Goal: Task Accomplishment & Management: Manage account settings

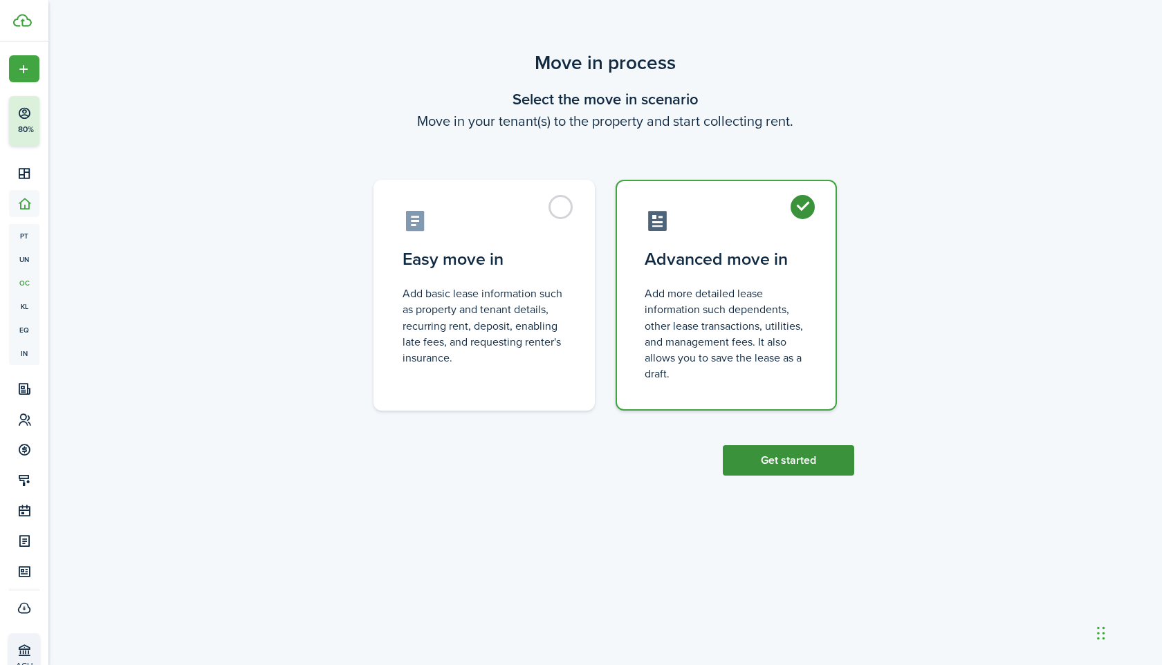
click at [761, 472] on button "Get started" at bounding box center [788, 460] width 131 height 30
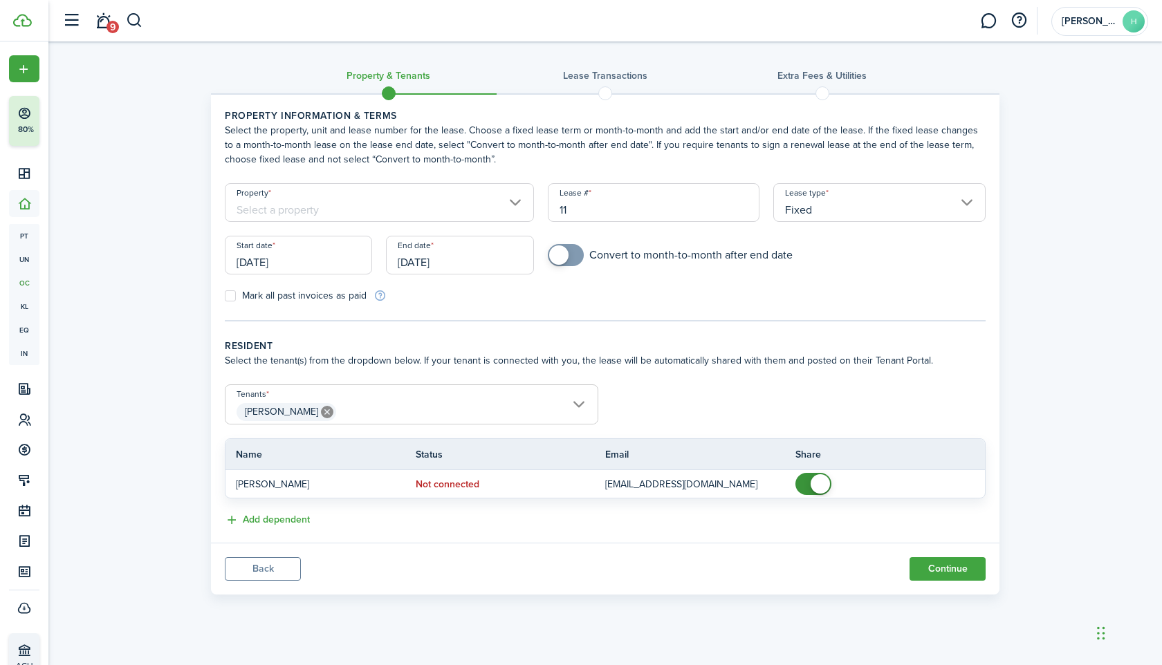
click at [265, 204] on input "Property" at bounding box center [379, 202] width 309 height 39
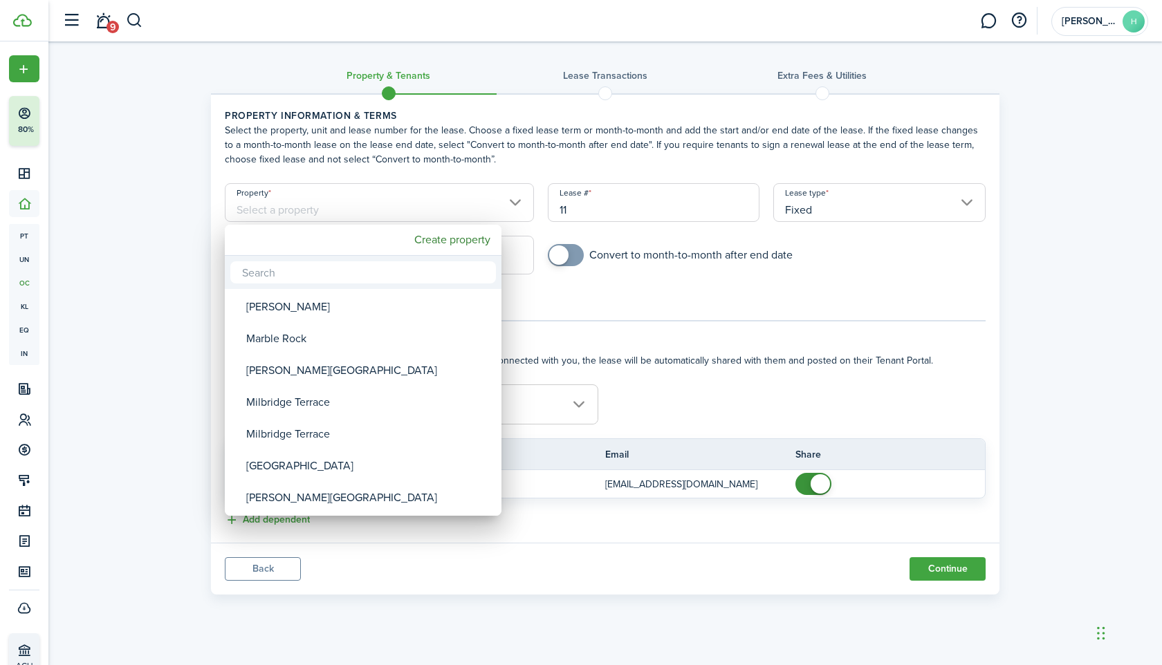
click at [21, 234] on div at bounding box center [580, 332] width 1383 height 886
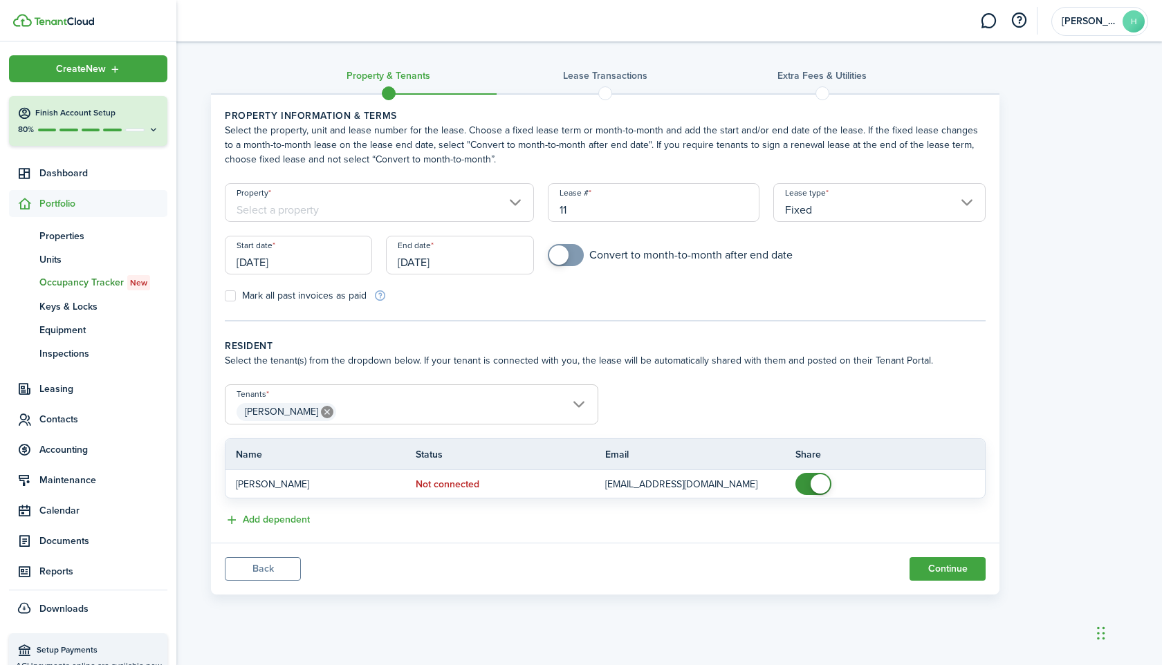
click at [21, 234] on span "pt" at bounding box center [24, 236] width 30 height 24
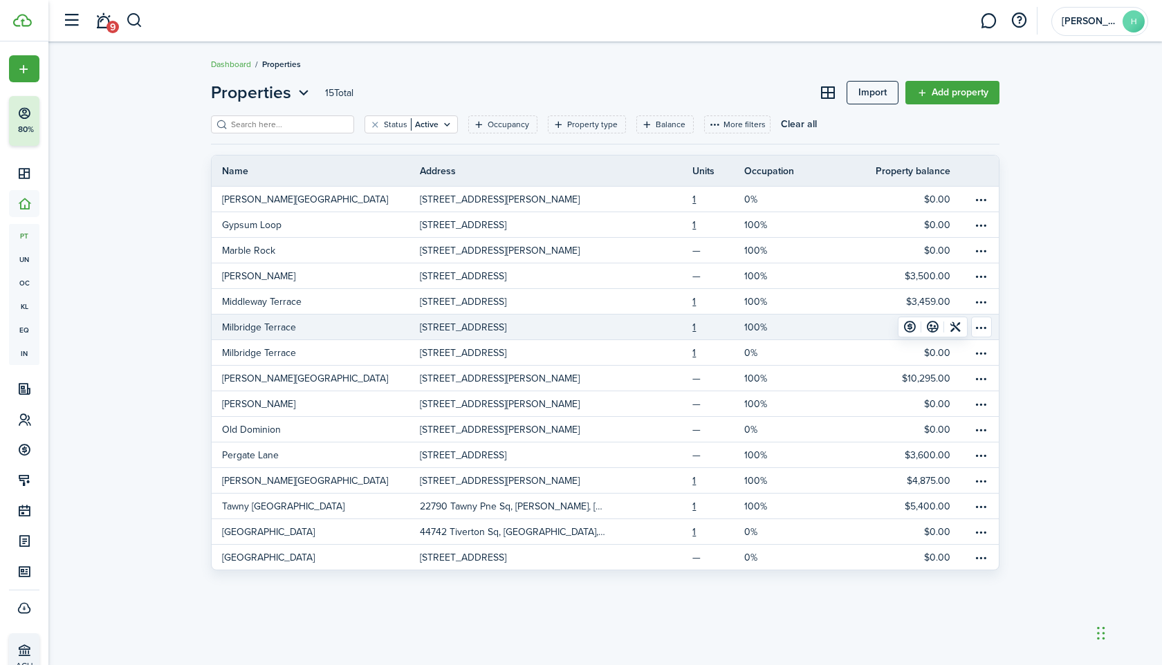
click at [299, 328] on link "Milbridge Terrace" at bounding box center [316, 327] width 208 height 25
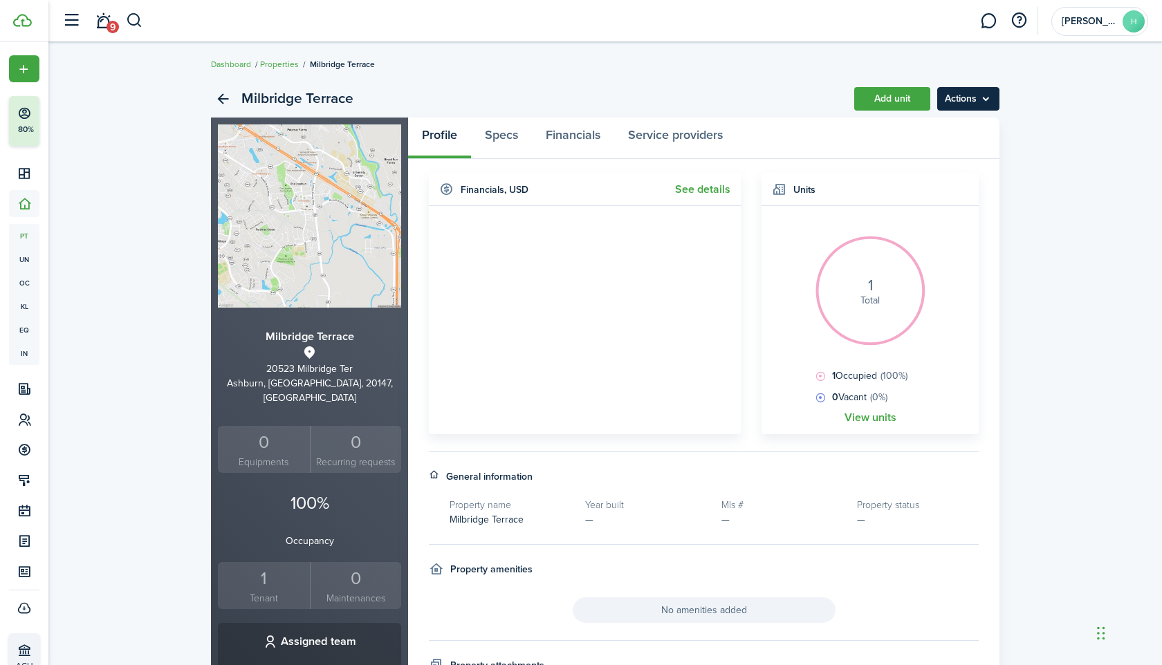
click at [960, 108] on menu-btn "Actions" at bounding box center [968, 99] width 62 height 24
click at [940, 131] on link "Edit property" at bounding box center [938, 130] width 121 height 24
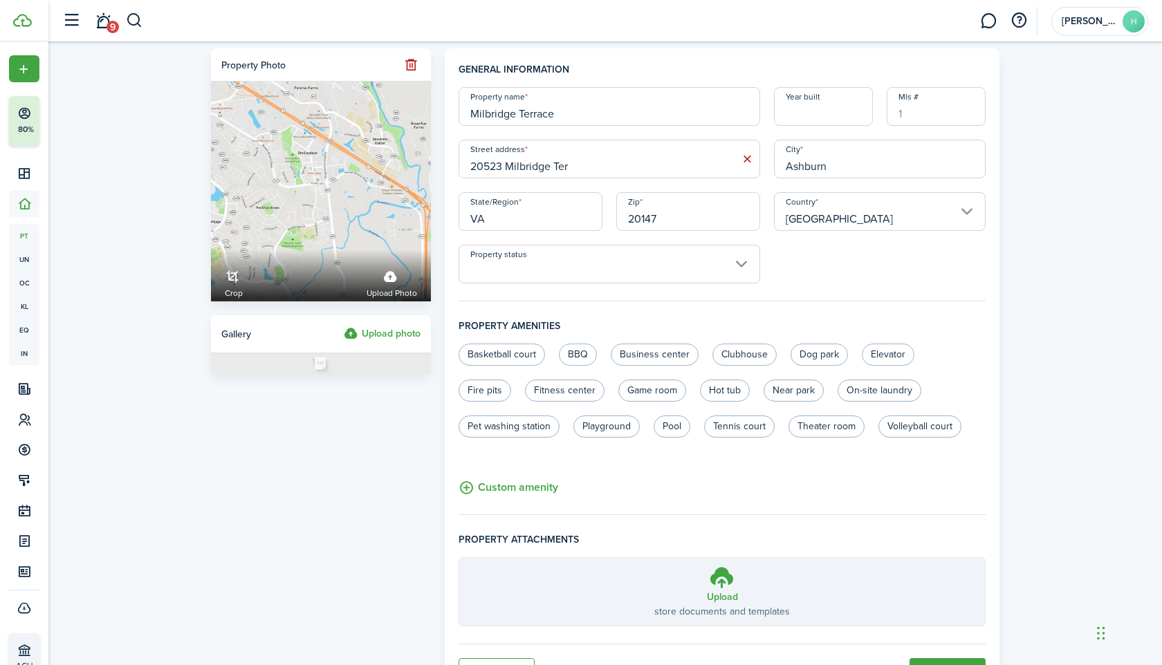
drag, startPoint x: 472, startPoint y: 167, endPoint x: 504, endPoint y: 169, distance: 31.9
click at [504, 169] on input "20523 Milbridge Ter" at bounding box center [608, 159] width 301 height 39
click at [602, 121] on input "Milbridge Terrace" at bounding box center [608, 106] width 301 height 39
paste input "20523"
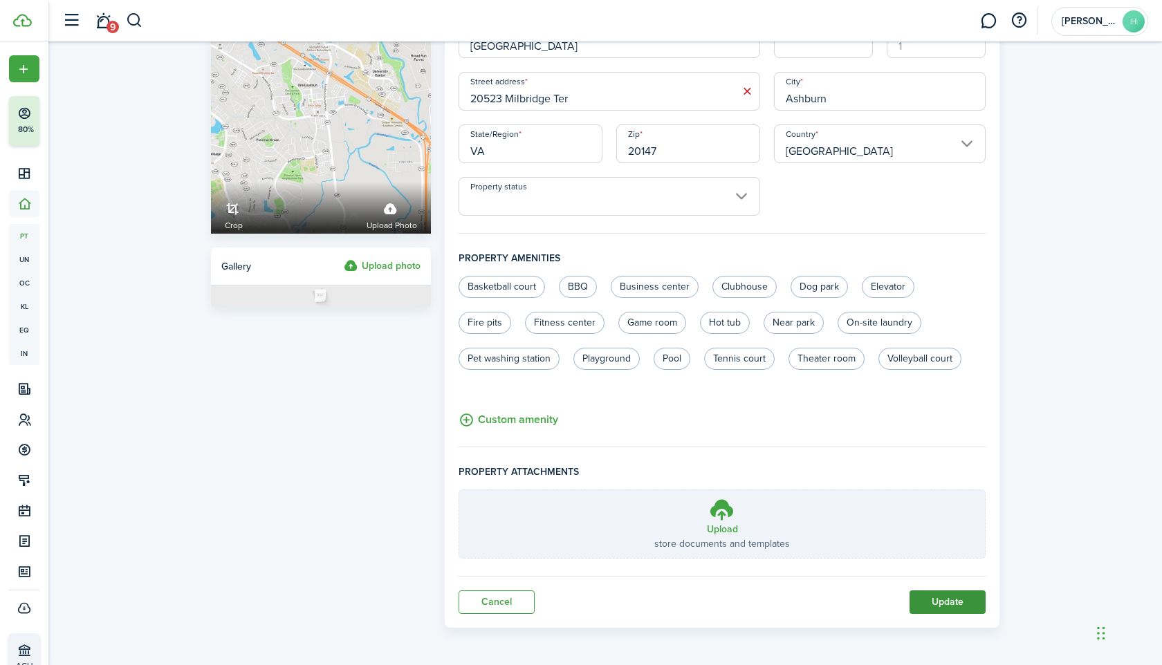
type input "[GEOGRAPHIC_DATA]"
click at [917, 608] on button "Update" at bounding box center [947, 603] width 76 height 24
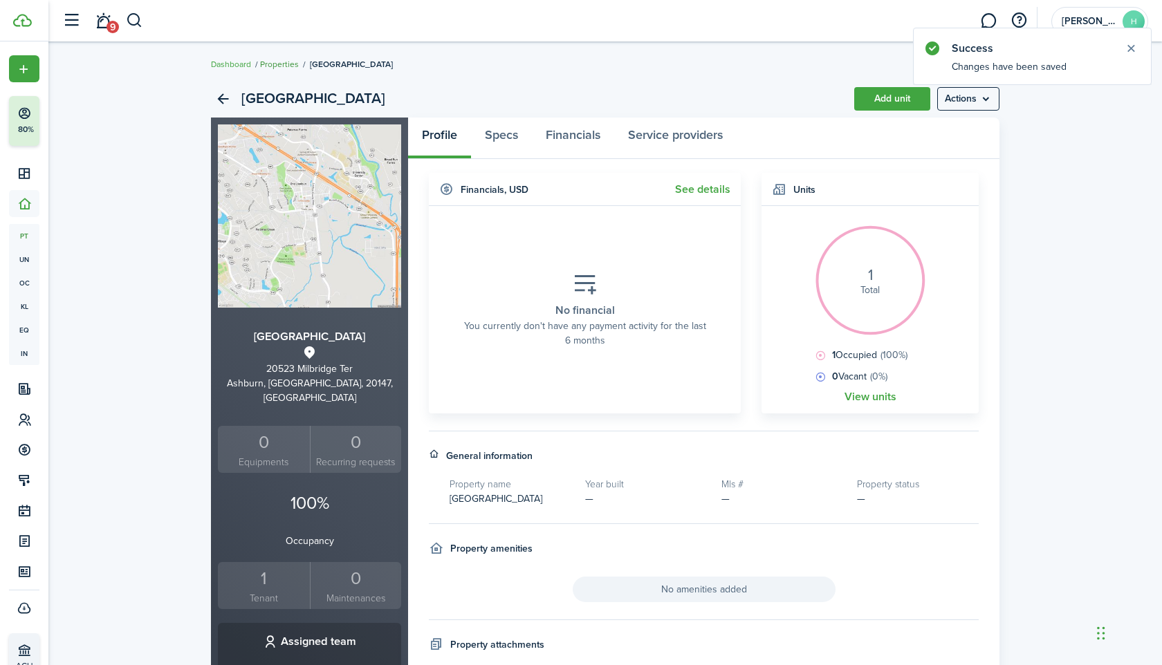
click at [288, 64] on link "Properties" at bounding box center [279, 64] width 39 height 12
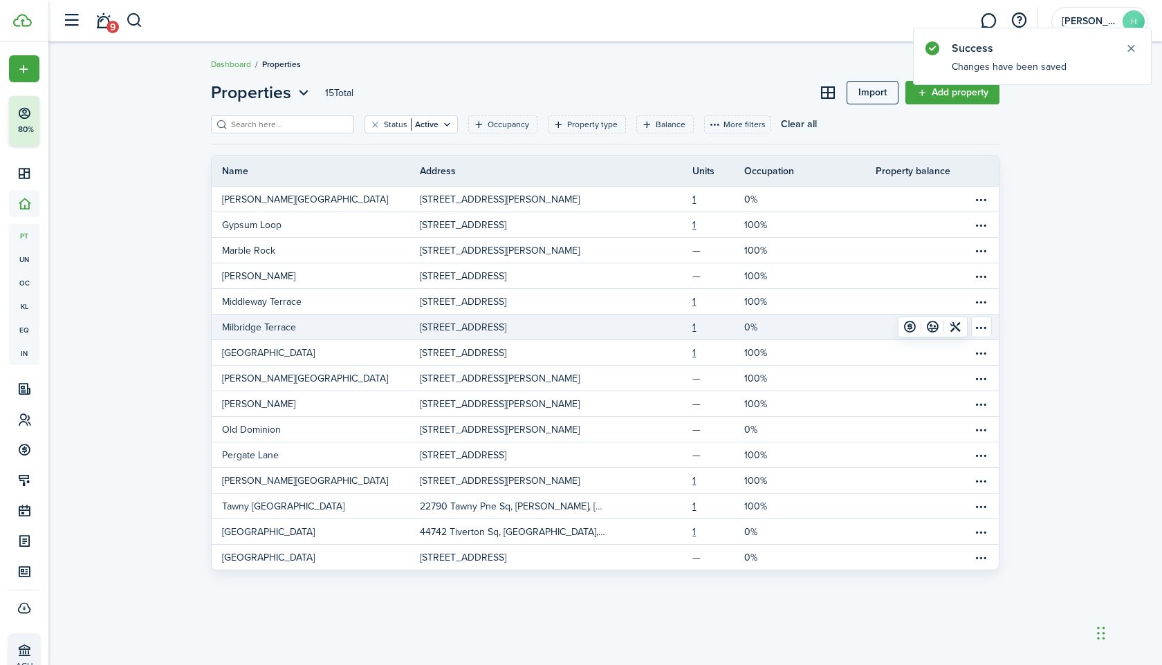
click at [309, 326] on link "Milbridge Terrace" at bounding box center [316, 327] width 208 height 25
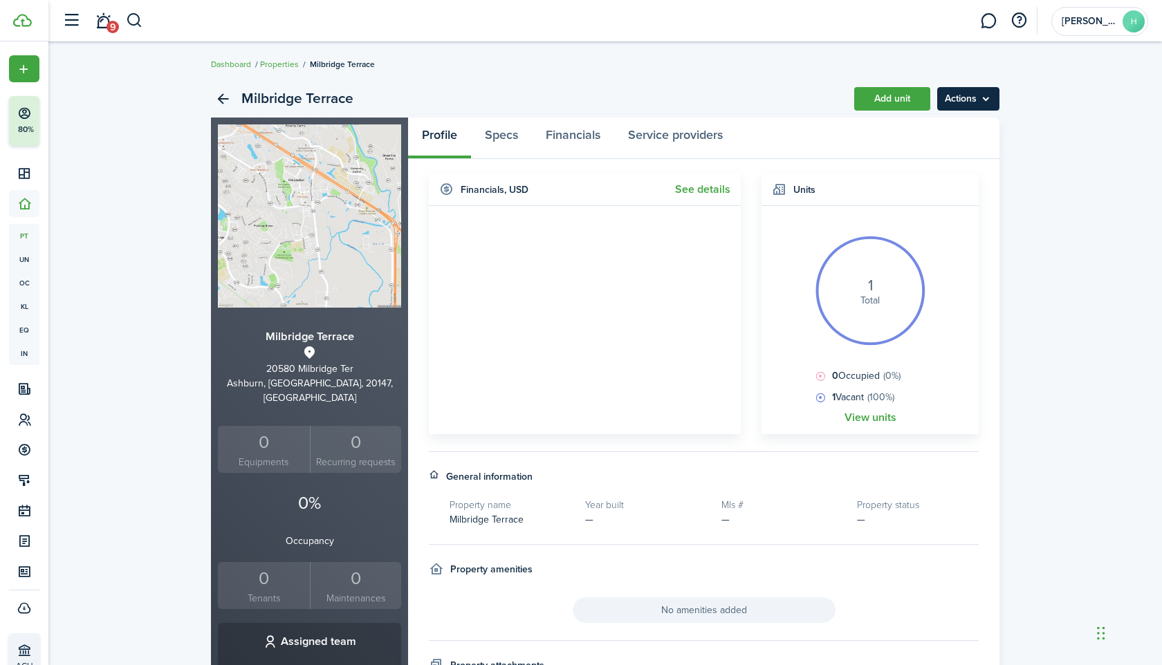
click at [960, 92] on menu-btn "Actions" at bounding box center [968, 99] width 62 height 24
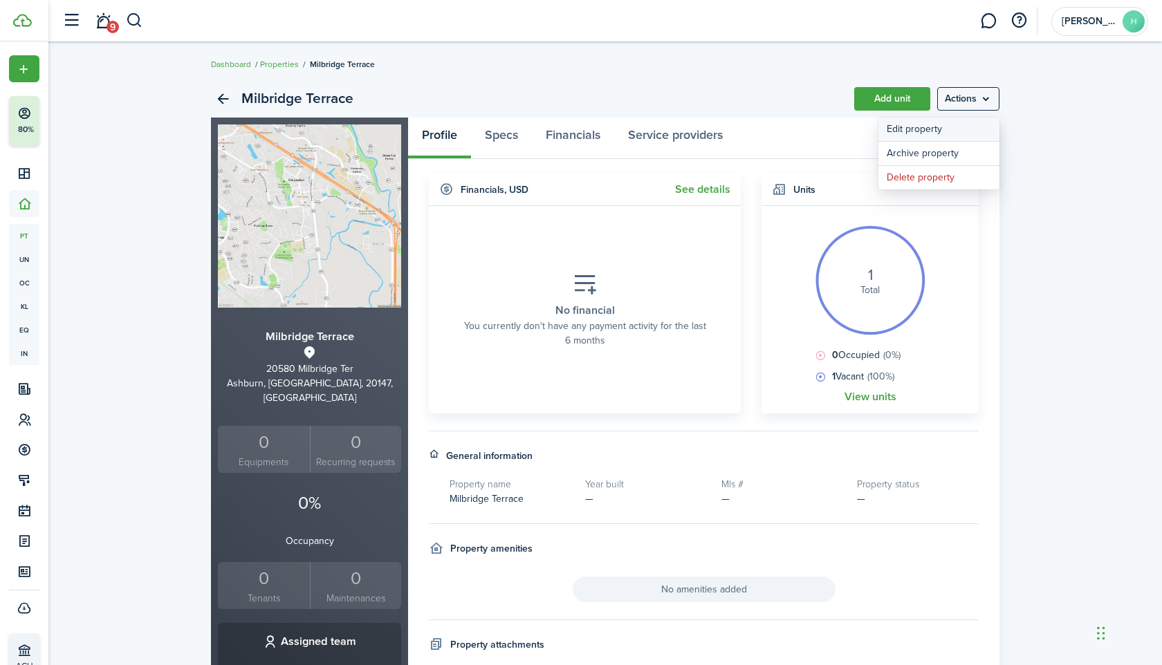
click at [947, 129] on link "Edit property" at bounding box center [938, 130] width 121 height 24
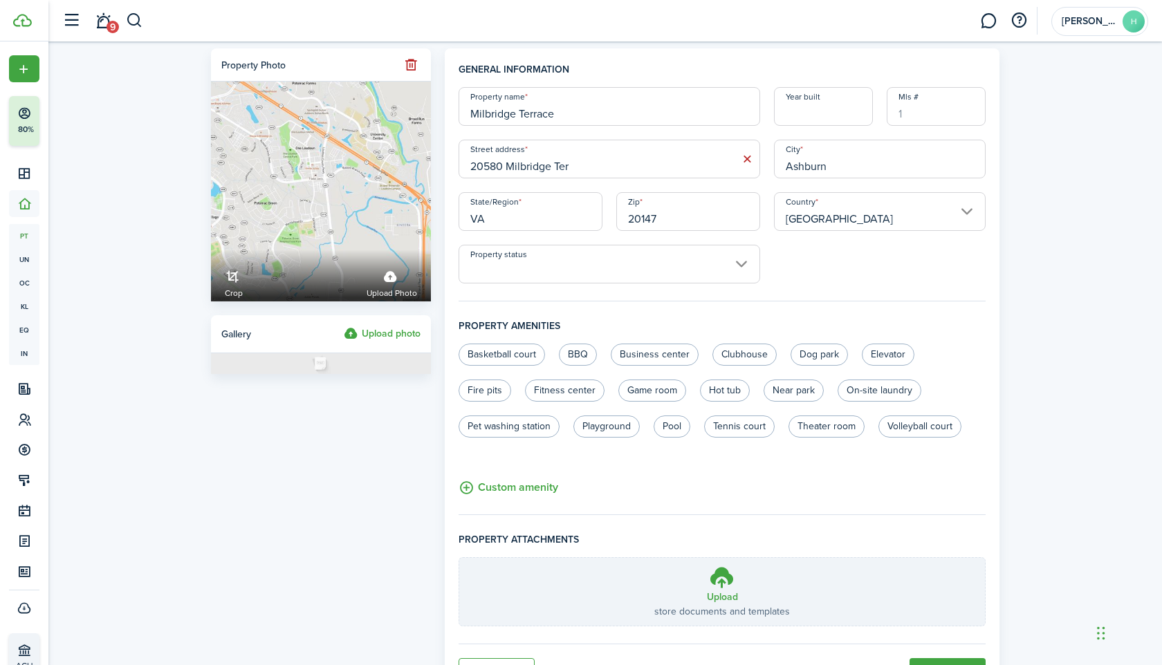
drag, startPoint x: 502, startPoint y: 168, endPoint x: 454, endPoint y: 168, distance: 47.7
click at [454, 168] on div "Street address [GEOGRAPHIC_DATA]" at bounding box center [609, 159] width 315 height 39
click at [662, 108] on input "Milbridge Terrace" at bounding box center [608, 106] width 301 height 39
paste input "20523"
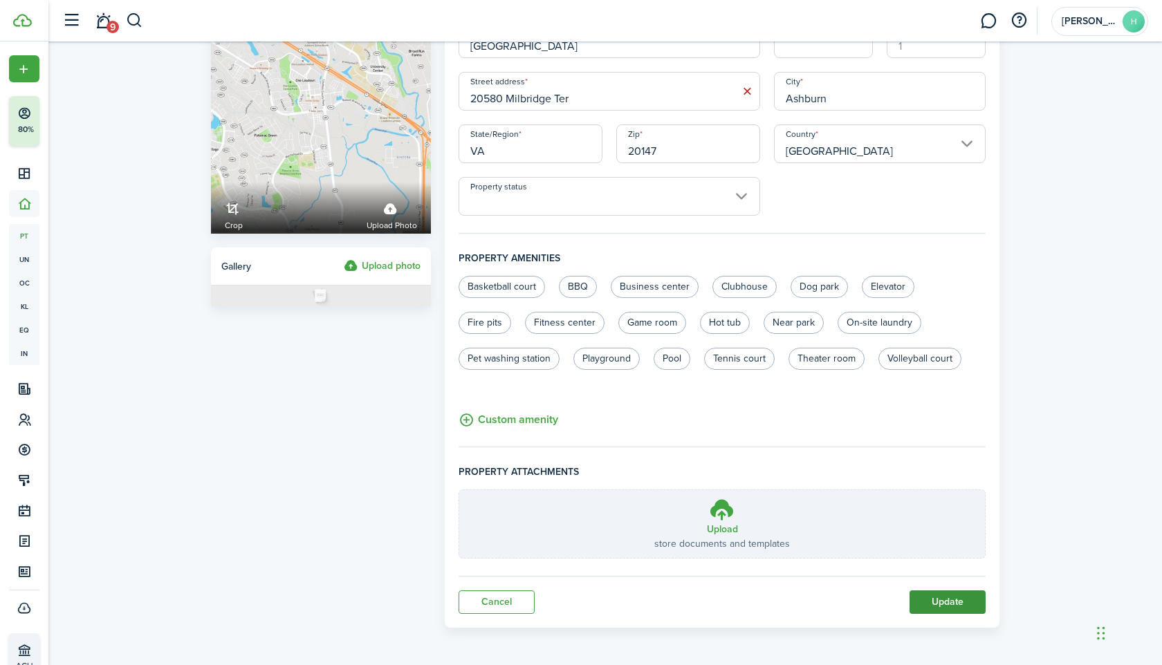
type input "[GEOGRAPHIC_DATA]"
click at [917, 602] on button "Update" at bounding box center [947, 603] width 76 height 24
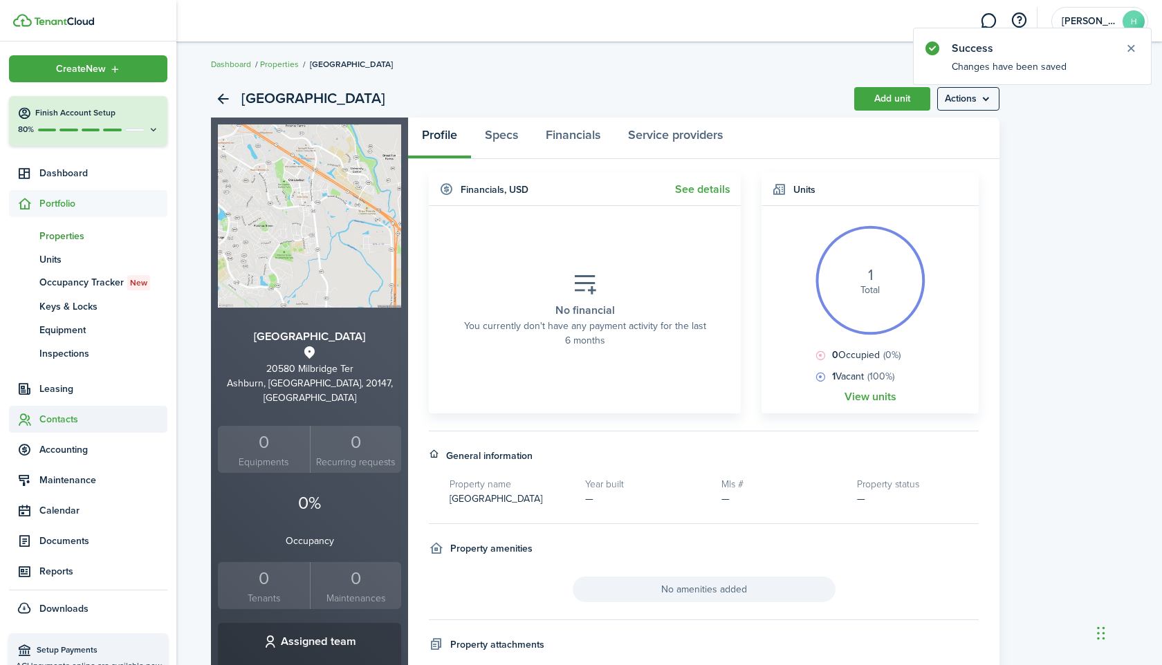
click at [48, 411] on span "Contacts" at bounding box center [88, 419] width 158 height 27
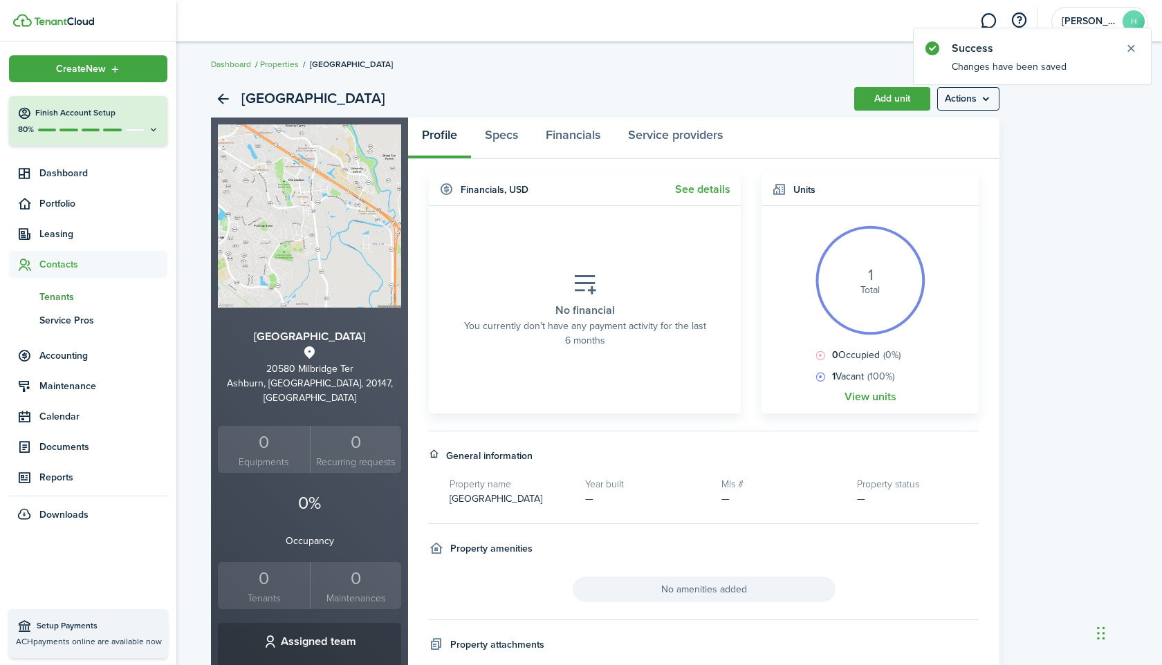
click at [51, 293] on span "Tenants" at bounding box center [103, 297] width 128 height 15
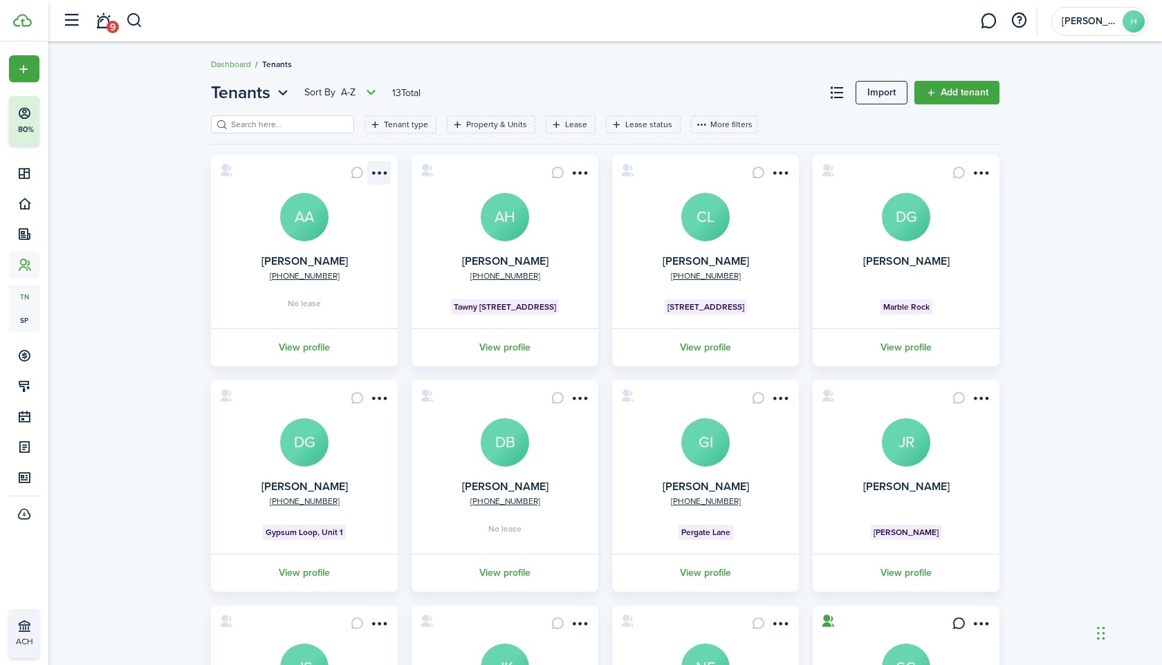
click at [378, 175] on menu-btn-icon "Open menu" at bounding box center [379, 173] width 24 height 24
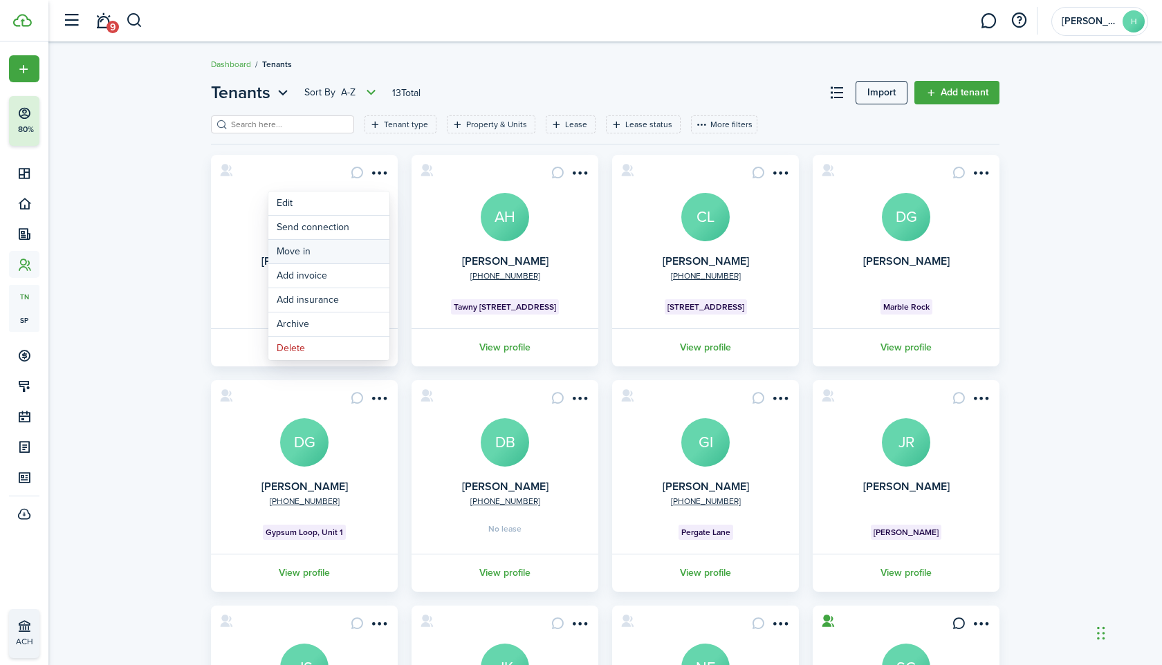
click at [333, 248] on link "Move in" at bounding box center [328, 252] width 121 height 24
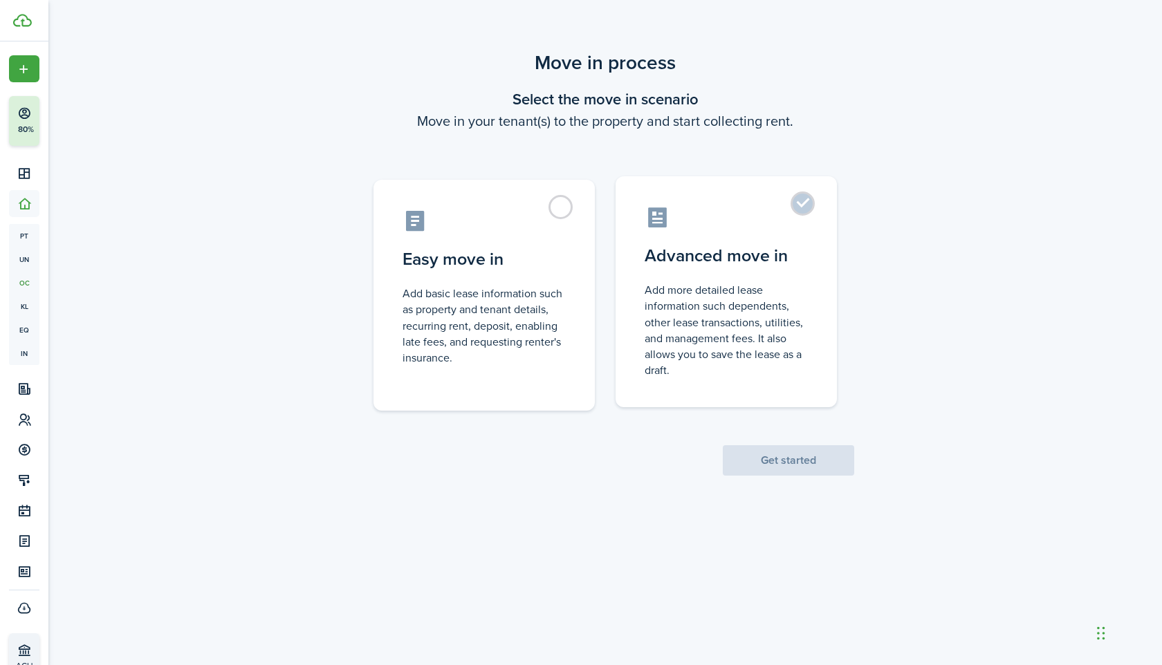
click at [734, 279] on label "Advanced move in Add more detailed lease information such dependents, other lea…" at bounding box center [725, 291] width 221 height 231
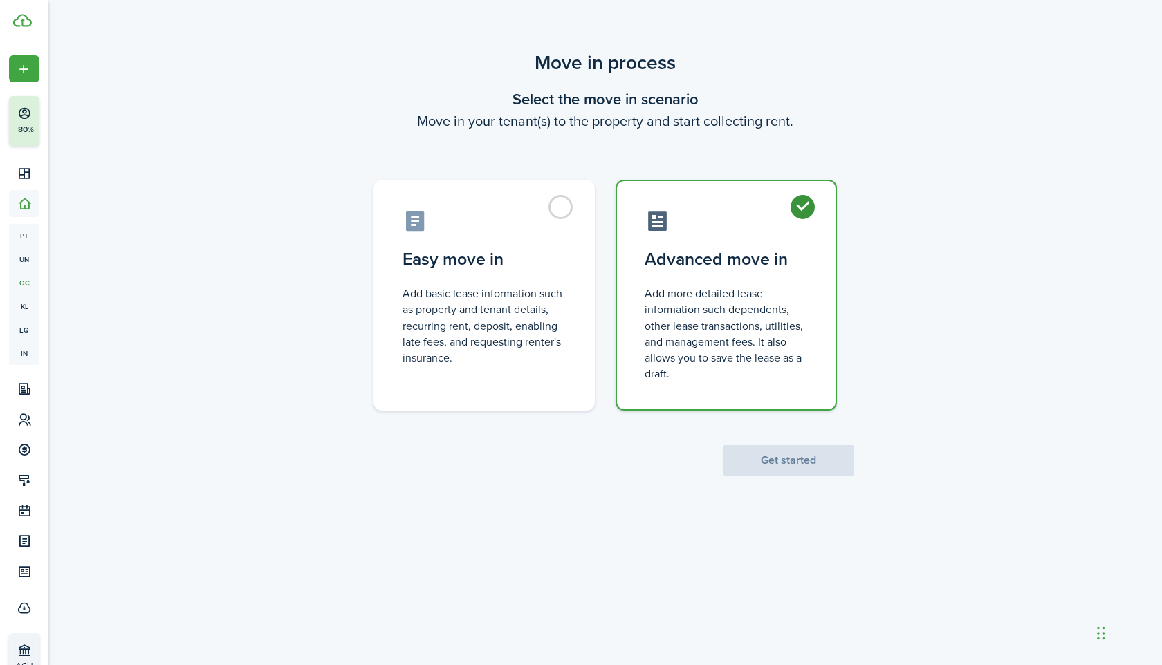
radio input "true"
click at [762, 454] on button "Get started" at bounding box center [788, 460] width 131 height 30
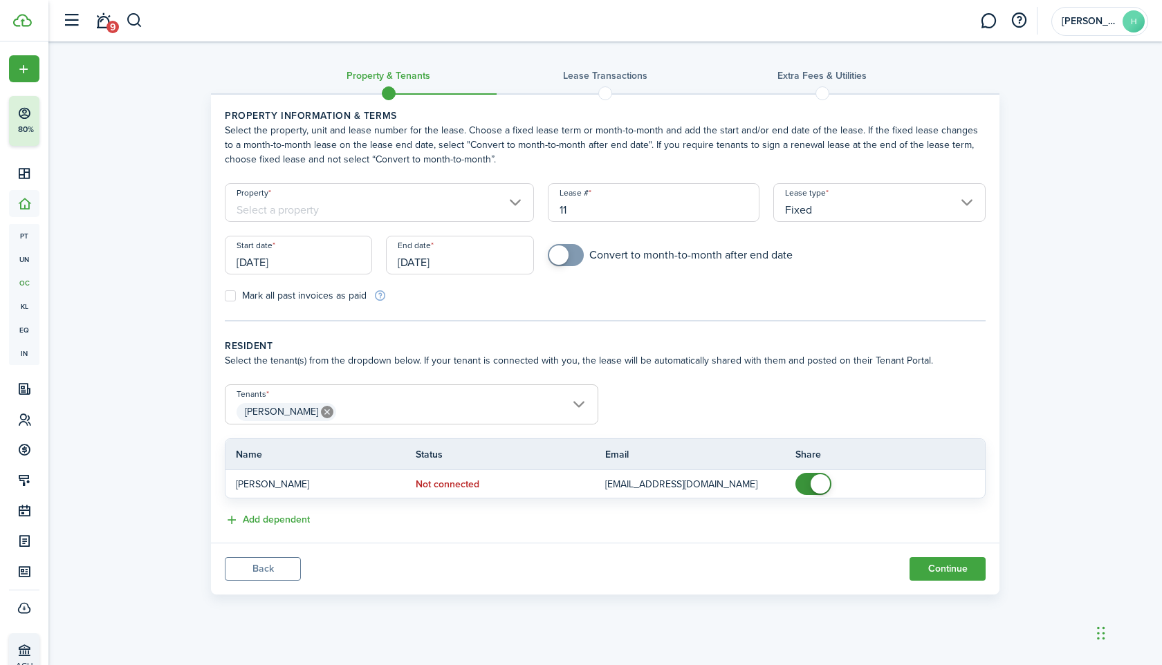
click at [333, 198] on input "Property" at bounding box center [379, 202] width 309 height 39
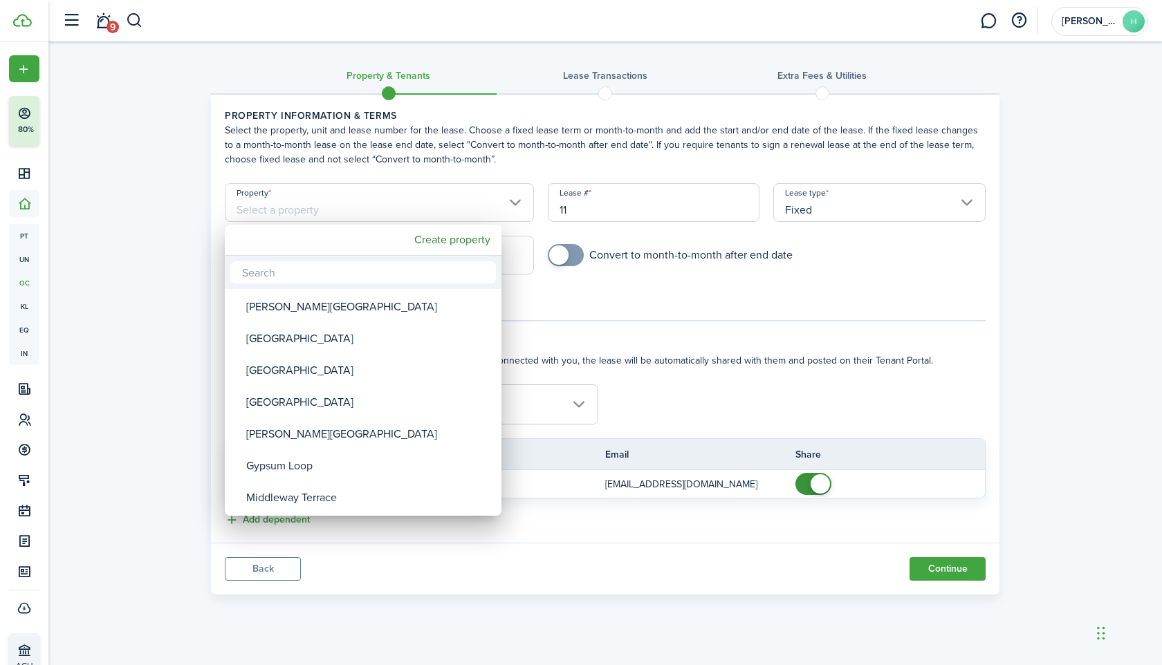
click at [25, 237] on div at bounding box center [580, 332] width 1383 height 886
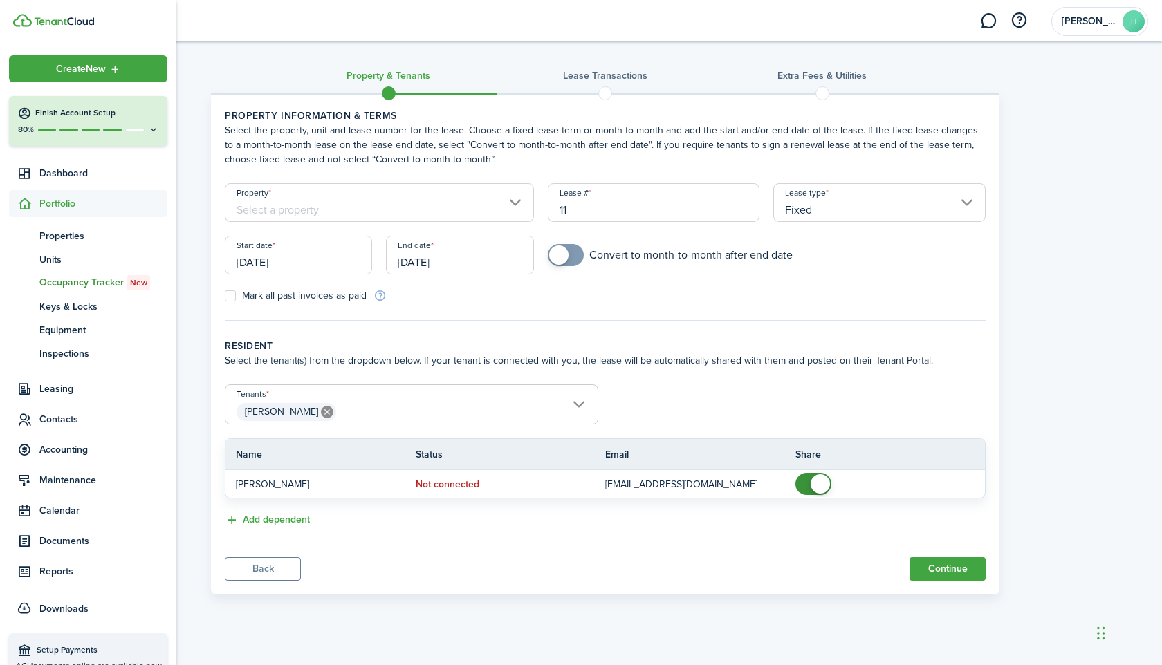
click at [25, 237] on span "pt" at bounding box center [24, 236] width 30 height 24
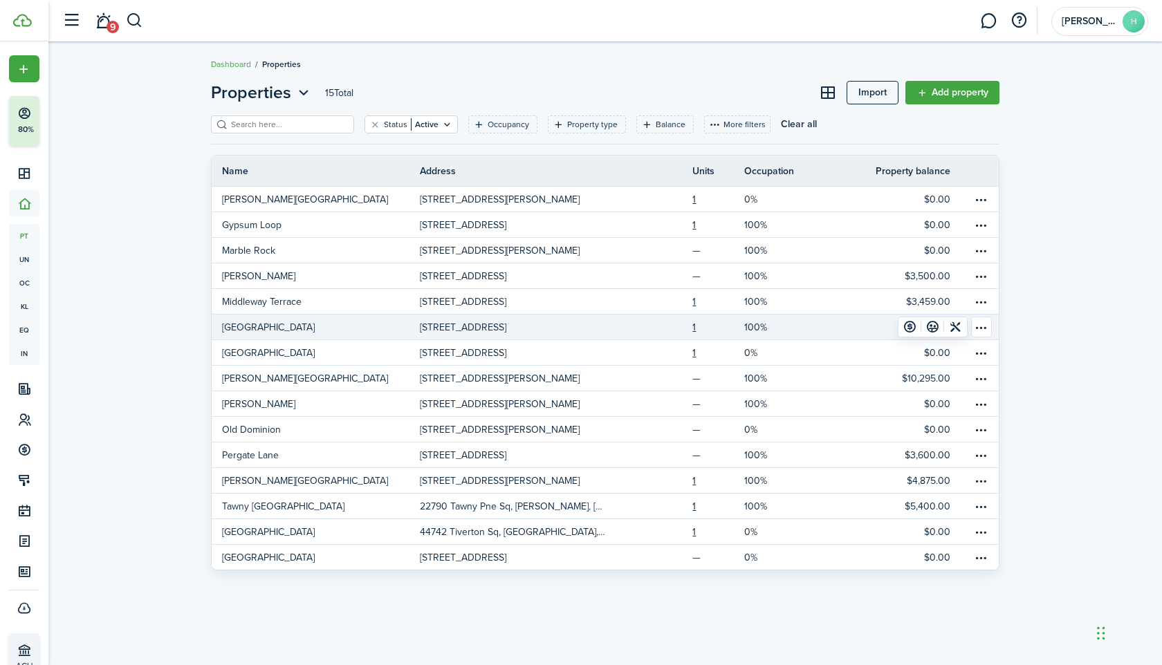
click at [366, 329] on link "[GEOGRAPHIC_DATA]" at bounding box center [316, 327] width 208 height 25
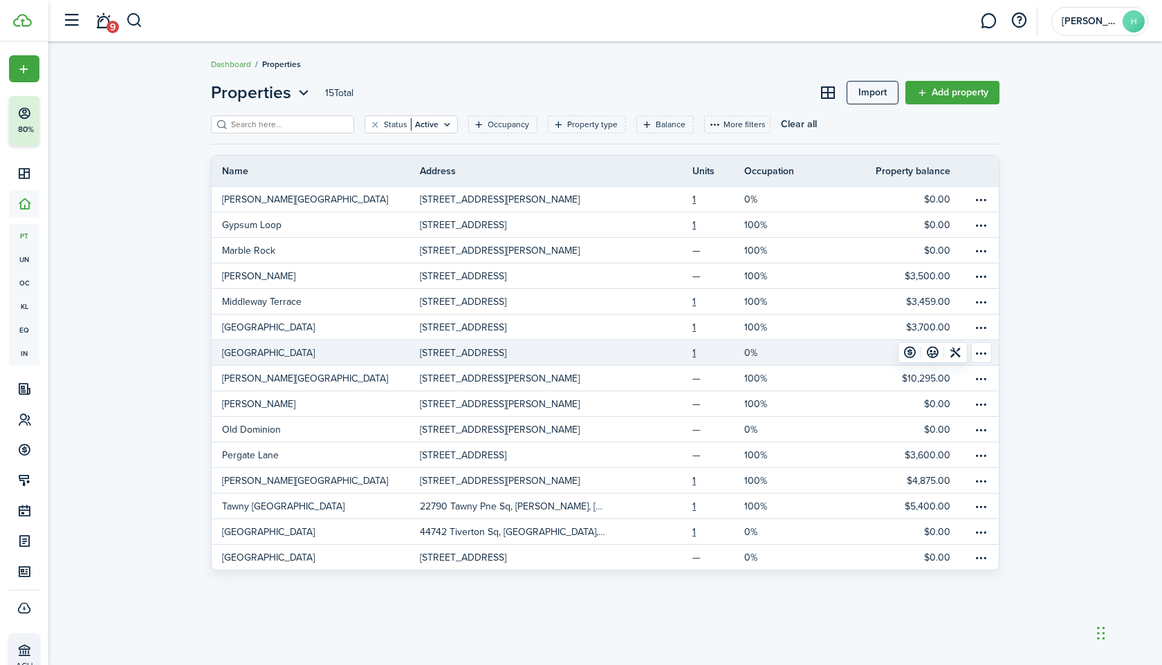
click at [344, 358] on link "[GEOGRAPHIC_DATA]" at bounding box center [316, 352] width 208 height 25
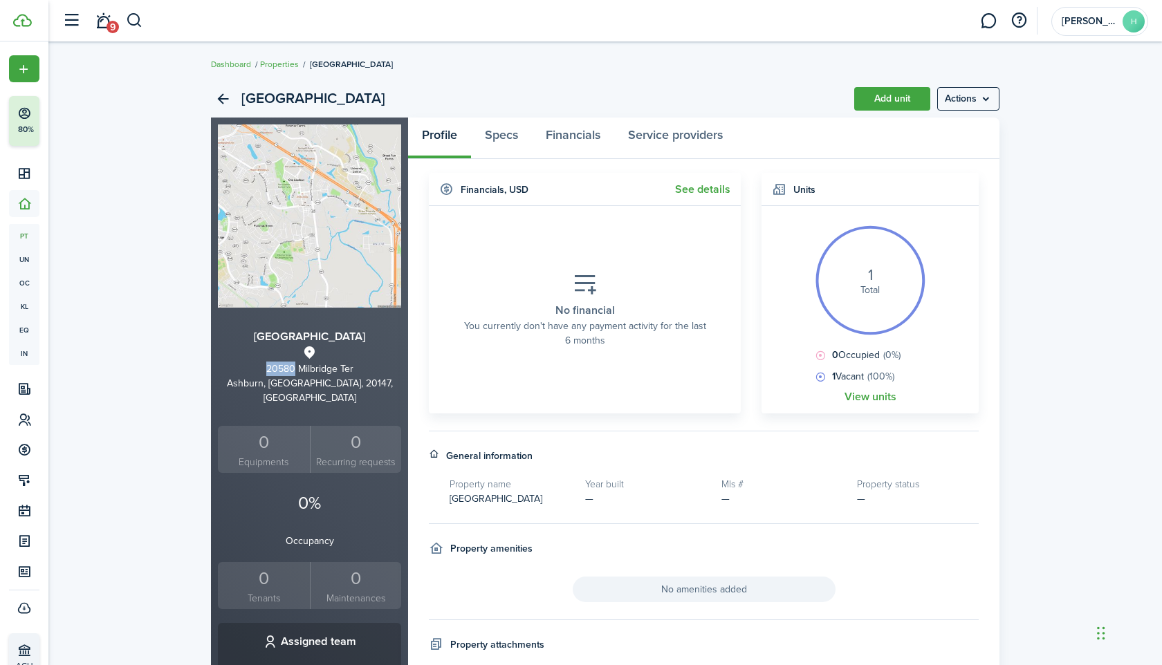
drag, startPoint x: 295, startPoint y: 365, endPoint x: 254, endPoint y: 364, distance: 41.5
click at [254, 364] on div "20580 Milbridge Ter" at bounding box center [309, 369] width 183 height 15
copy div "20580"
click at [966, 107] on menu-btn "Actions" at bounding box center [968, 99] width 62 height 24
click at [943, 127] on link "Edit property" at bounding box center [938, 130] width 121 height 24
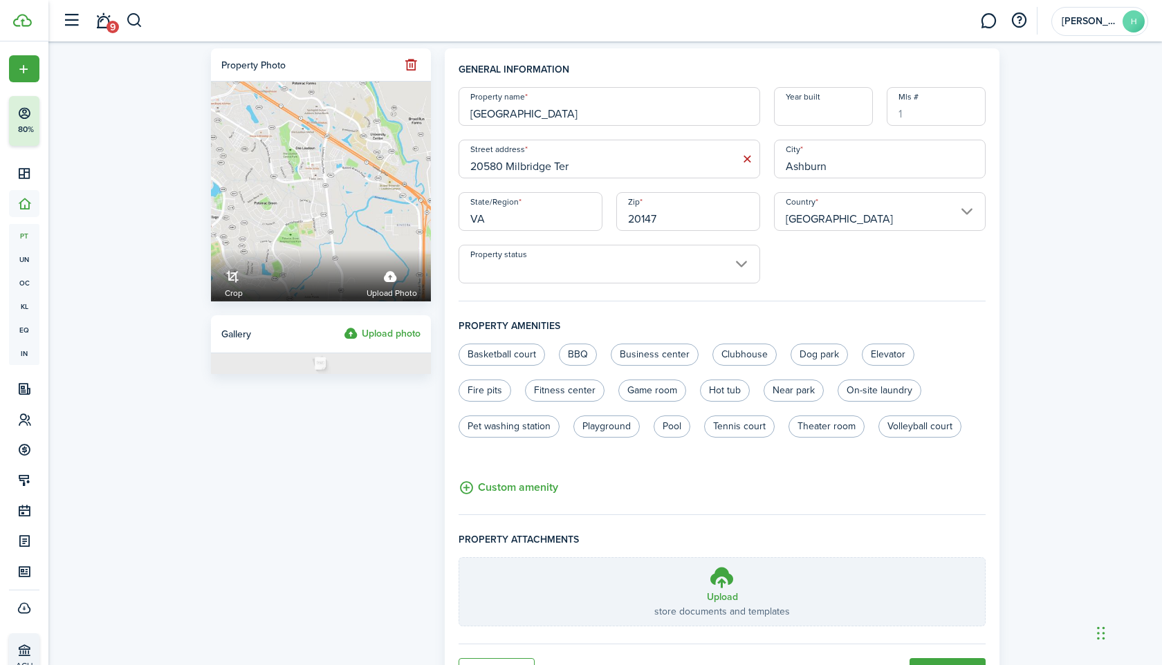
click at [607, 113] on input "[GEOGRAPHIC_DATA]" at bounding box center [608, 106] width 301 height 39
paste input "20580"
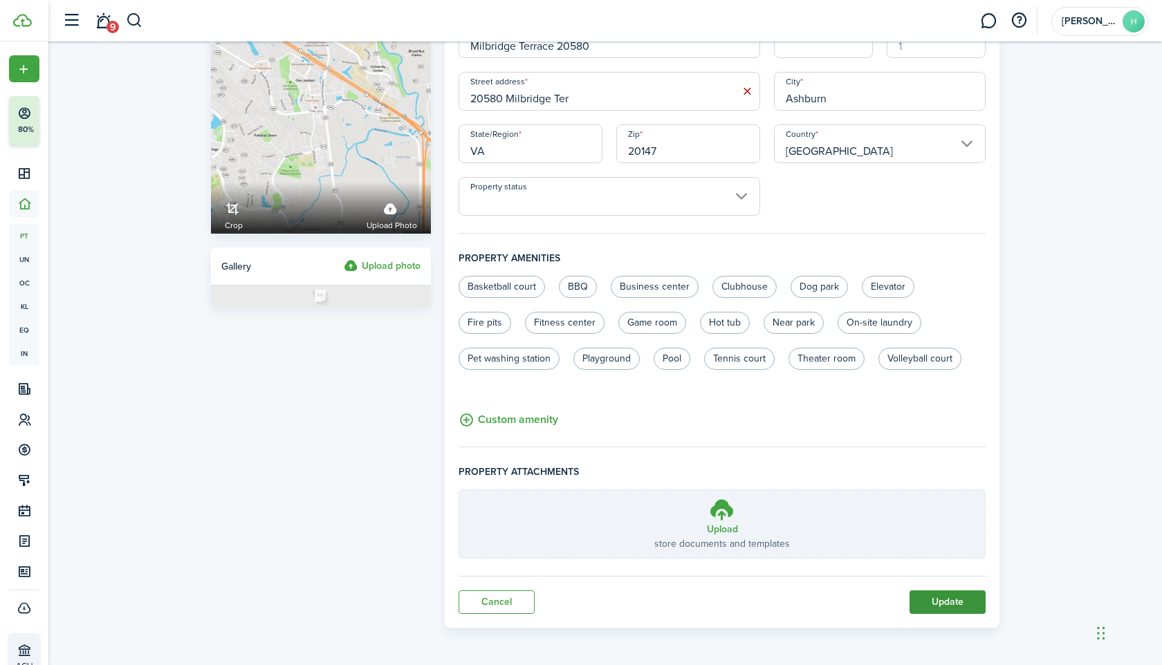
type input "Milbridge Terrace 20580"
click at [915, 606] on button "Update" at bounding box center [947, 603] width 76 height 24
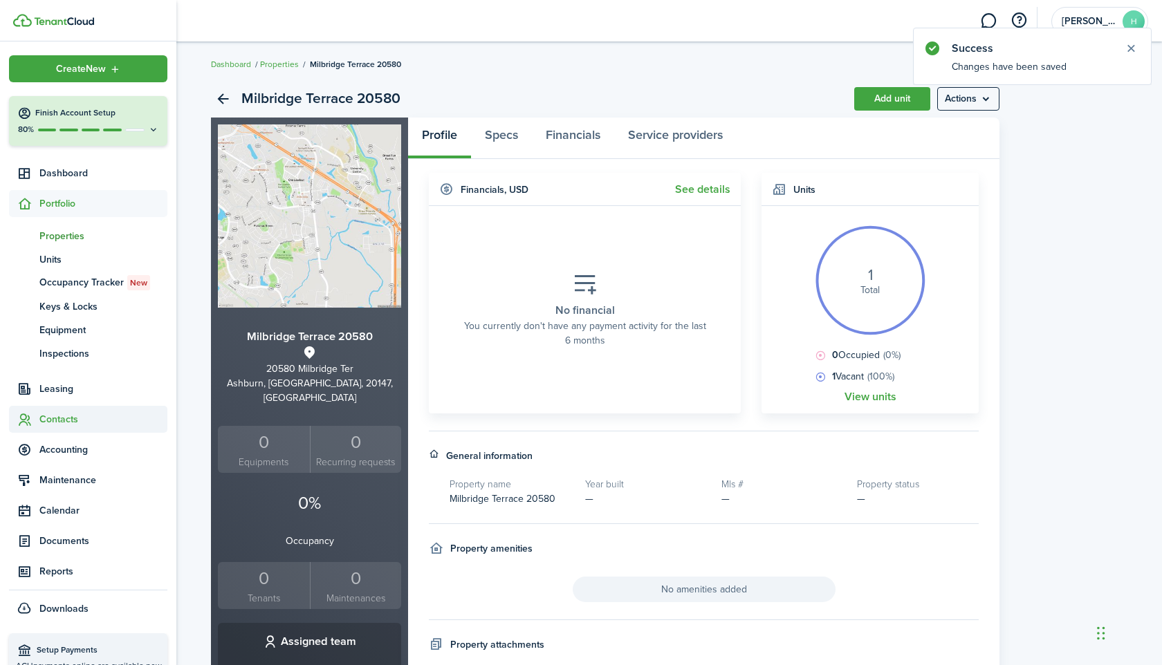
click at [74, 417] on span "Contacts" at bounding box center [103, 419] width 128 height 15
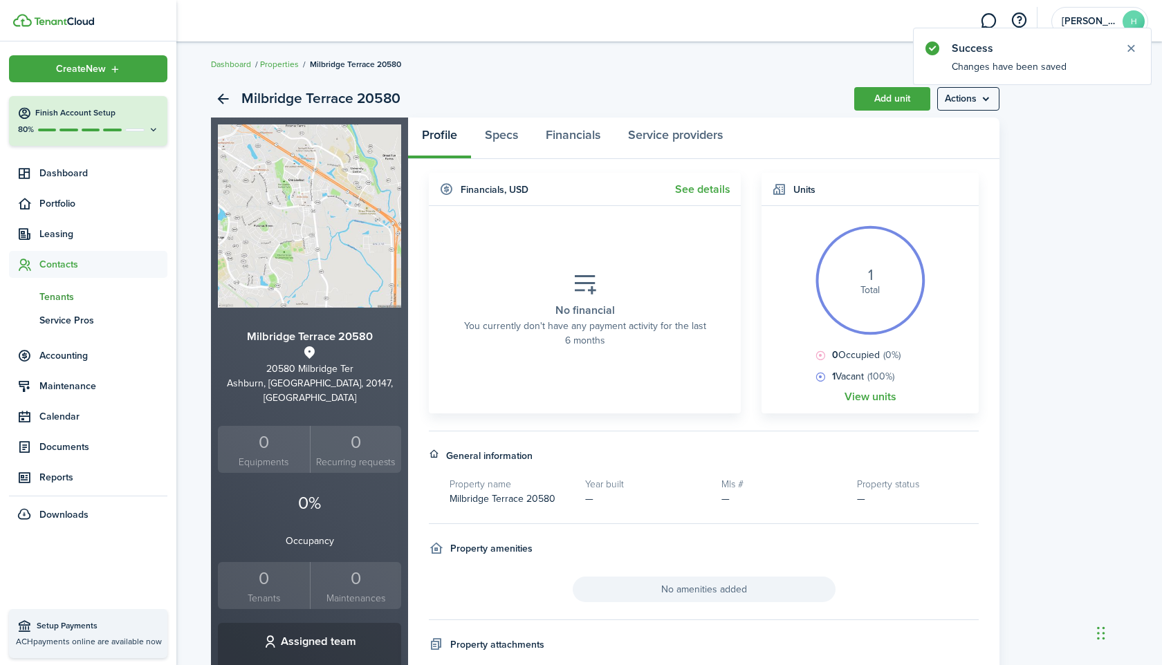
click at [67, 293] on span "Tenants" at bounding box center [103, 297] width 128 height 15
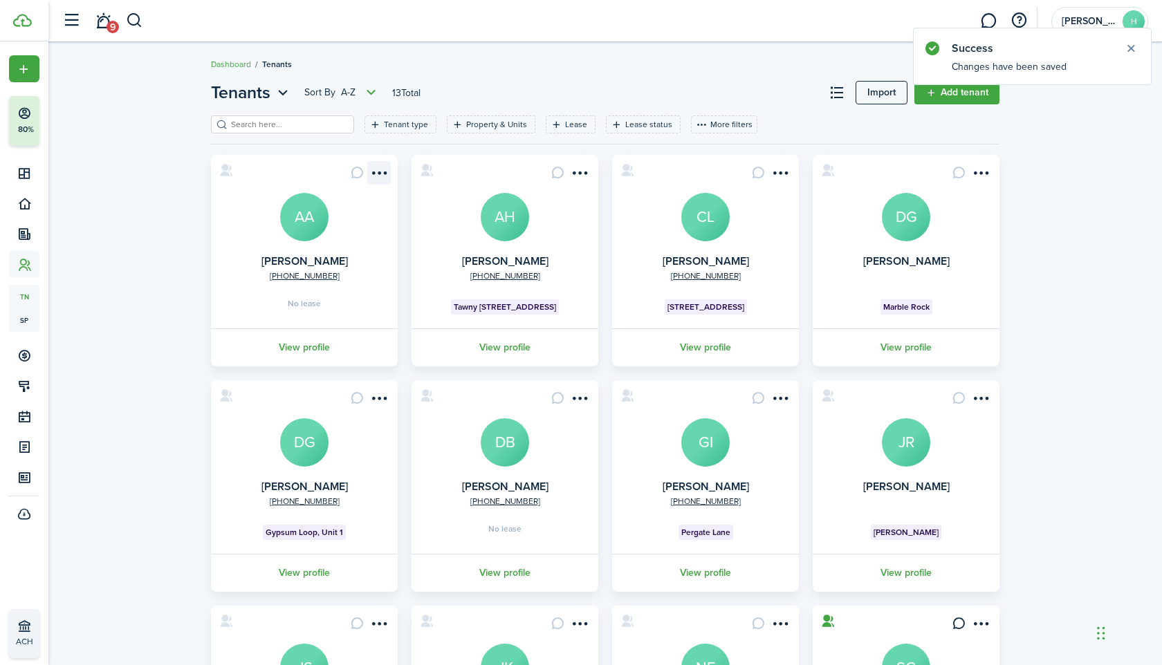
click at [381, 174] on menu-btn-icon "Open menu" at bounding box center [379, 173] width 24 height 24
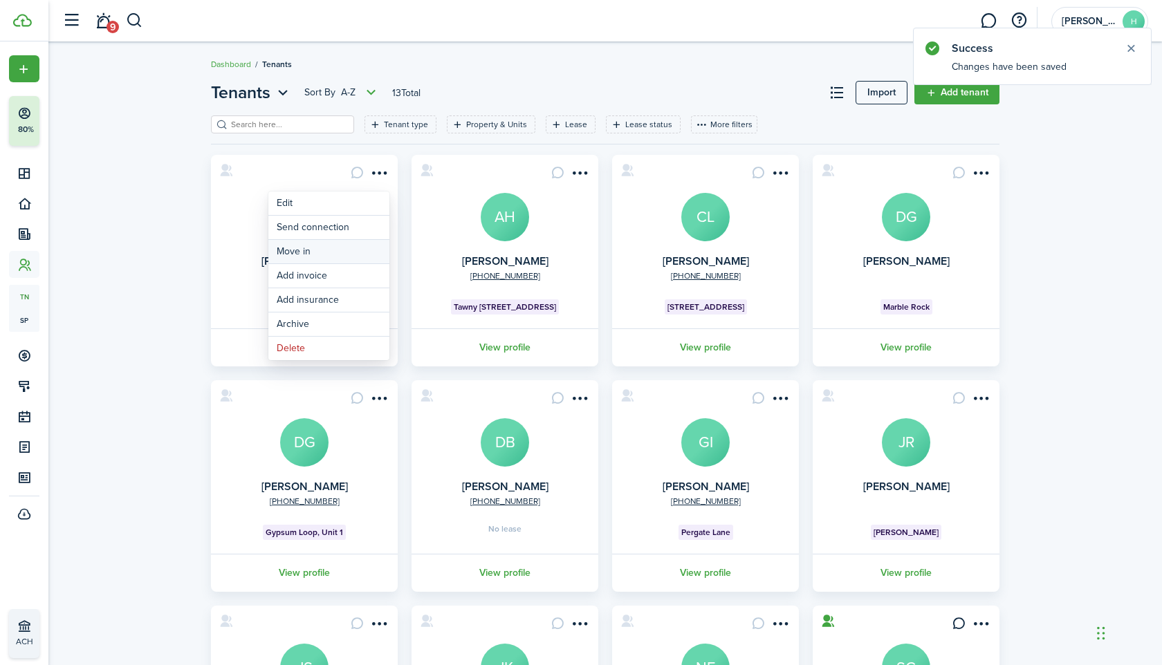
click at [361, 250] on link "Move in" at bounding box center [328, 252] width 121 height 24
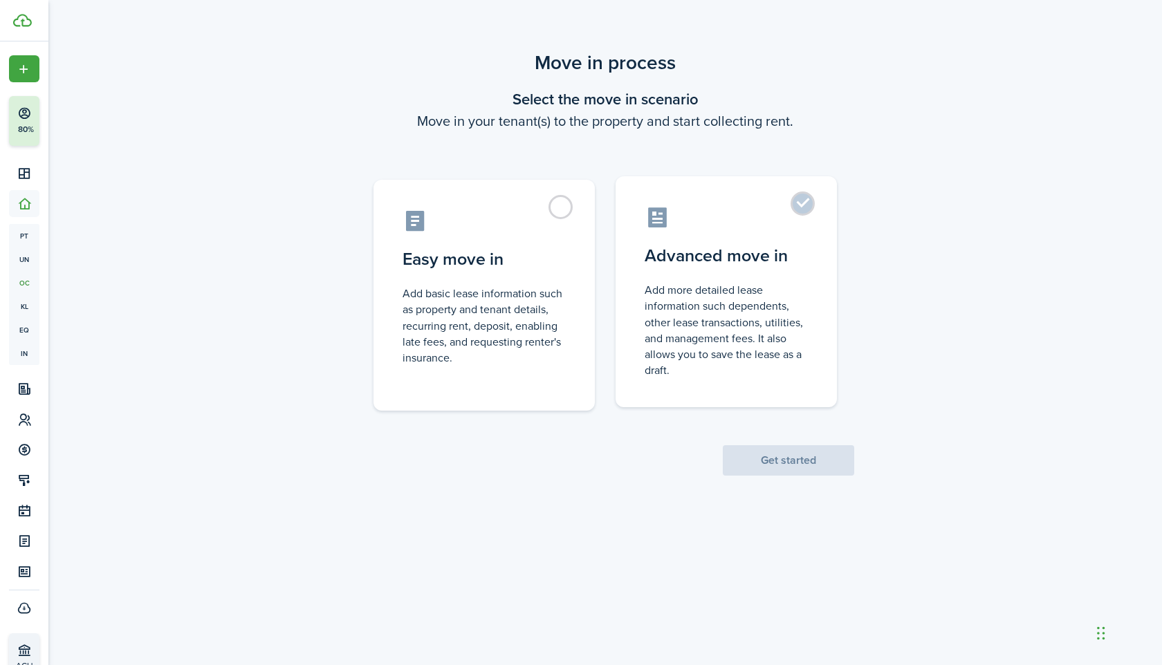
click at [678, 281] on label "Advanced move in Add more detailed lease information such dependents, other lea…" at bounding box center [725, 291] width 221 height 231
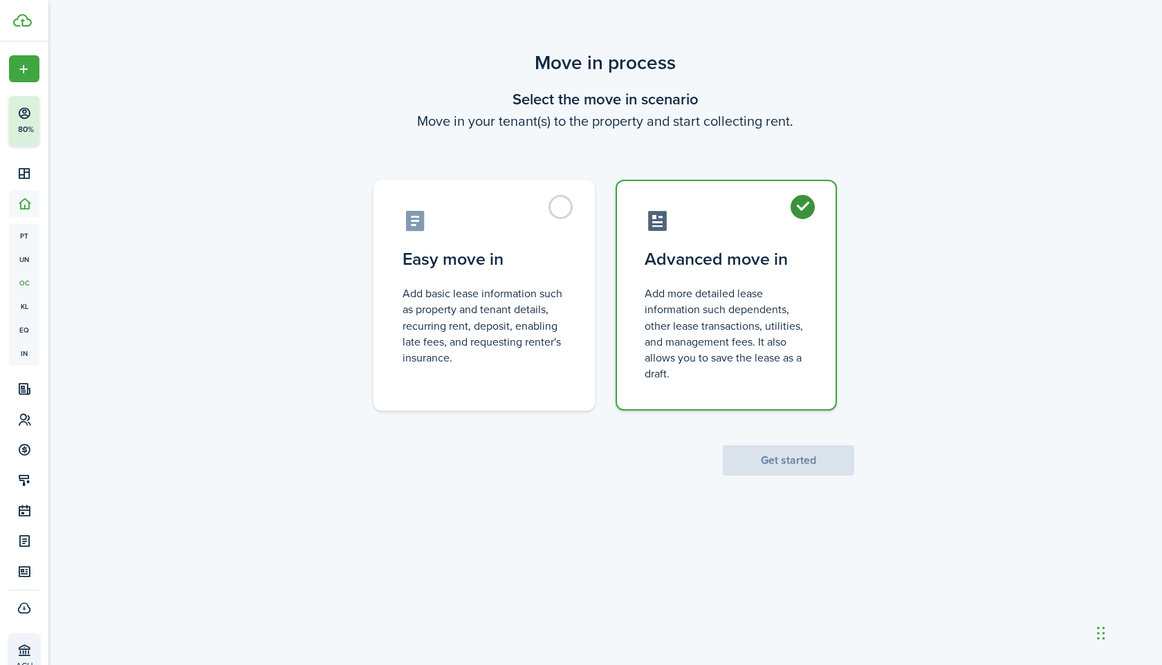
radio input "true"
click at [777, 458] on button "Get started" at bounding box center [788, 460] width 131 height 30
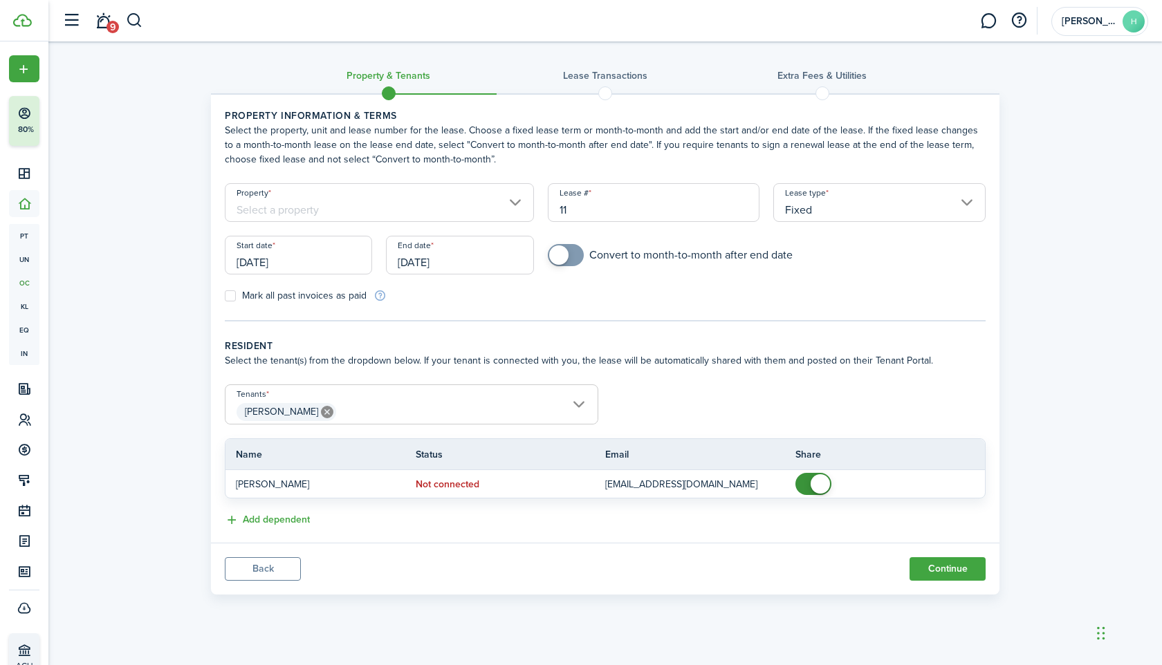
click at [428, 200] on input "Property" at bounding box center [379, 202] width 309 height 39
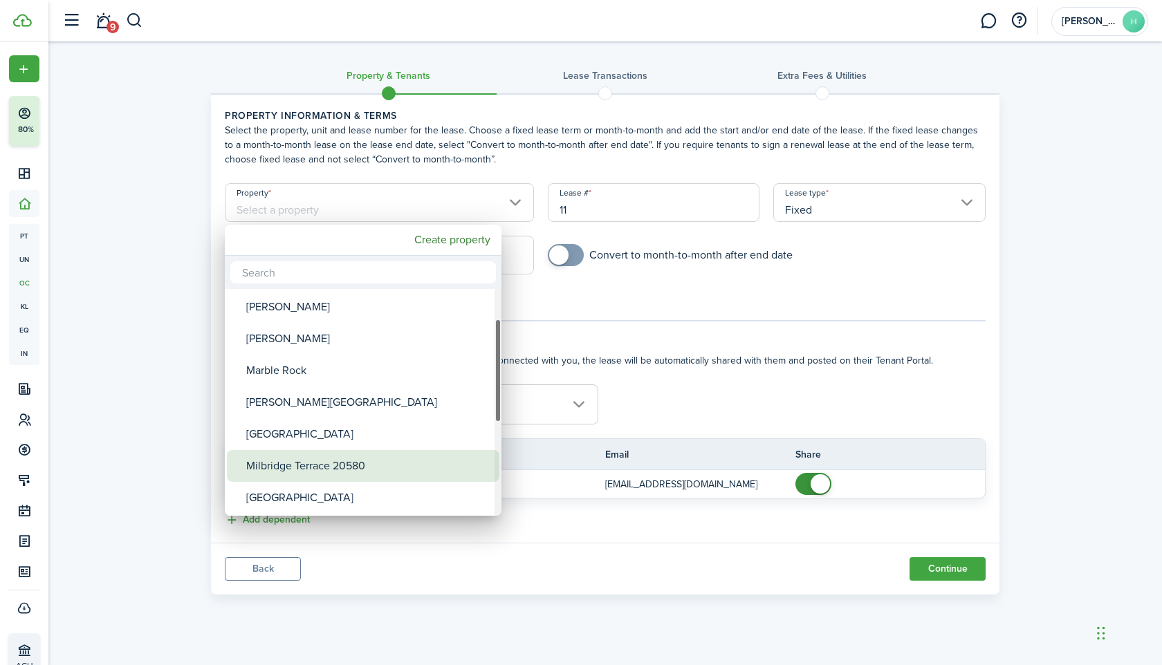
click at [358, 454] on div "Milbridge Terrace 20580" at bounding box center [368, 466] width 245 height 32
type input "Milbridge Terrace 20580"
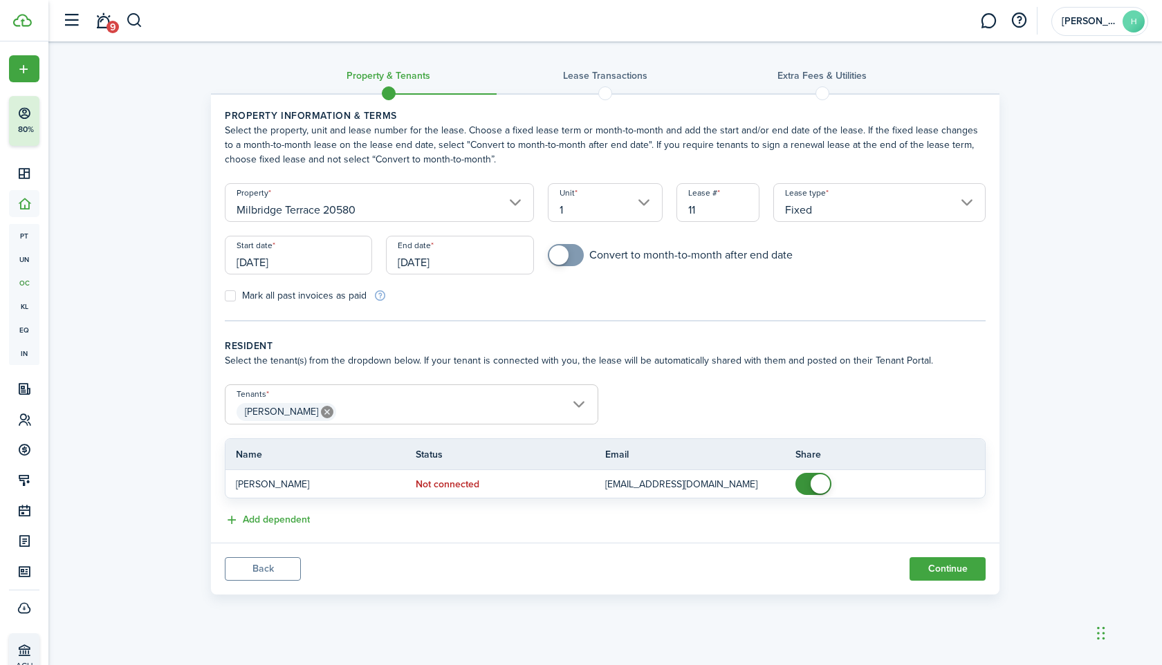
click at [312, 257] on input "[DATE]" at bounding box center [298, 255] width 147 height 39
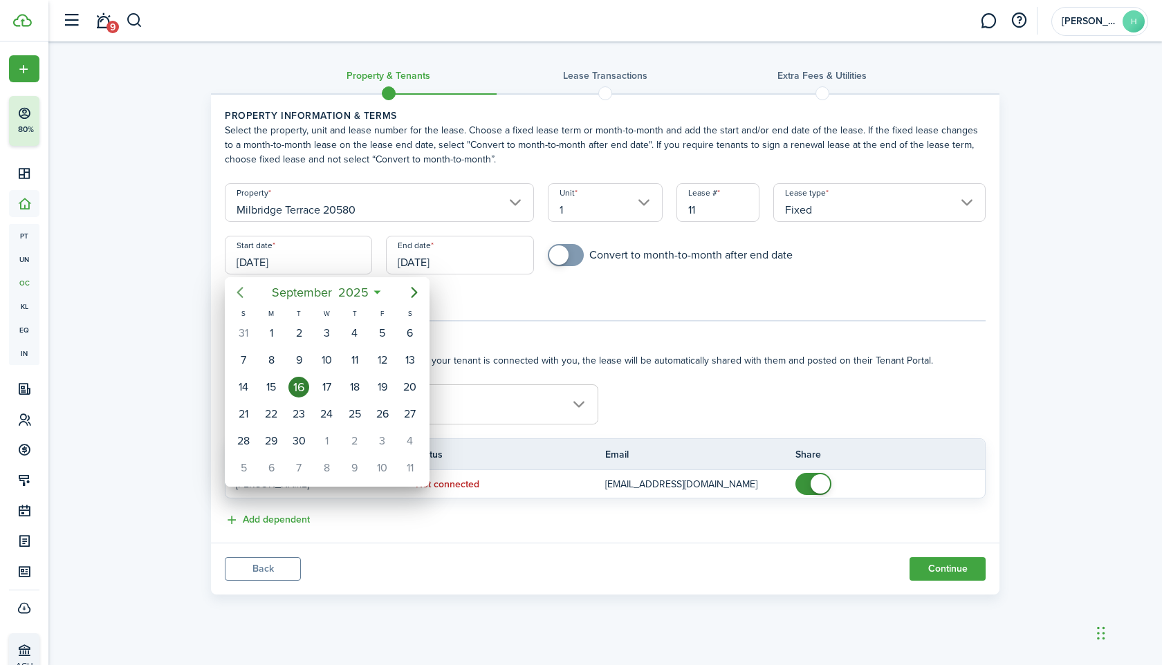
click at [239, 290] on icon "Previous page" at bounding box center [240, 292] width 6 height 11
click at [299, 327] on div "1" at bounding box center [298, 333] width 21 height 21
type input "[DATE]"
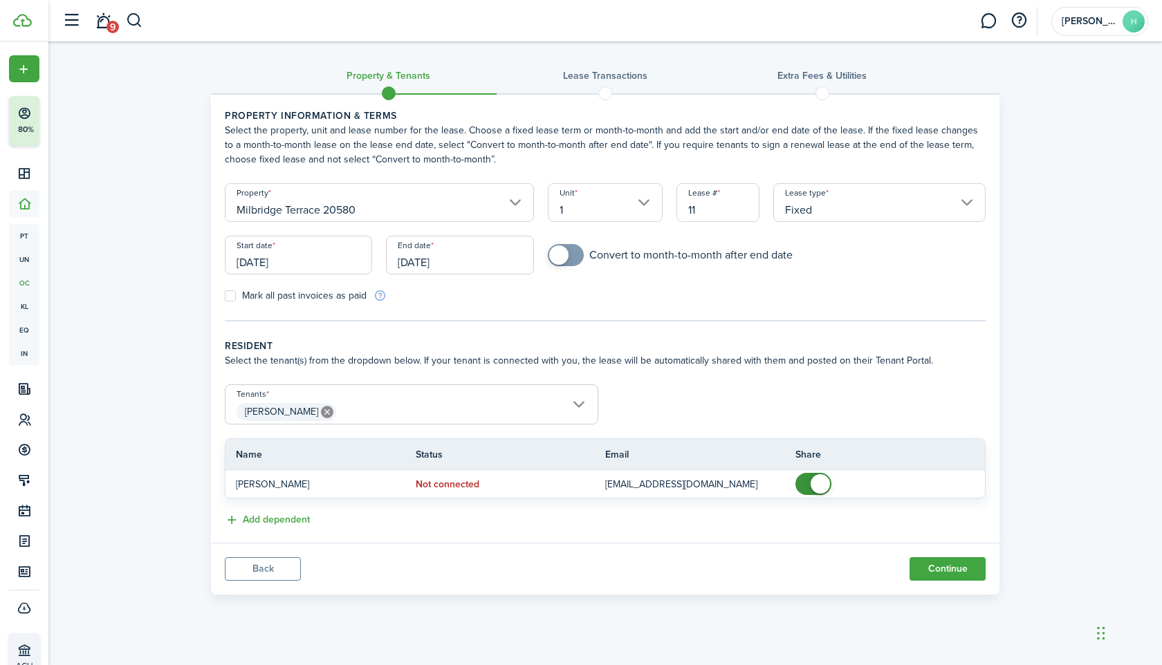
click at [449, 266] on input "[DATE]" at bounding box center [459, 255] width 147 height 39
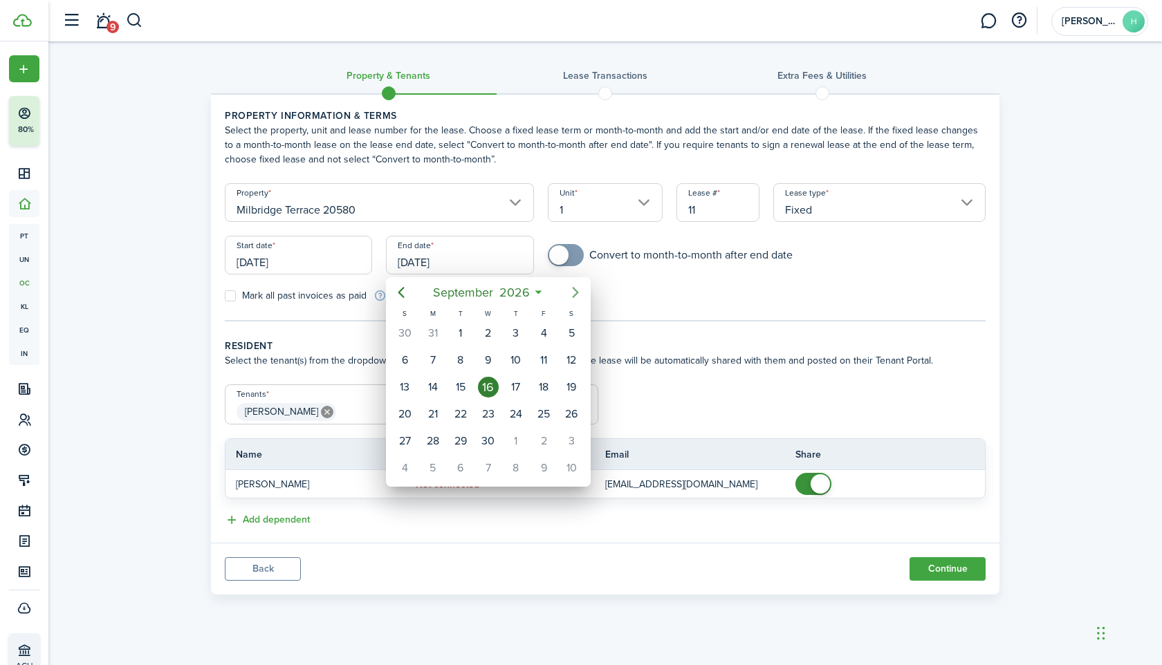
click at [572, 295] on icon "Next page" at bounding box center [575, 292] width 17 height 17
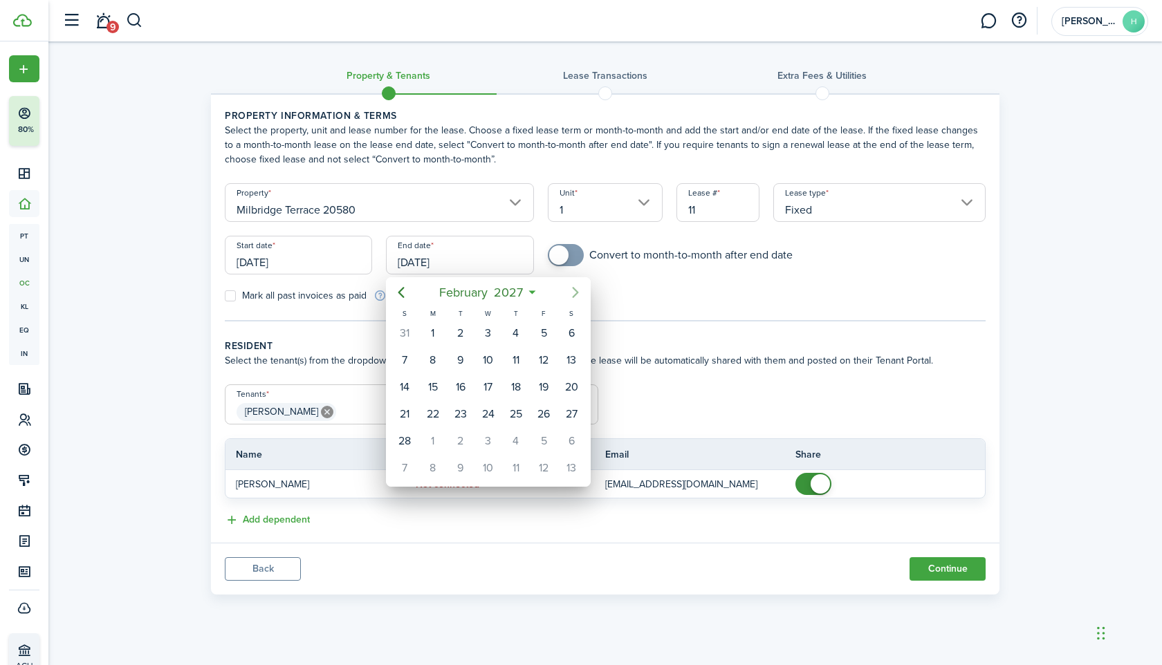
click at [572, 295] on icon "Next page" at bounding box center [575, 292] width 17 height 17
click at [491, 438] on div "30" at bounding box center [488, 441] width 21 height 21
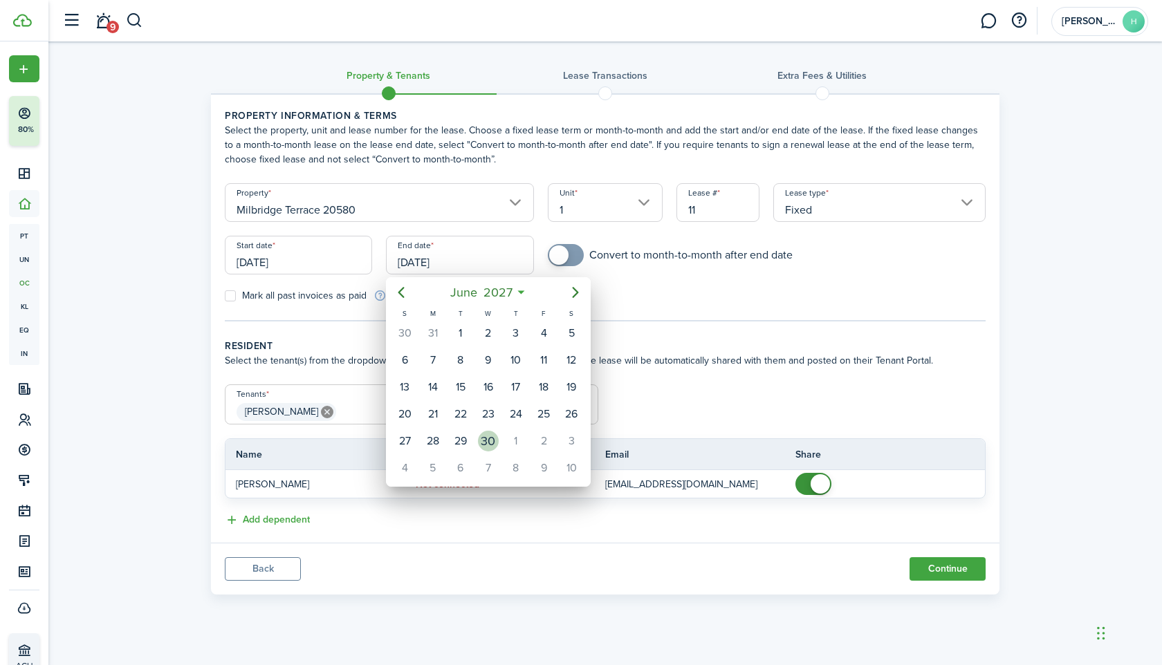
type input "[DATE]"
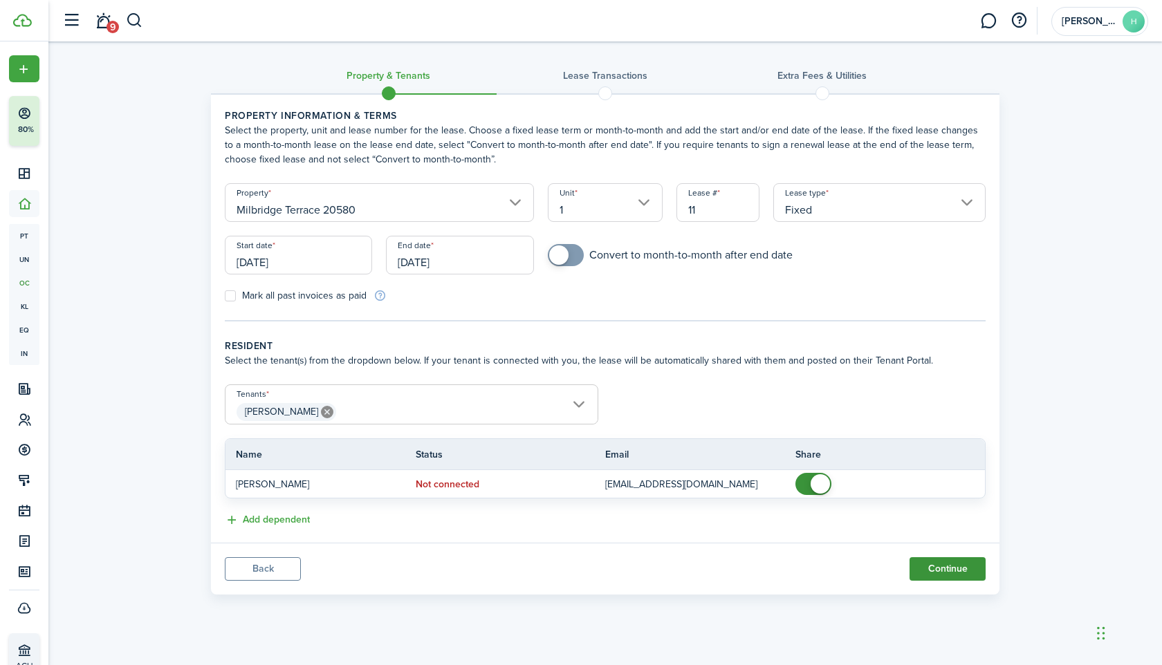
click at [919, 563] on button "Continue" at bounding box center [947, 569] width 76 height 24
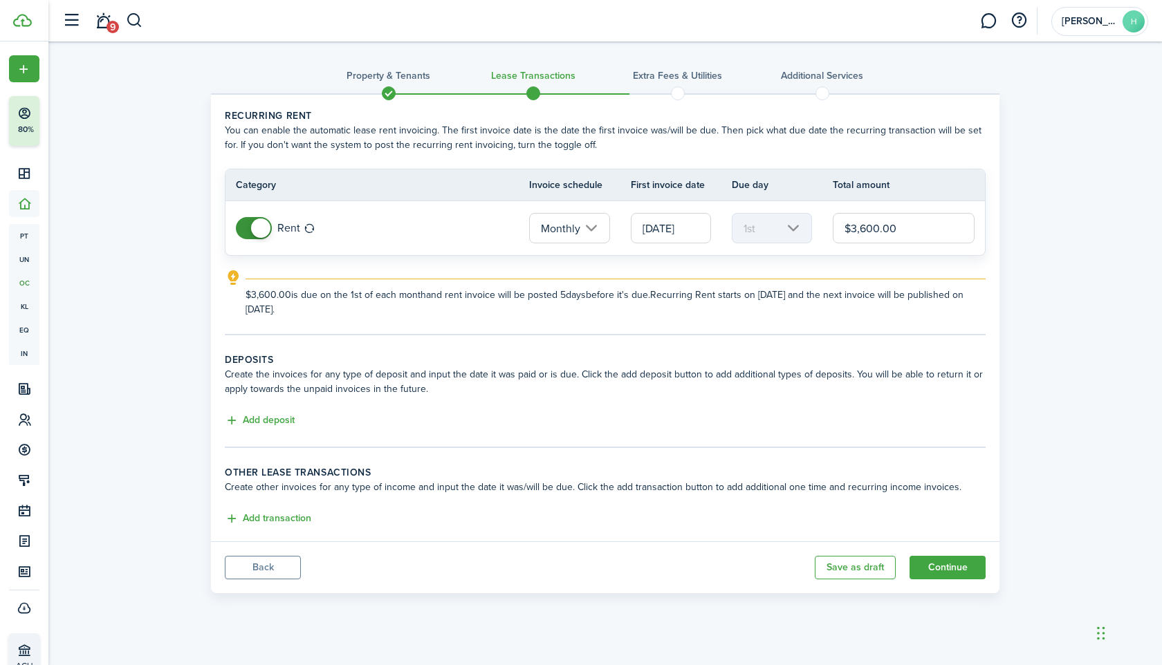
click at [661, 230] on input "[DATE]" at bounding box center [671, 228] width 80 height 30
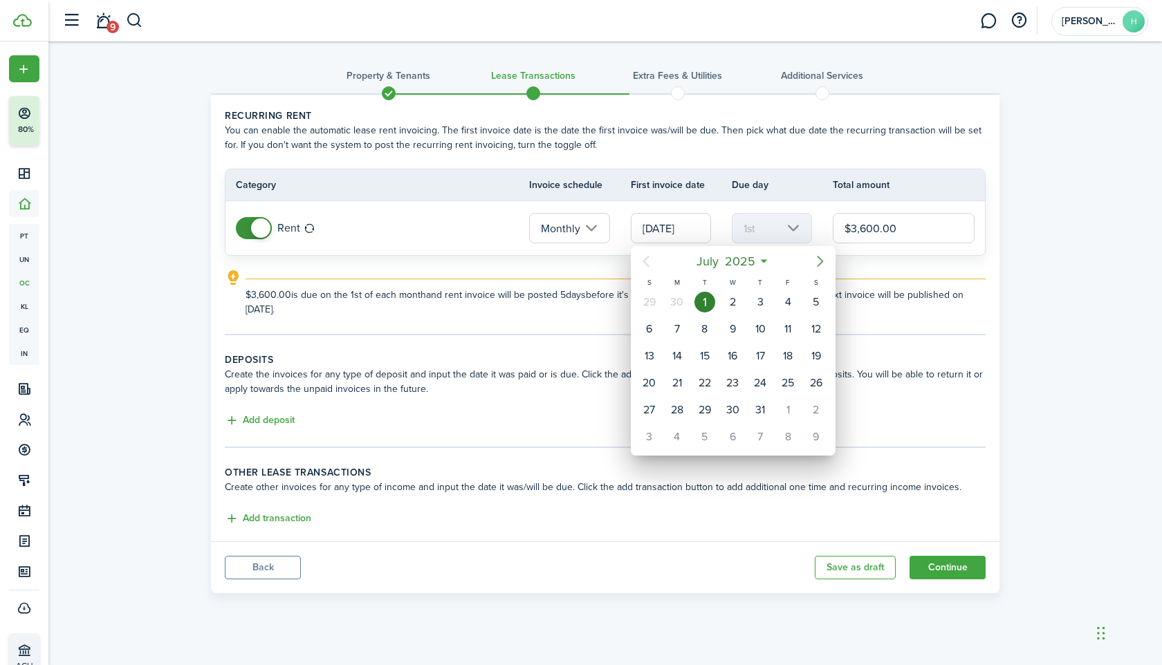
click at [820, 266] on icon "Next page" at bounding box center [820, 261] width 17 height 17
click at [819, 266] on icon "Next page" at bounding box center [820, 261] width 17 height 17
click at [674, 301] on div "1" at bounding box center [677, 302] width 21 height 21
type input "[DATE]"
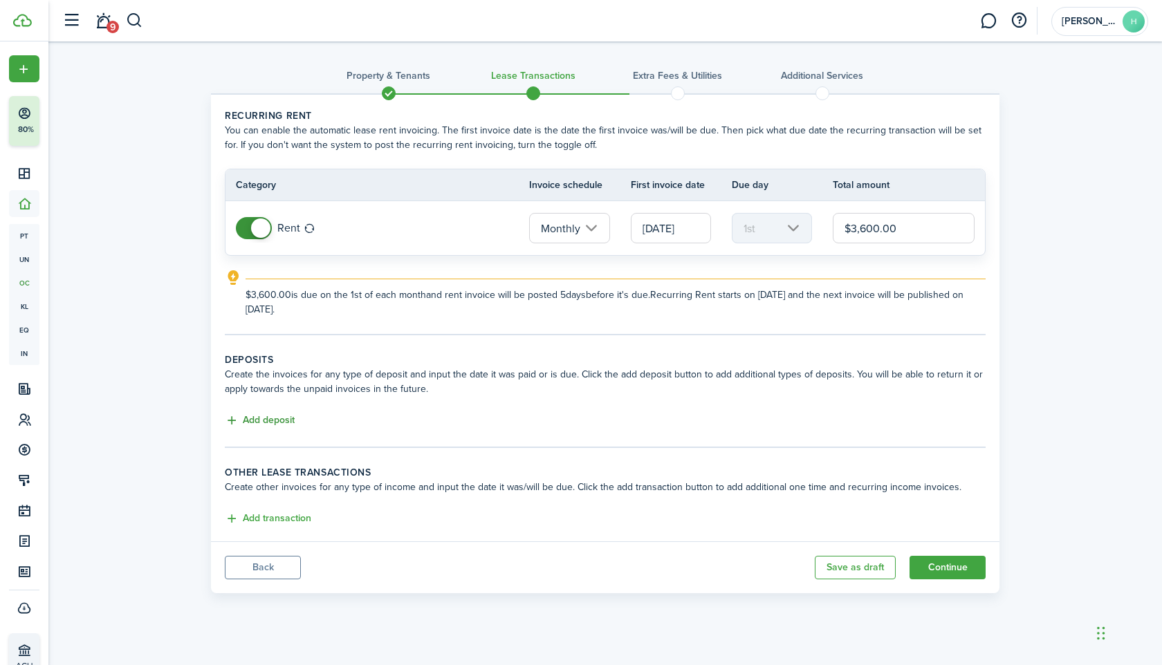
click at [263, 417] on button "Add deposit" at bounding box center [260, 421] width 70 height 16
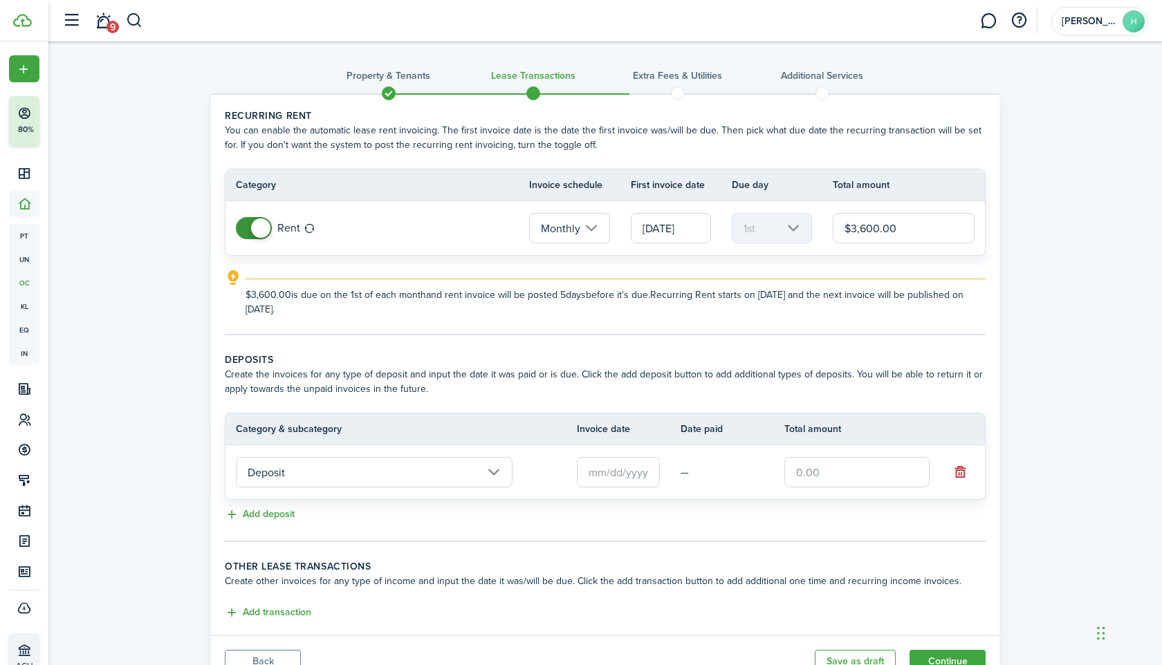
click at [817, 468] on input "text" at bounding box center [856, 472] width 145 height 30
click at [884, 229] on input "$3,600.00" at bounding box center [904, 228] width 142 height 30
click at [842, 474] on input "text" at bounding box center [856, 472] width 145 height 30
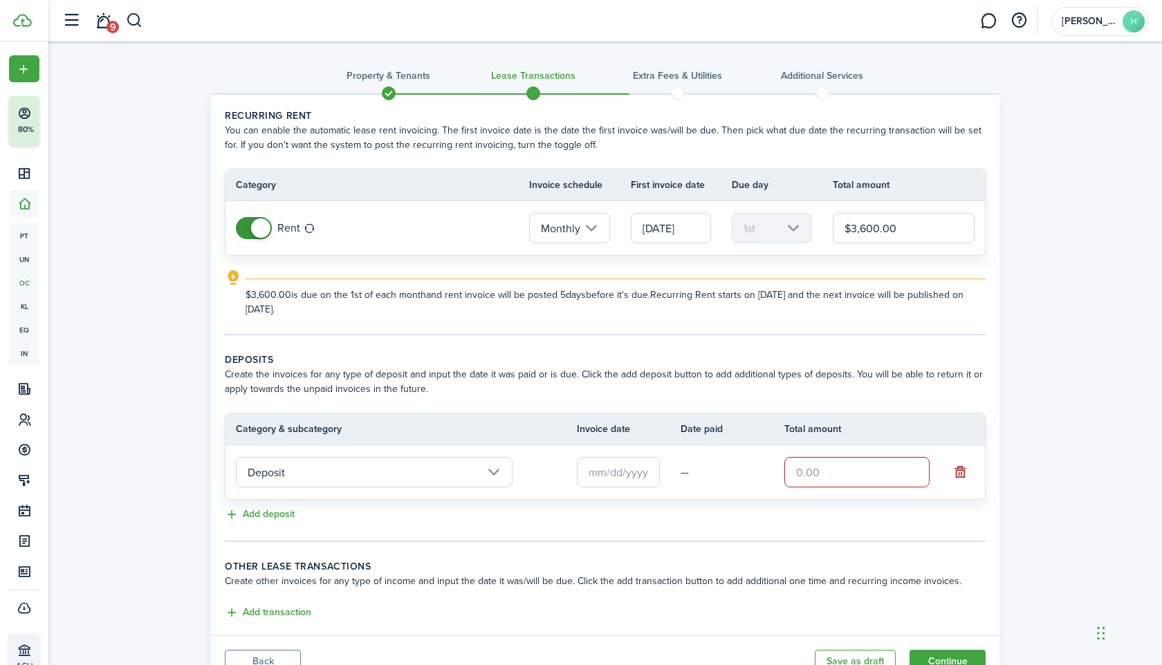
paste input "$3,600.00"
click at [631, 478] on input "text" at bounding box center [618, 472] width 83 height 30
type input "$3,600.00"
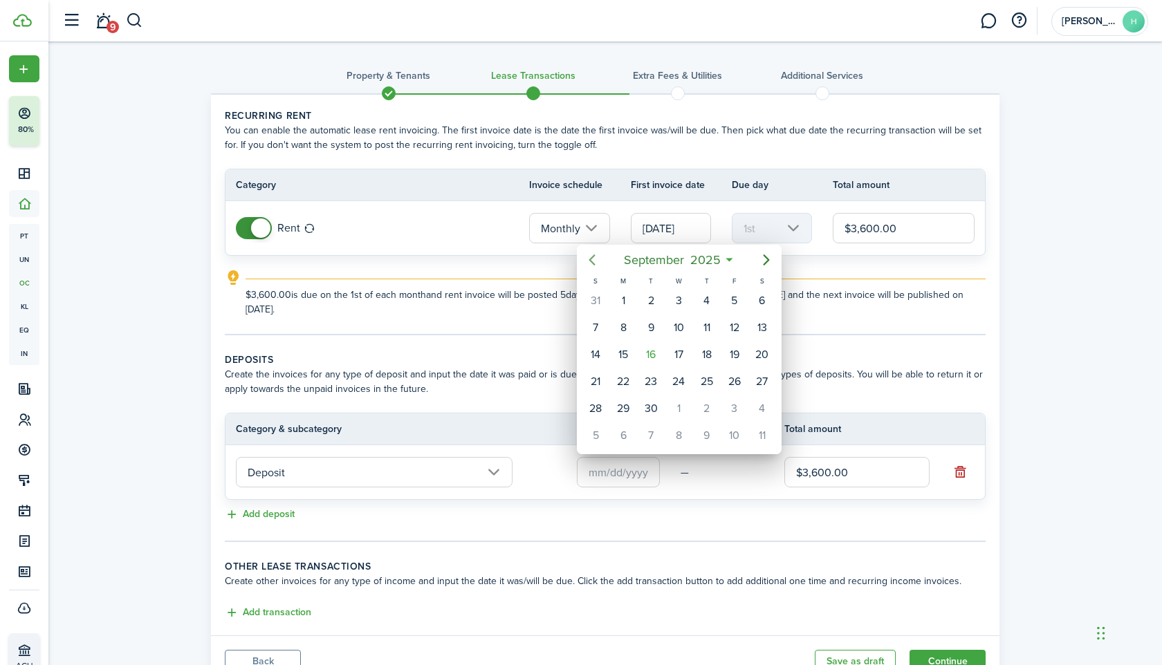
click at [592, 260] on icon "Previous page" at bounding box center [592, 260] width 17 height 17
click at [588, 257] on icon "Previous page" at bounding box center [592, 260] width 17 height 17
click at [656, 295] on div "1" at bounding box center [650, 300] width 21 height 21
type input "[DATE]"
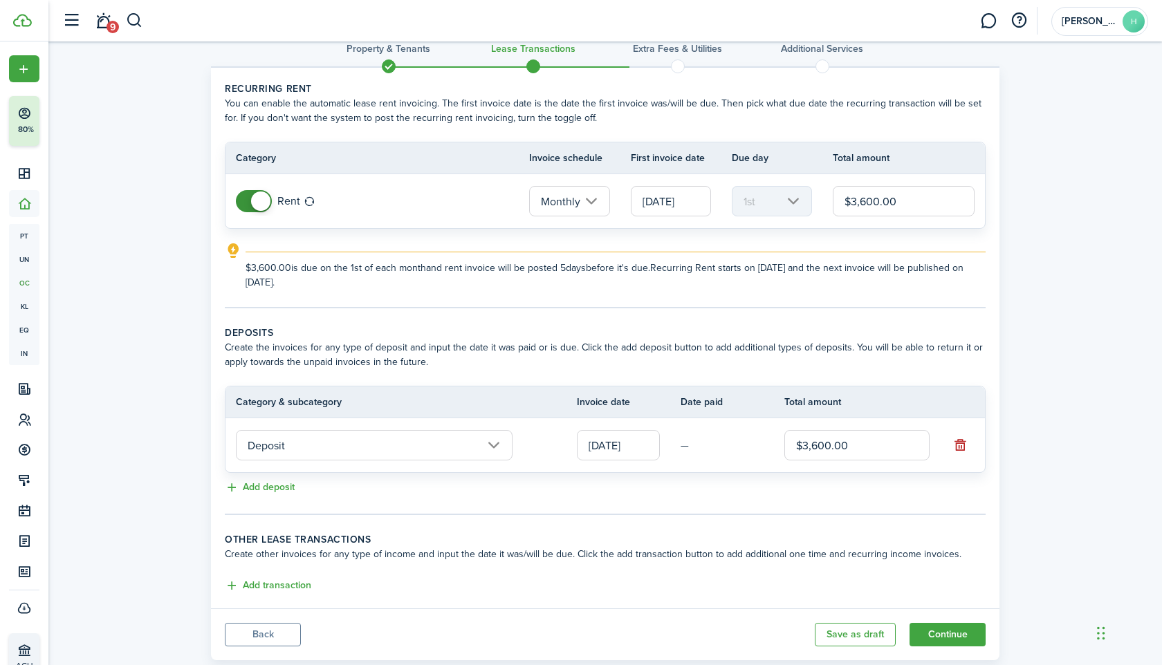
scroll to position [60, 0]
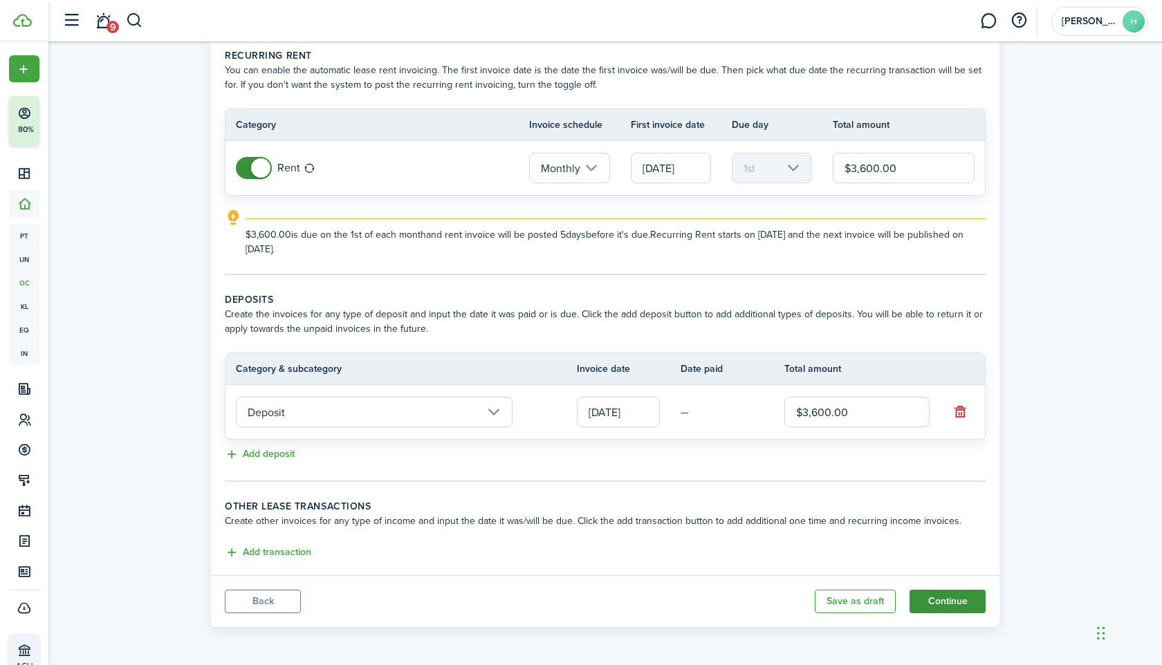
click at [919, 605] on button "Continue" at bounding box center [947, 602] width 76 height 24
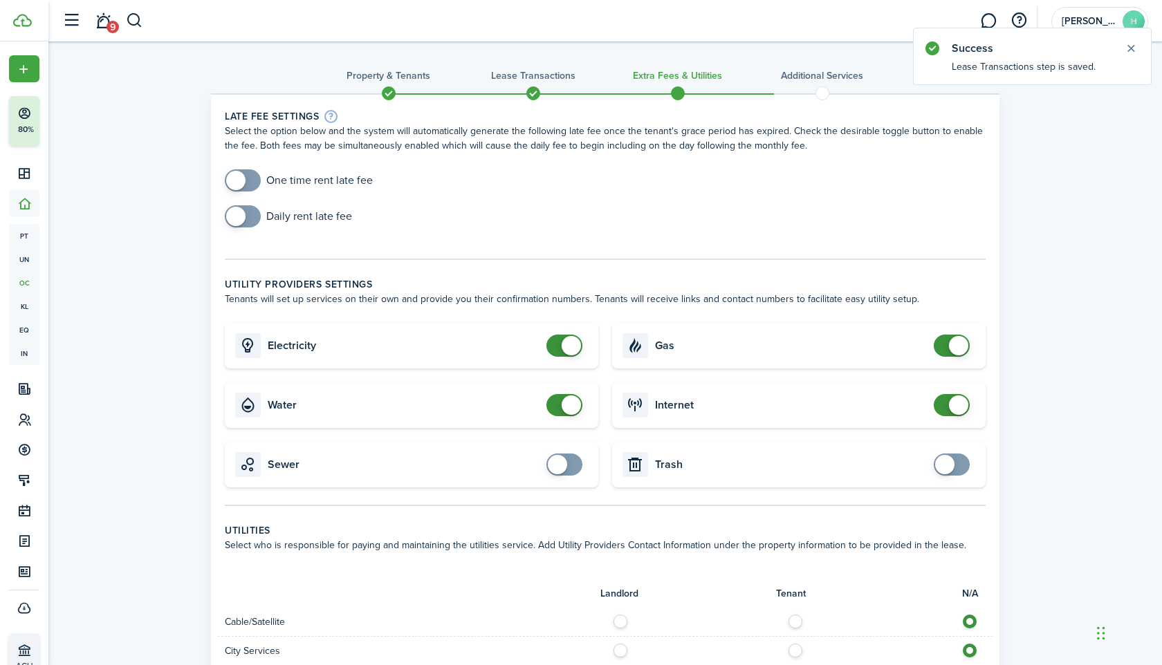
checkbox input "true"
click at [242, 184] on span at bounding box center [235, 180] width 19 height 19
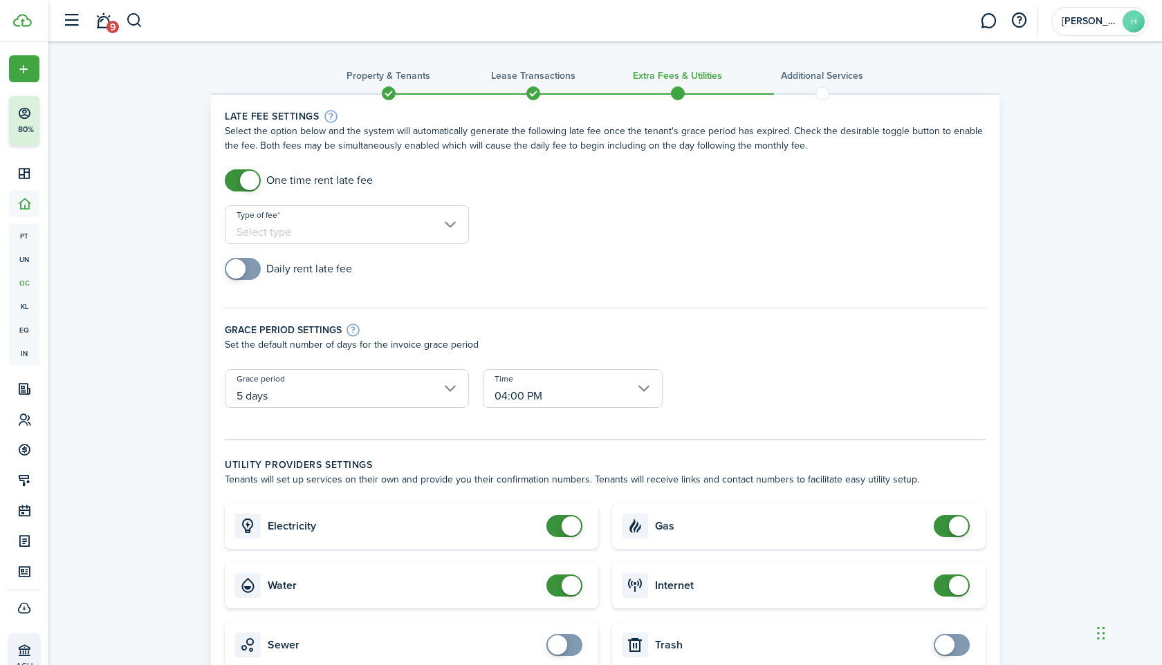
click at [337, 230] on input "Type of fee" at bounding box center [347, 224] width 244 height 39
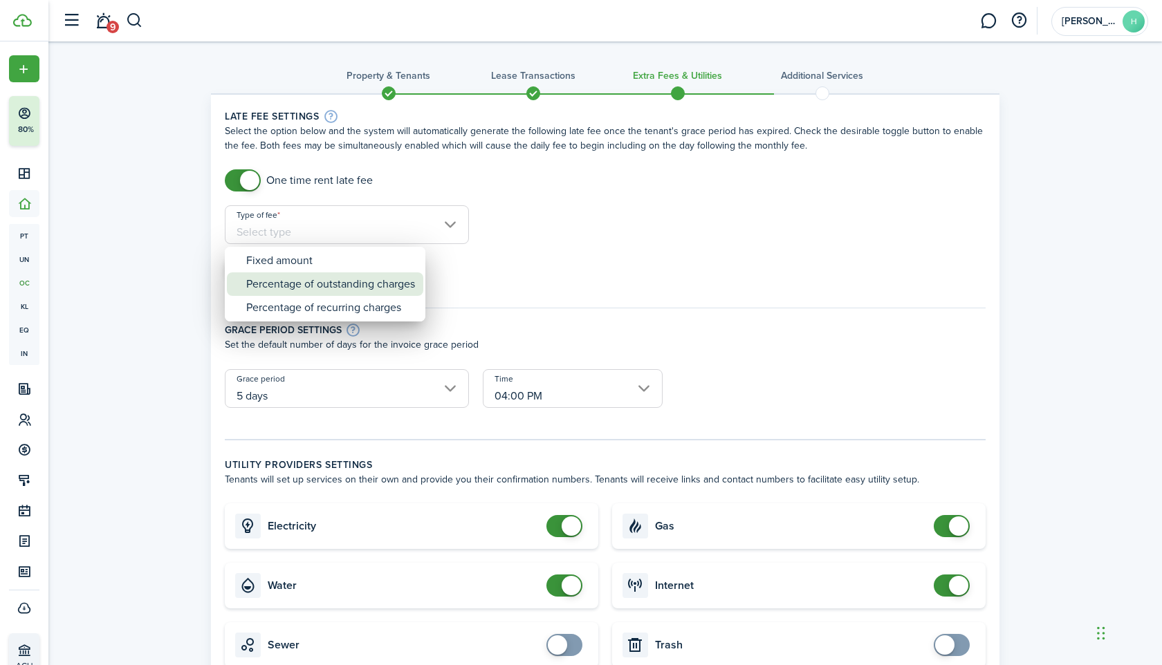
click at [356, 287] on div "Percentage of outstanding charges" at bounding box center [330, 284] width 169 height 24
type input "Percentage of outstanding charges"
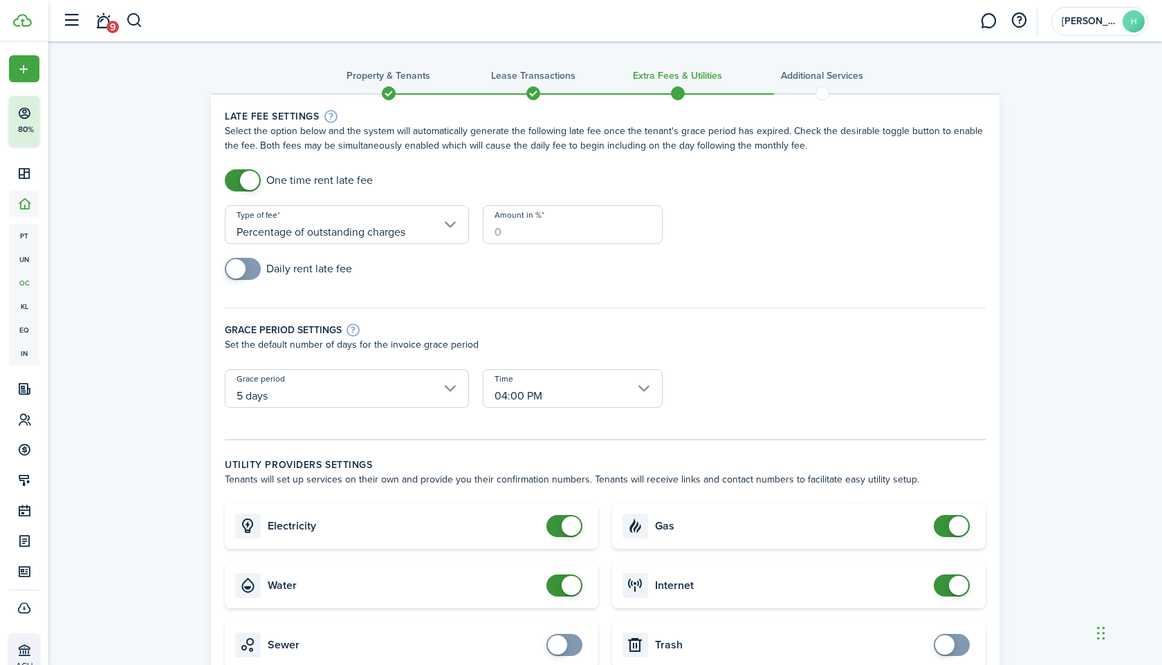
click at [532, 214] on input "Amount in %" at bounding box center [573, 224] width 180 height 39
type input "10"
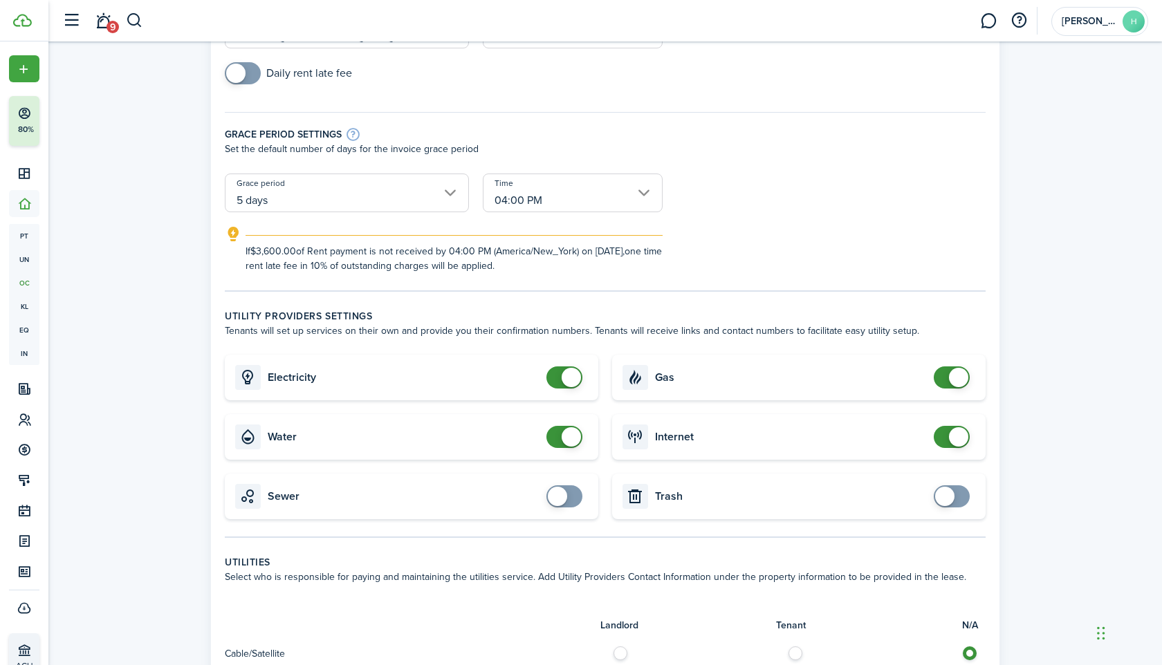
scroll to position [202, 0]
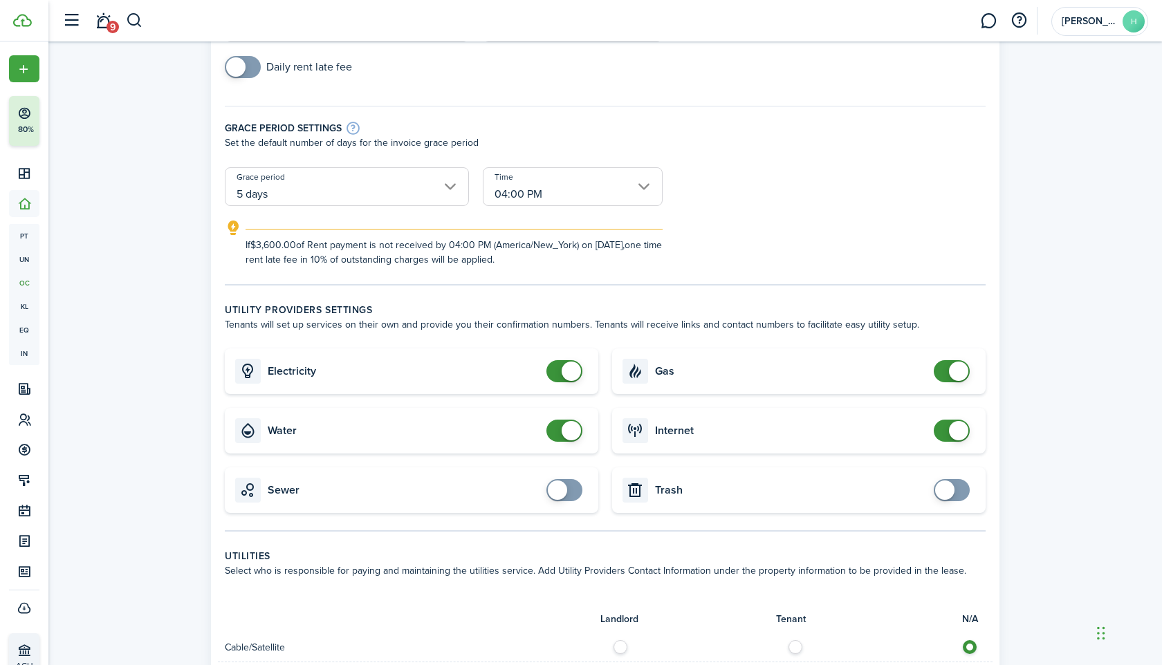
checkbox input "false"
click at [573, 372] on span at bounding box center [570, 371] width 19 height 19
checkbox input "false"
click at [570, 431] on span at bounding box center [570, 430] width 19 height 19
checkbox input "false"
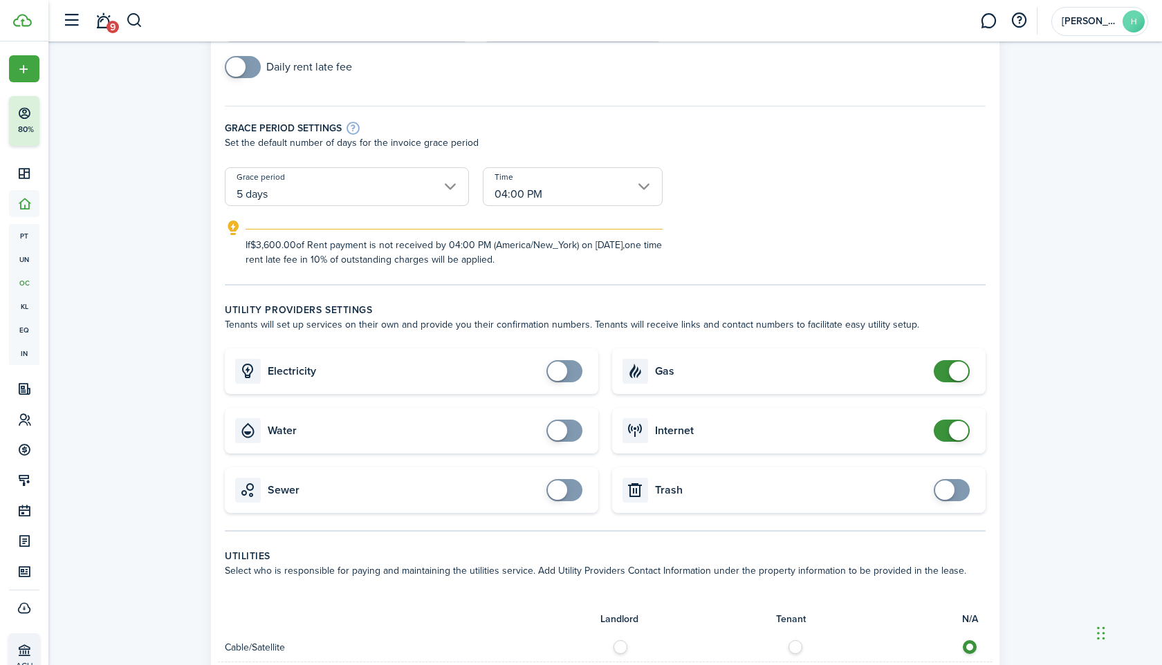
click at [956, 373] on span at bounding box center [958, 371] width 19 height 19
checkbox input "false"
click at [958, 433] on span at bounding box center [958, 430] width 19 height 19
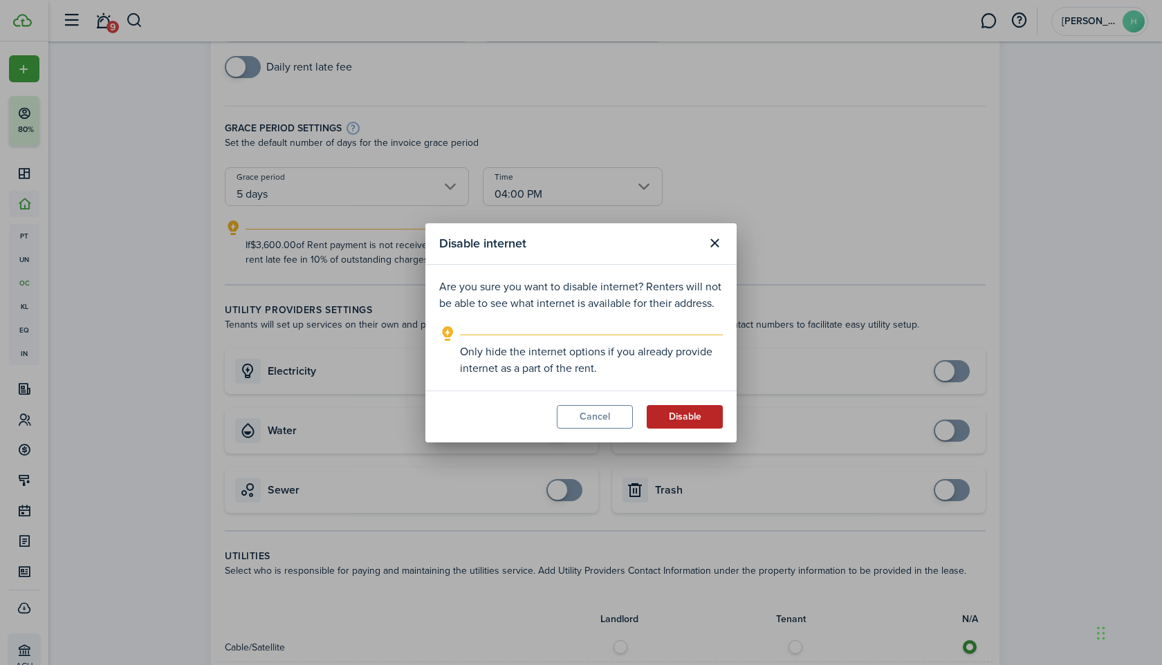
click at [683, 418] on button "Disable" at bounding box center [685, 417] width 76 height 24
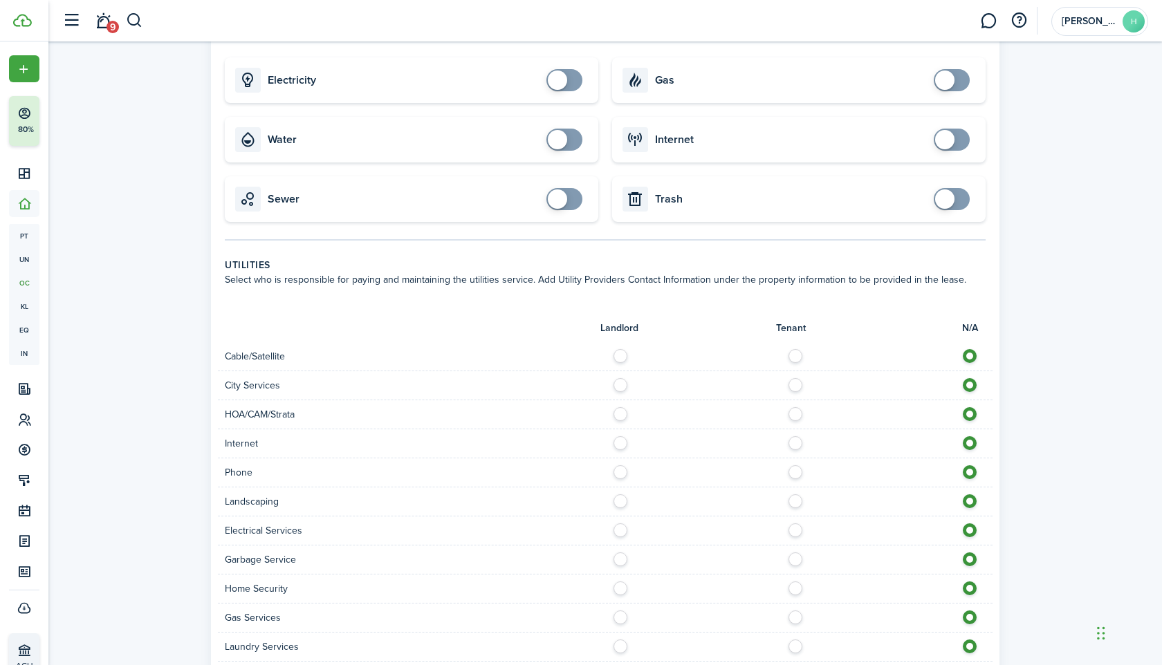
scroll to position [767, 0]
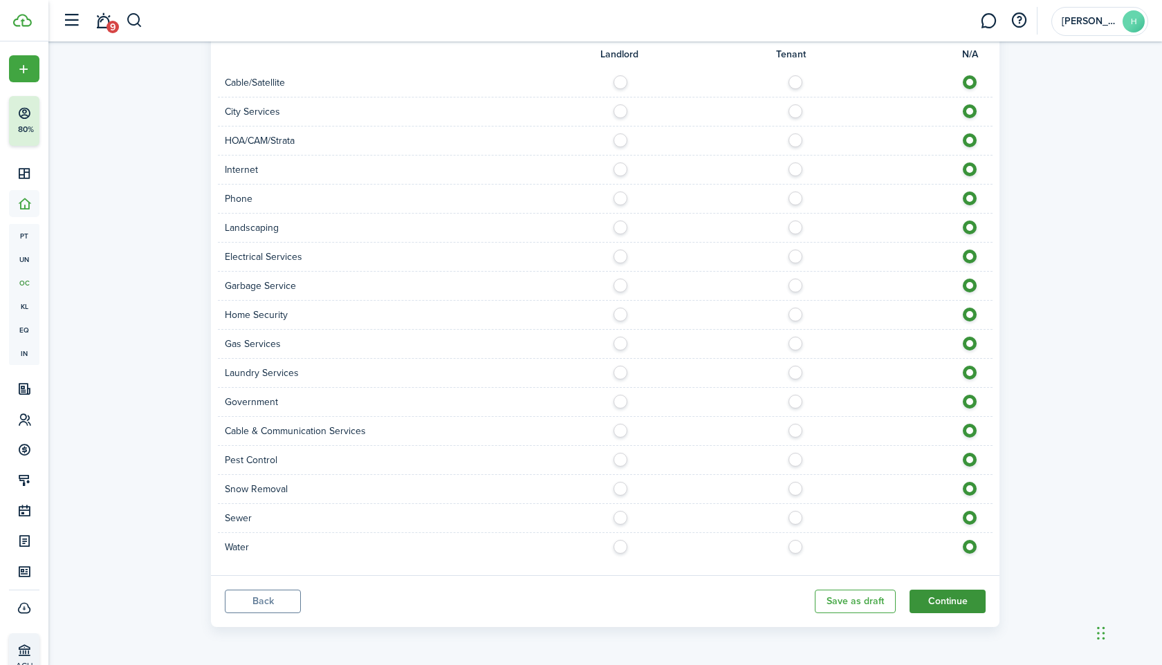
click at [918, 604] on button "Continue" at bounding box center [947, 602] width 76 height 24
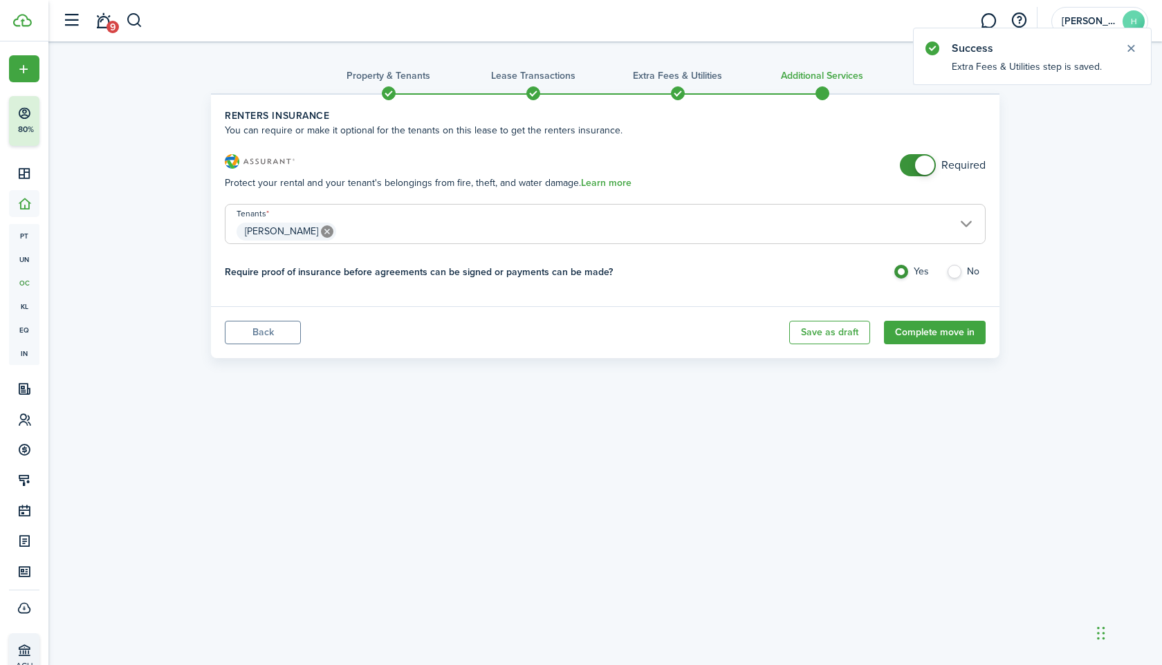
checkbox input "false"
click at [926, 171] on span at bounding box center [924, 165] width 19 height 19
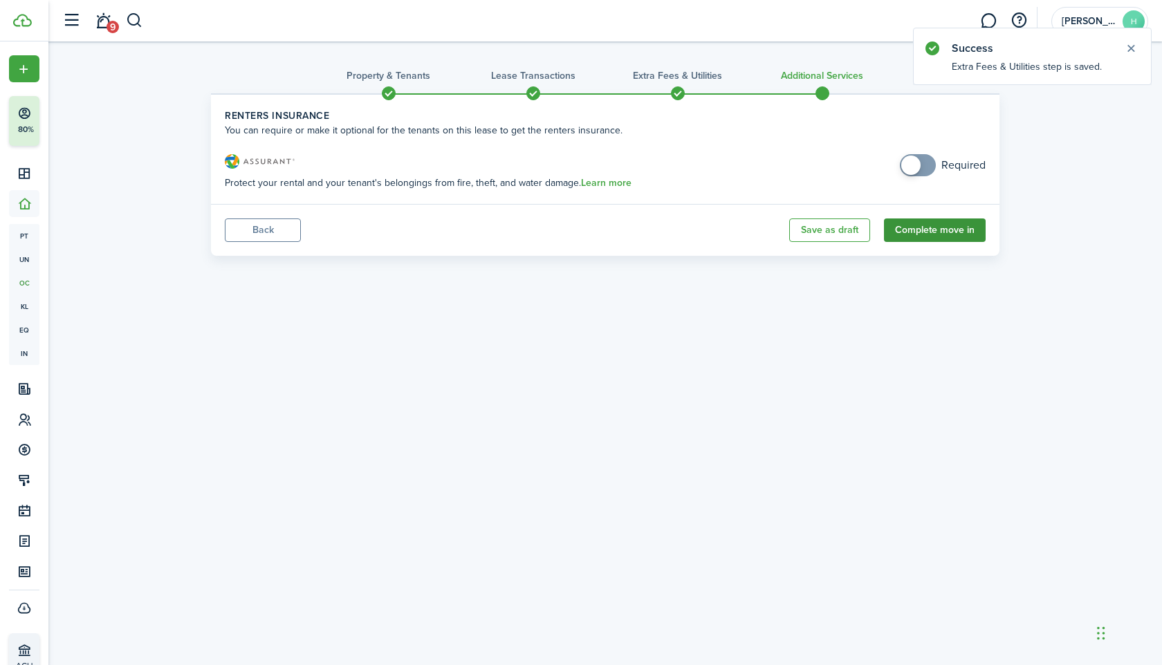
click at [918, 233] on button "Complete move in" at bounding box center [935, 231] width 102 height 24
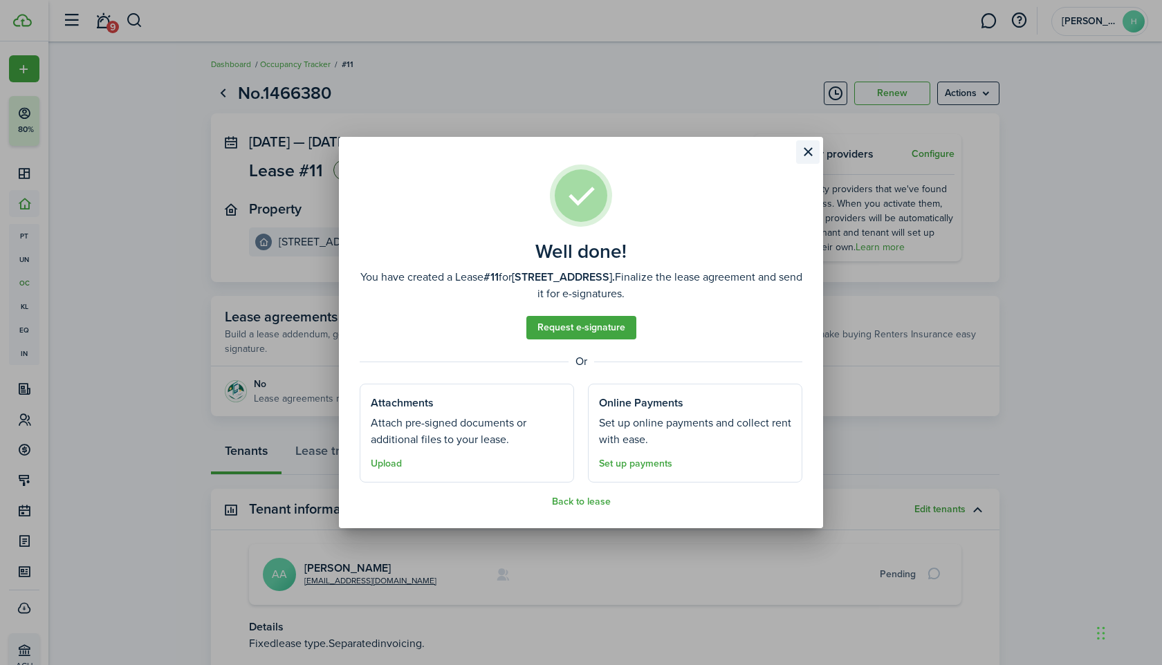
click at [810, 153] on button "Close modal" at bounding box center [808, 152] width 24 height 24
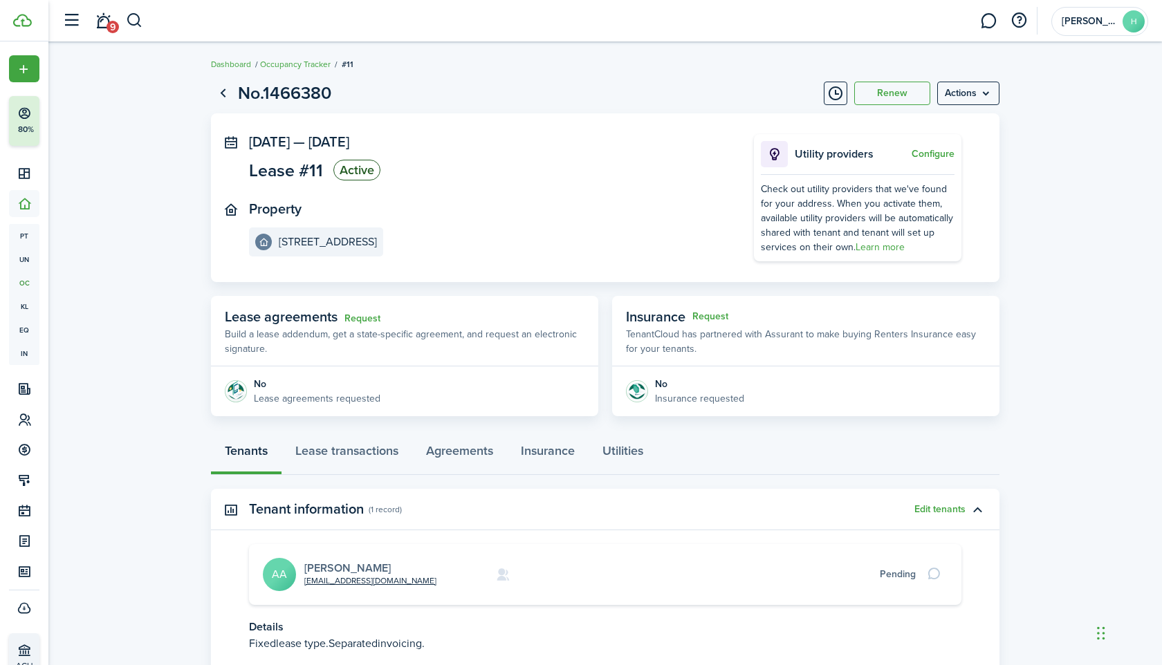
click at [329, 563] on link "[PERSON_NAME]" at bounding box center [347, 568] width 86 height 16
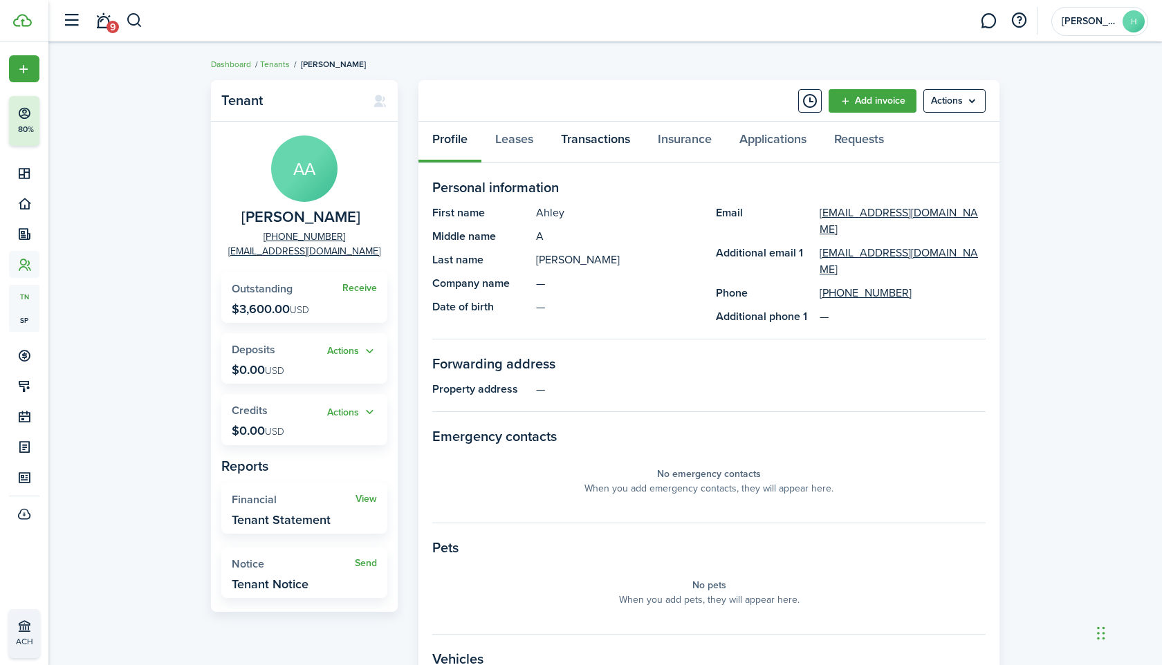
click at [596, 141] on link "Transactions" at bounding box center [595, 142] width 97 height 41
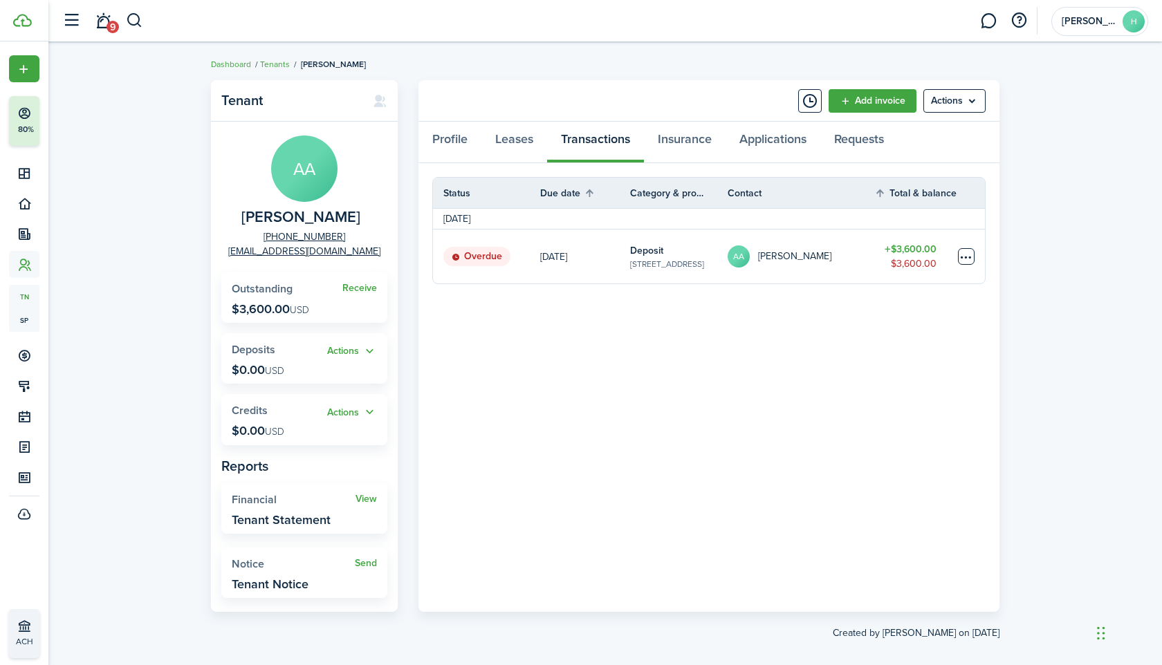
click at [963, 253] on table-menu-btn-icon at bounding box center [966, 256] width 17 height 17
click at [863, 302] on link "Mark as paid" at bounding box center [913, 308] width 121 height 24
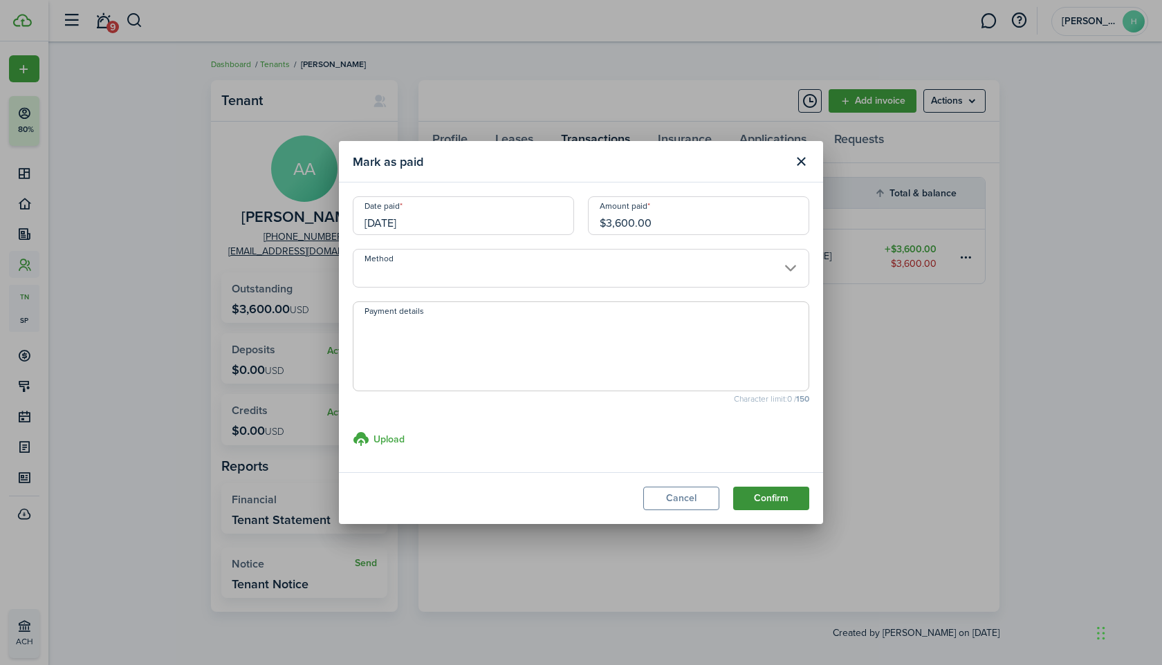
click at [764, 503] on button "Confirm" at bounding box center [771, 499] width 76 height 24
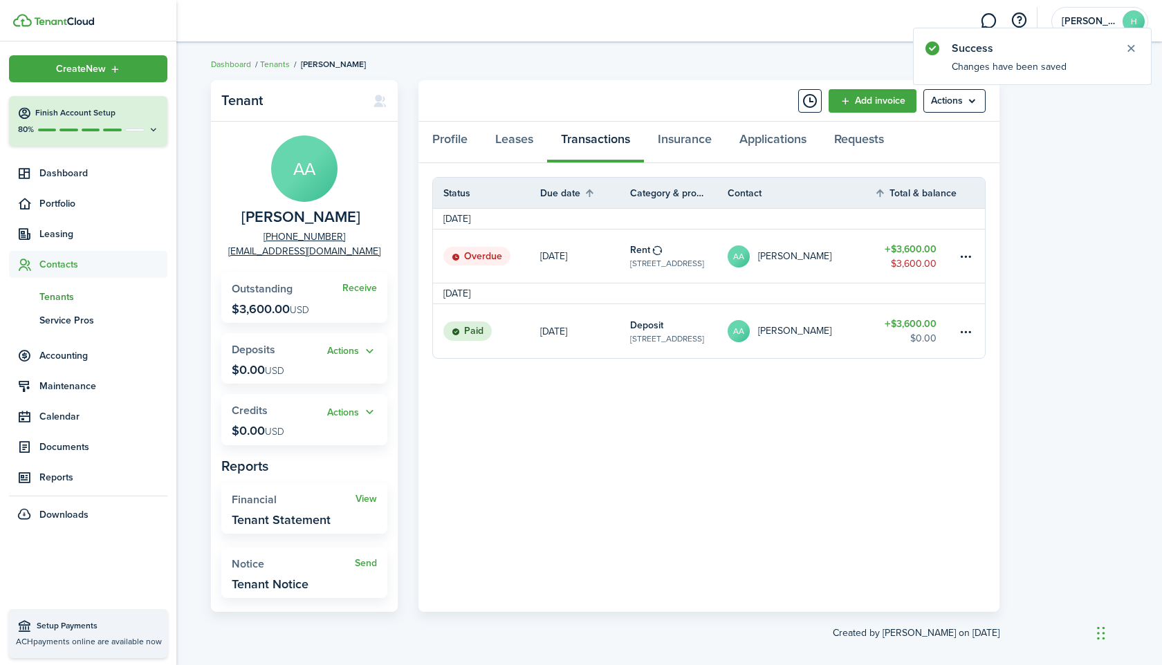
click at [59, 291] on span "Tenants" at bounding box center [103, 297] width 128 height 15
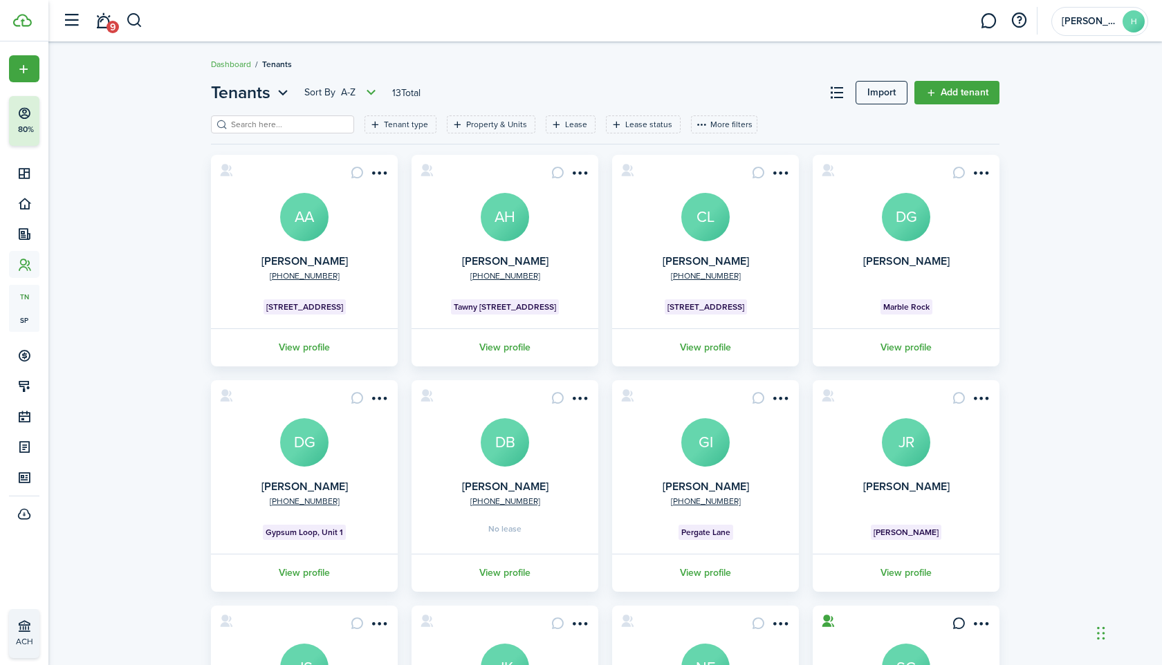
click at [296, 126] on input "search" at bounding box center [289, 124] width 122 height 13
paste input "Retrieving data. Wait a few seconds and try to cut or copy again."
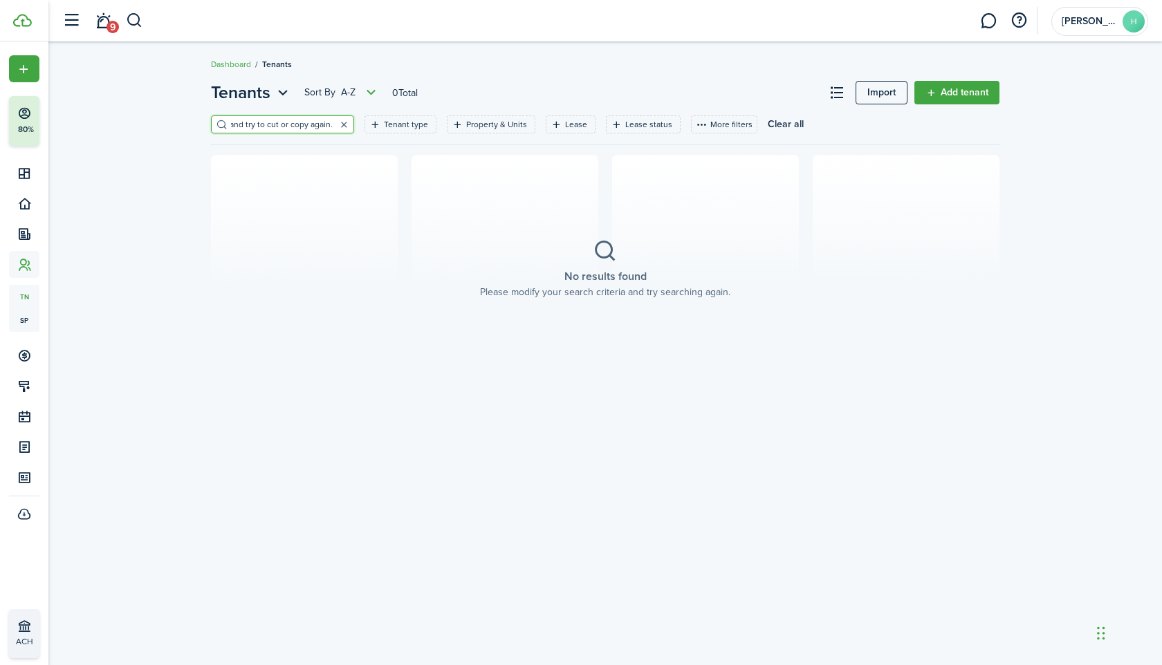
type input "Retrieving data. Wait a few seconds and try to cut or copy again."
click at [334, 126] on button "button" at bounding box center [343, 124] width 19 height 19
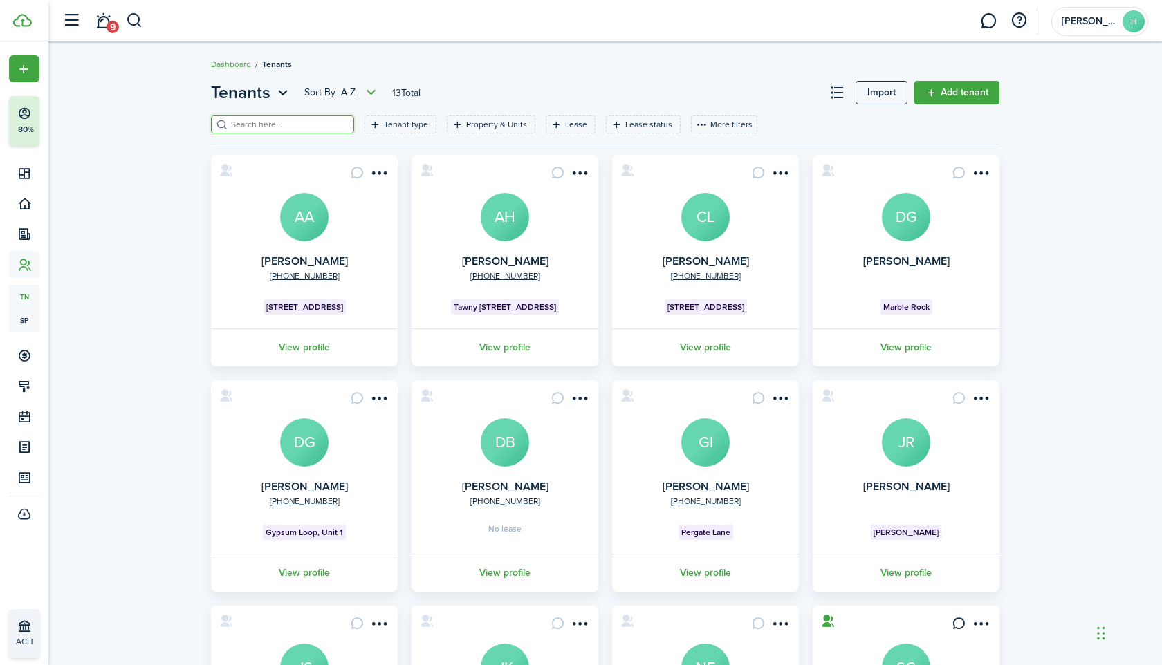
click at [253, 124] on input "search" at bounding box center [289, 124] width 122 height 13
paste input "[PERSON_NAME]"
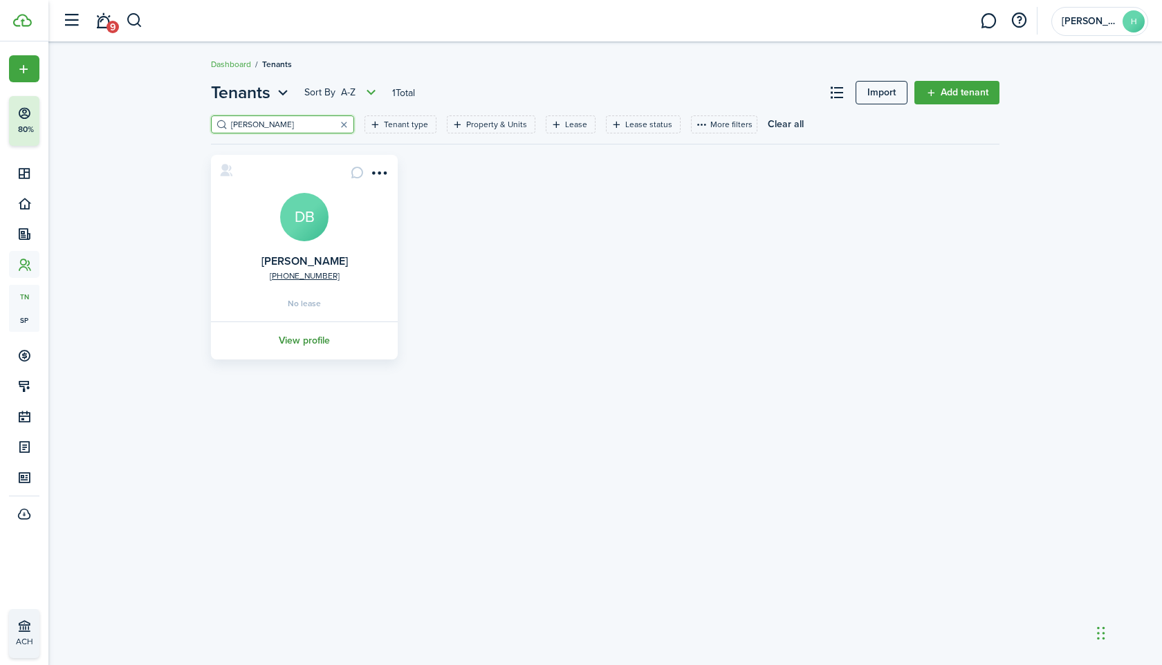
type input "[PERSON_NAME]"
click at [310, 344] on link "View profile" at bounding box center [304, 341] width 191 height 38
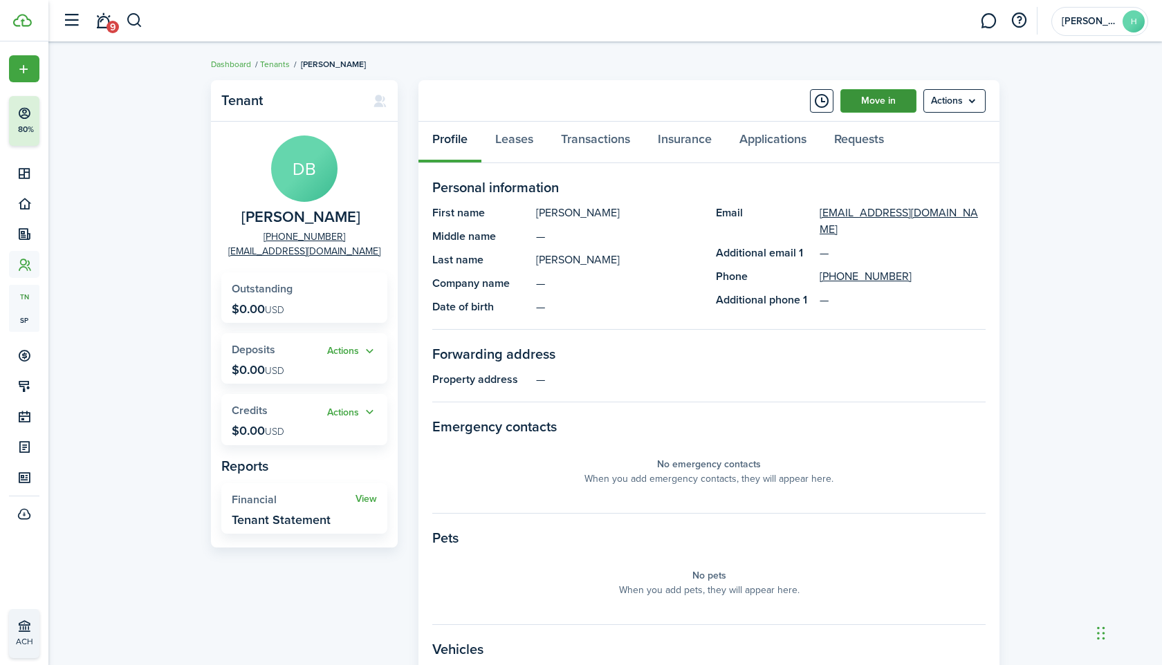
click at [880, 98] on link "Move in" at bounding box center [878, 101] width 76 height 24
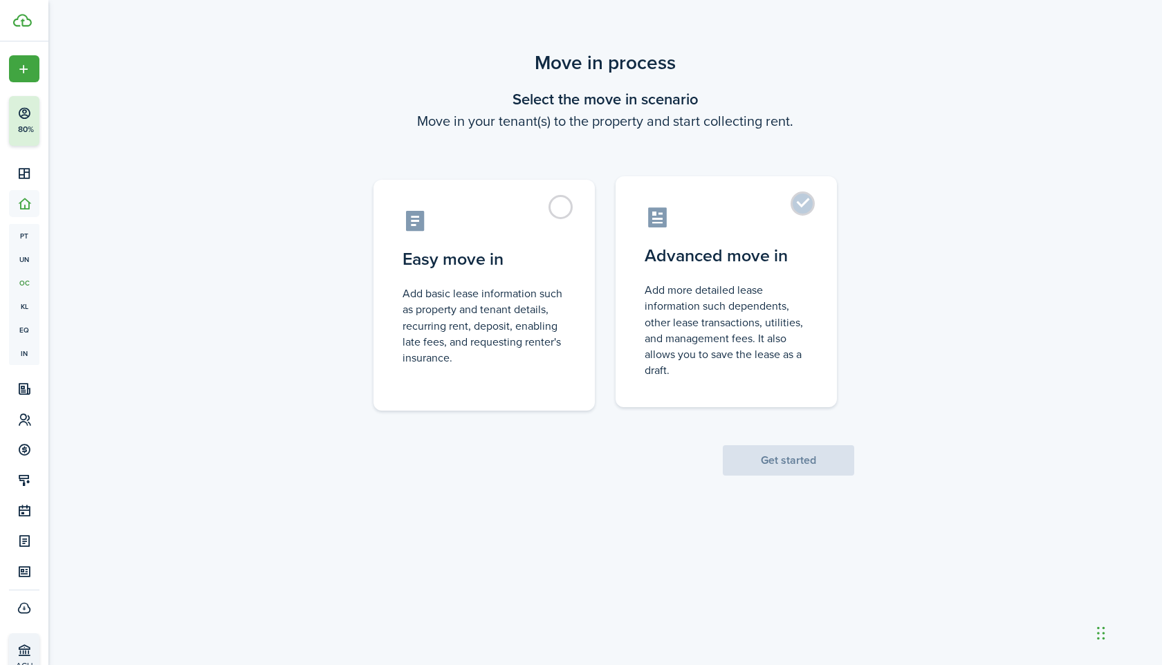
click at [707, 318] on control-radio-card-description "Add more detailed lease information such dependents, other lease transactions, …" at bounding box center [725, 330] width 163 height 96
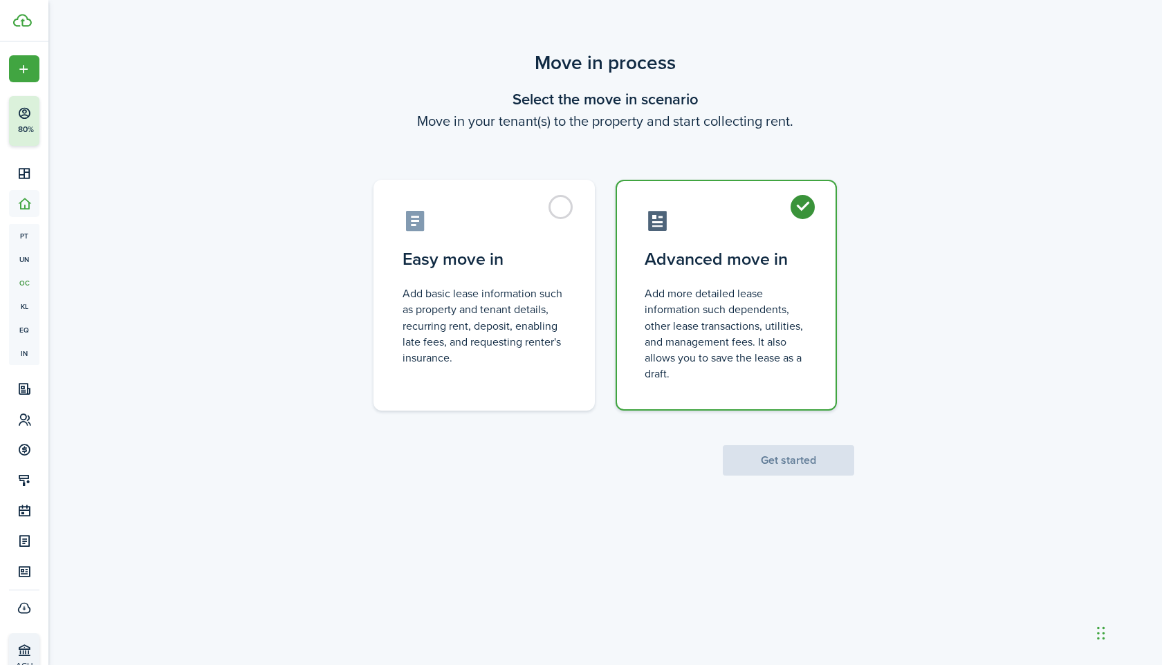
radio input "true"
click at [755, 456] on button "Get started" at bounding box center [788, 460] width 131 height 30
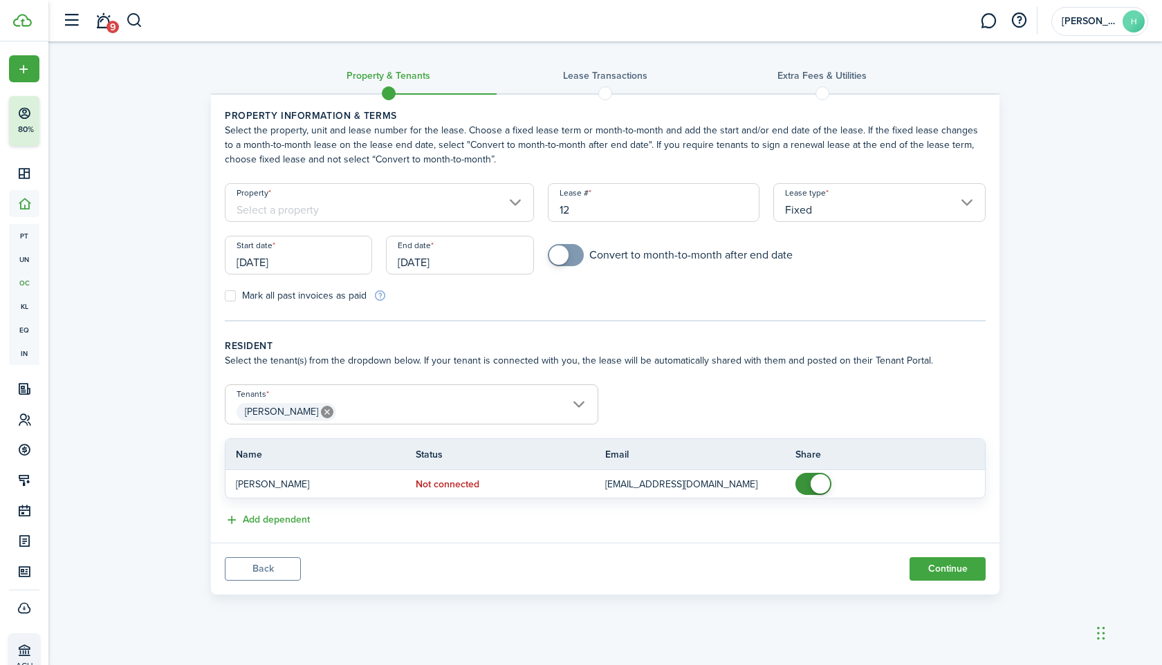
click at [408, 205] on input "Property" at bounding box center [379, 202] width 309 height 39
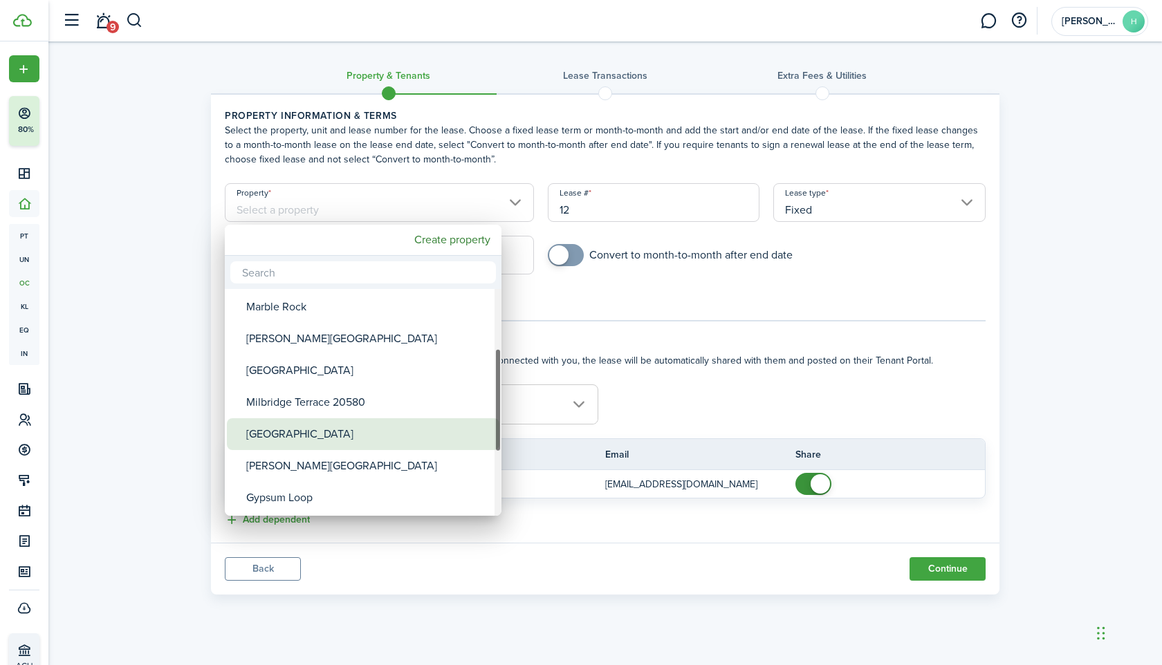
click at [306, 432] on div "[GEOGRAPHIC_DATA]" at bounding box center [368, 434] width 245 height 32
type input "[GEOGRAPHIC_DATA]"
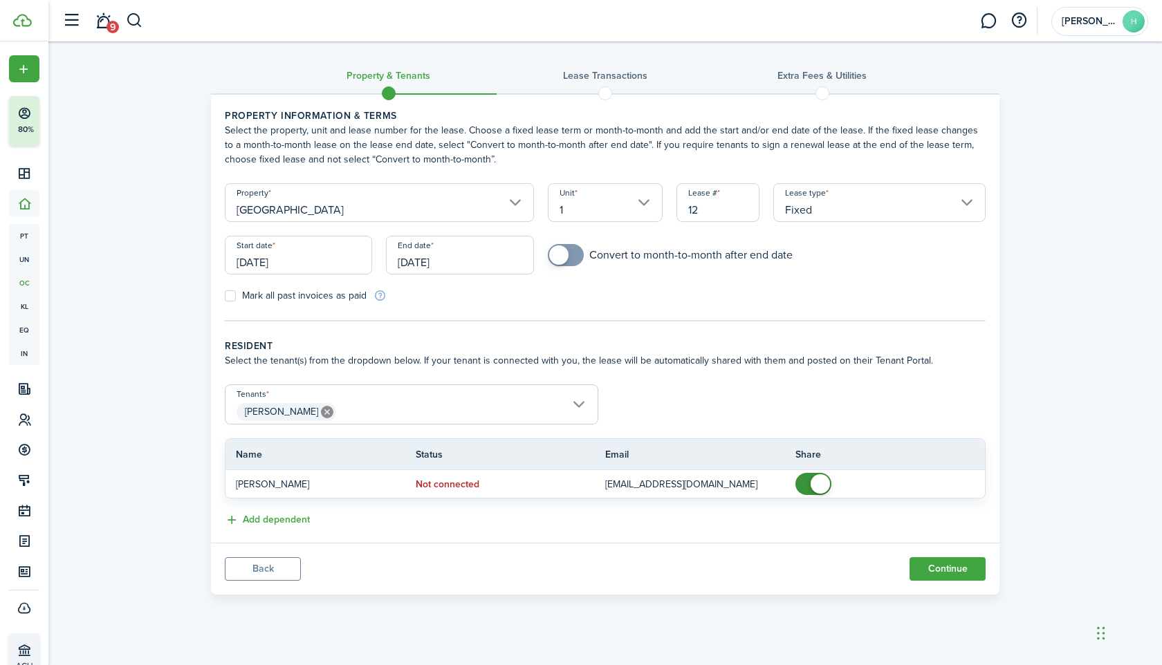
click at [324, 261] on input "[DATE]" at bounding box center [298, 255] width 147 height 39
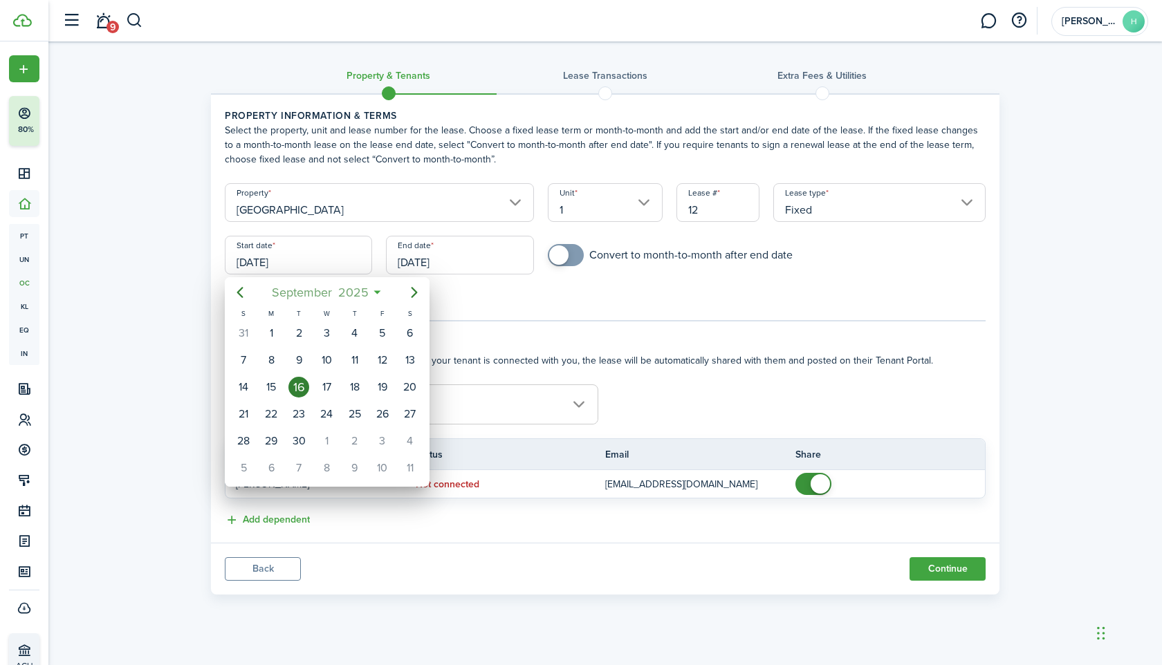
click at [361, 289] on span "2025" at bounding box center [353, 292] width 37 height 25
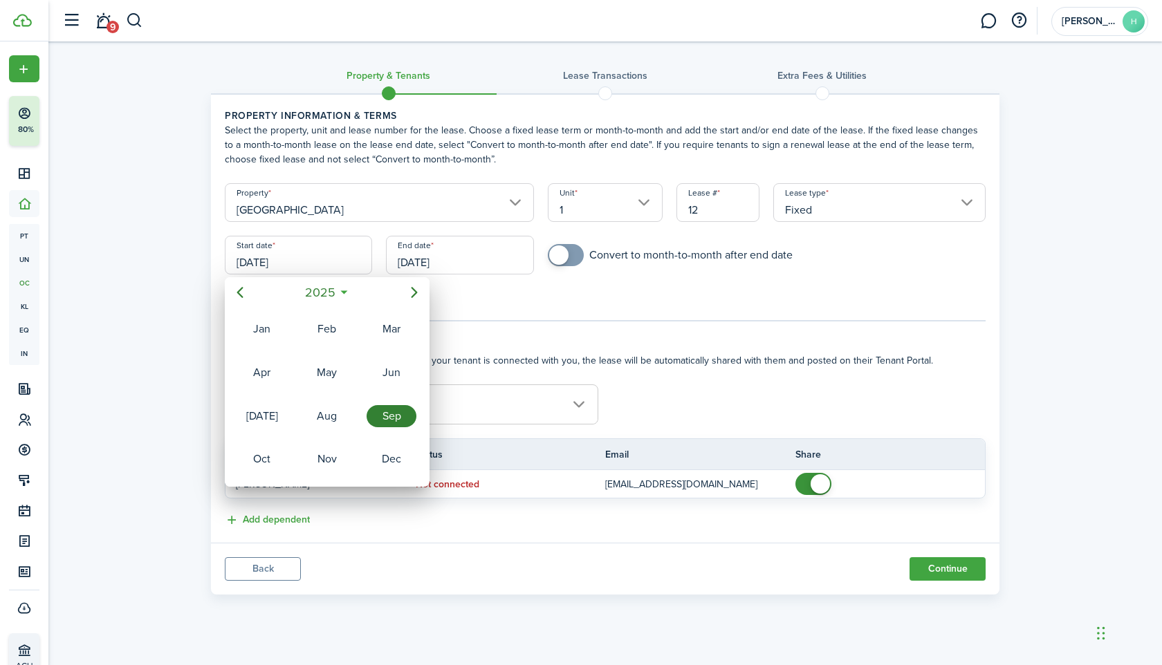
click at [328, 301] on span "2025" at bounding box center [319, 292] width 37 height 25
click at [391, 375] on div "2023" at bounding box center [391, 373] width 50 height 22
click at [331, 375] on div "May" at bounding box center [327, 373] width 50 height 22
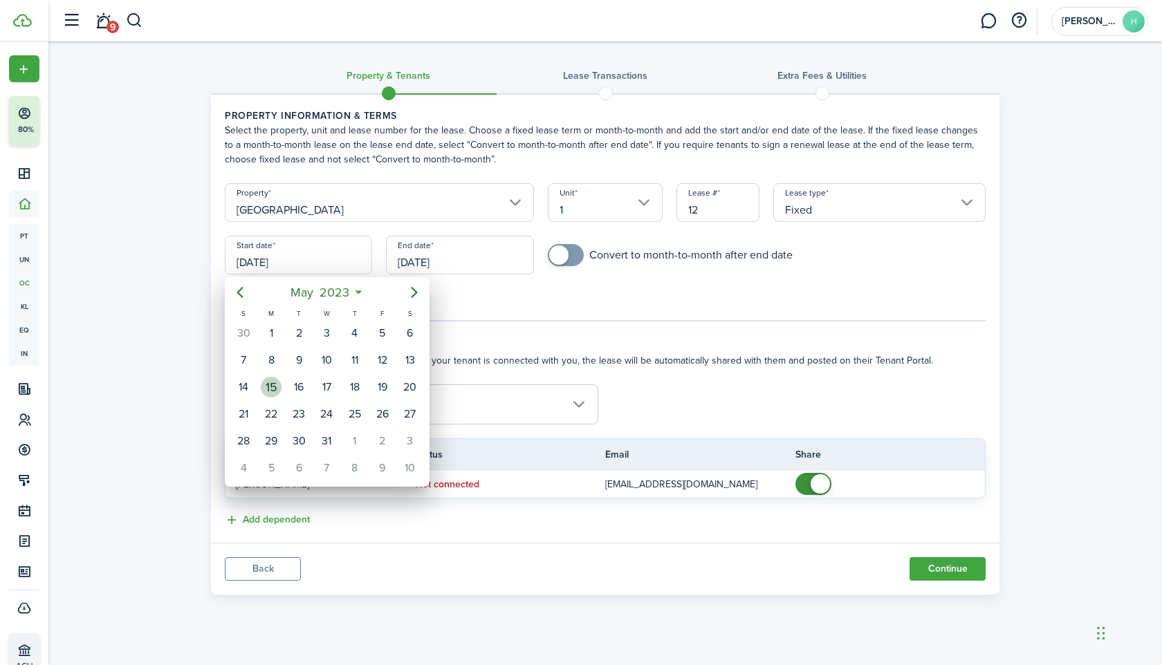
click at [271, 383] on div "15" at bounding box center [271, 387] width 21 height 21
type input "[DATE]"
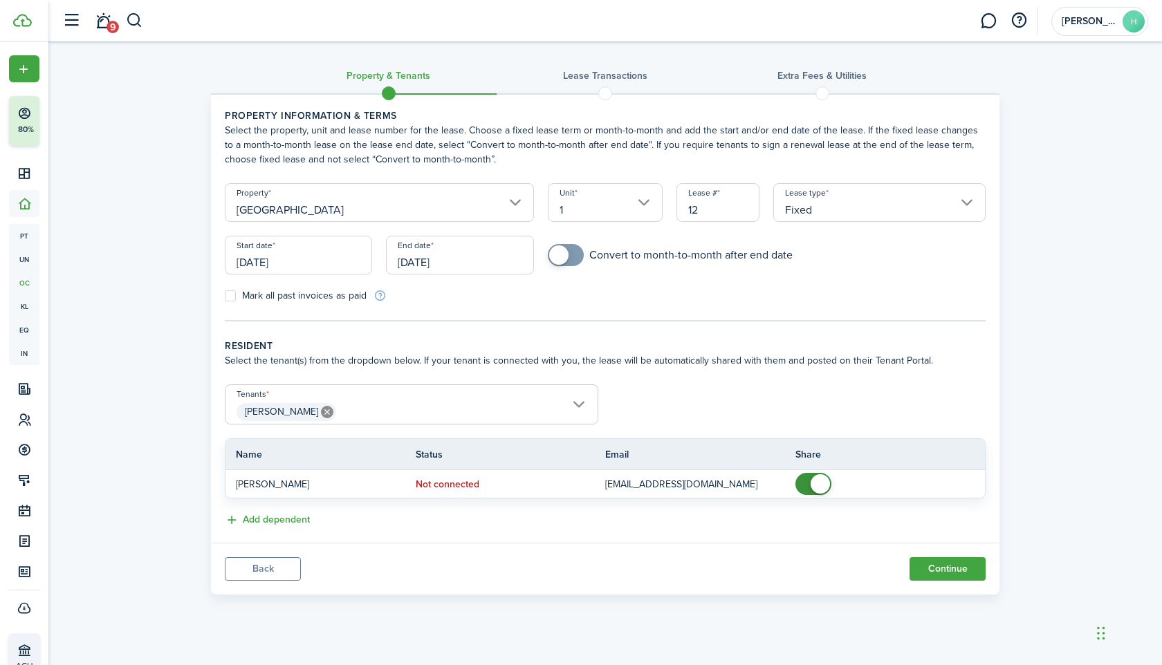
click at [446, 259] on input "[DATE]" at bounding box center [459, 255] width 147 height 39
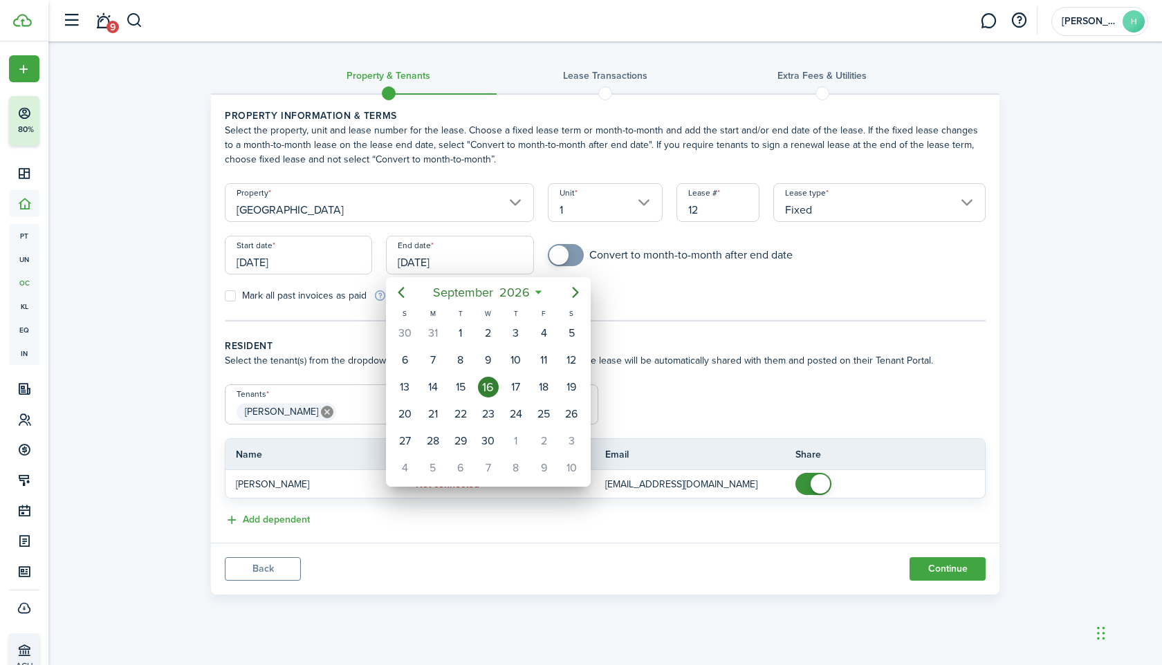
click at [574, 290] on icon "Next page" at bounding box center [575, 292] width 17 height 17
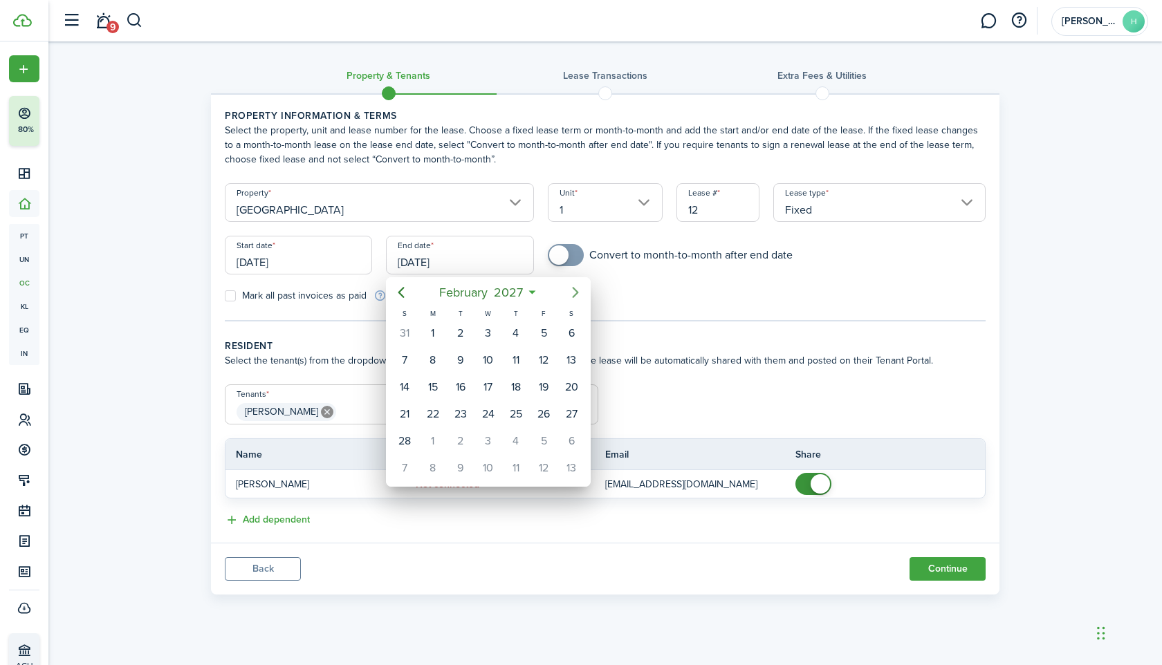
click at [574, 290] on icon "Next page" at bounding box center [575, 292] width 17 height 17
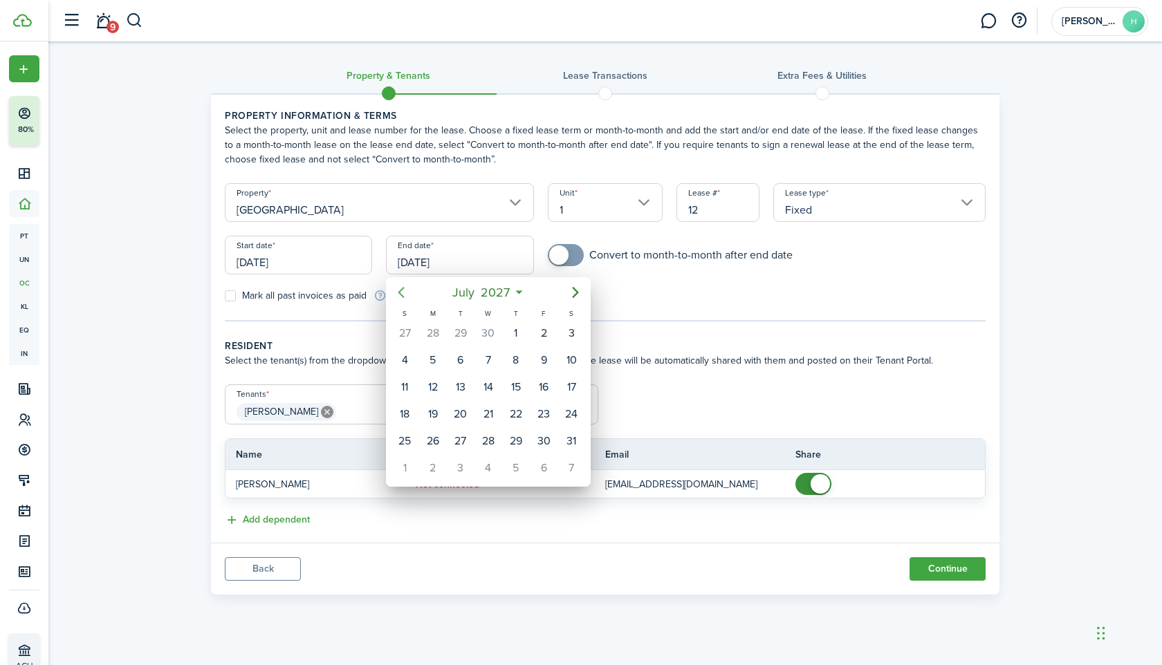
click at [401, 291] on icon "Previous page" at bounding box center [401, 292] width 17 height 17
click at [407, 464] on div "30" at bounding box center [404, 468] width 21 height 21
type input "[DATE]"
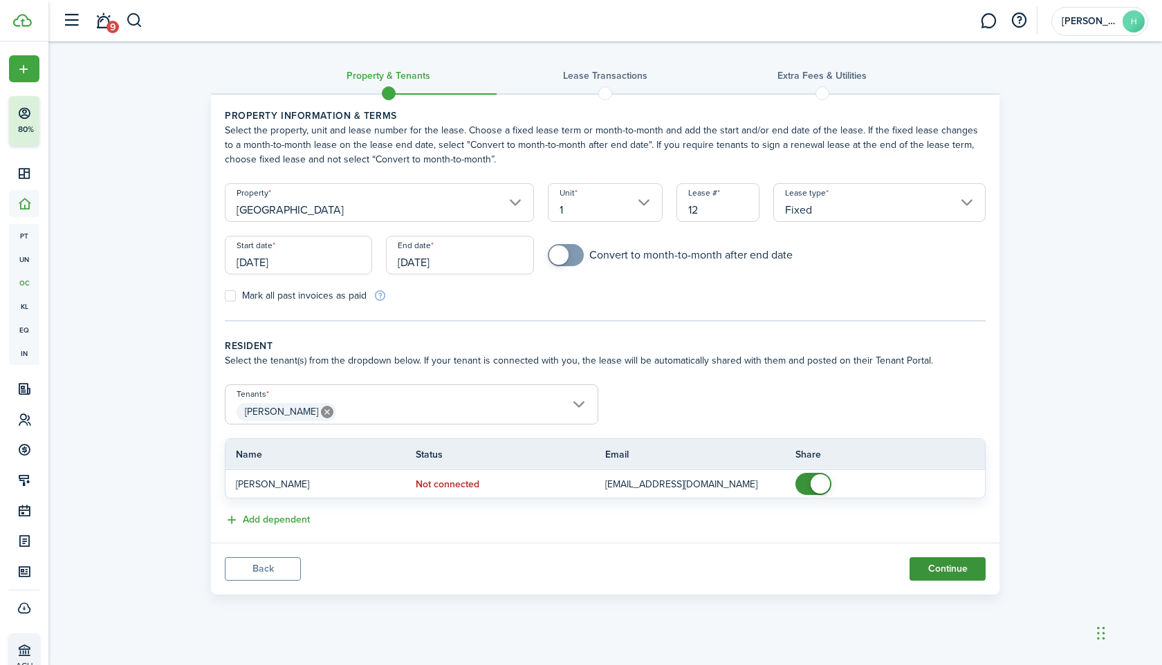
click at [935, 566] on button "Continue" at bounding box center [947, 569] width 76 height 24
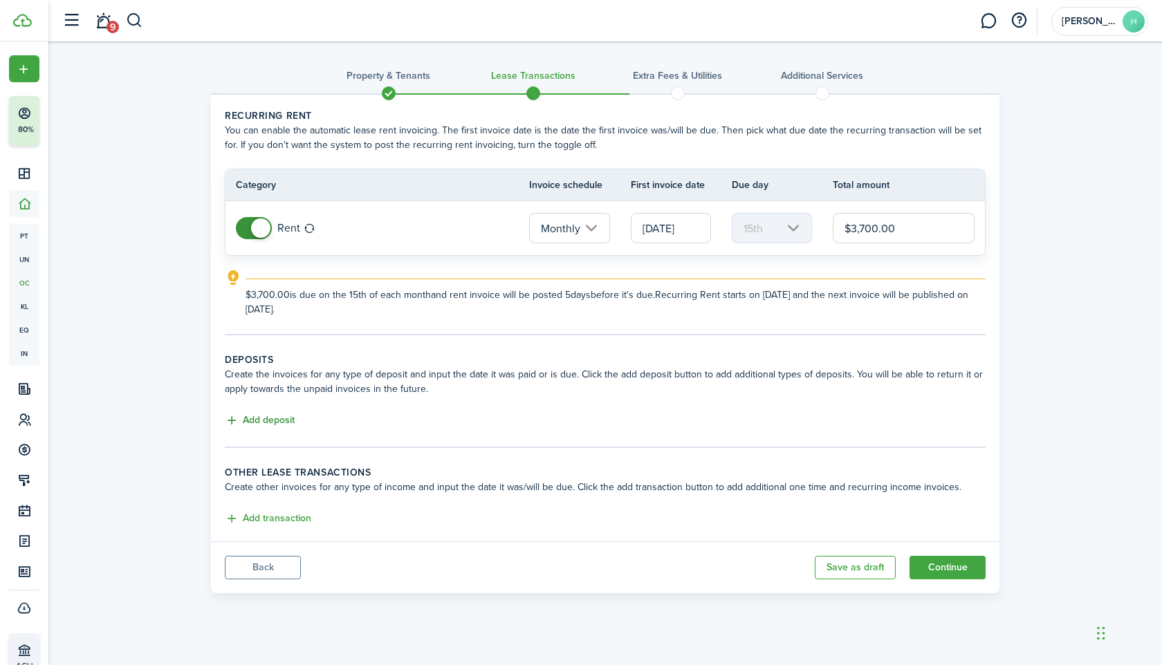
click at [279, 420] on button "Add deposit" at bounding box center [260, 421] width 70 height 16
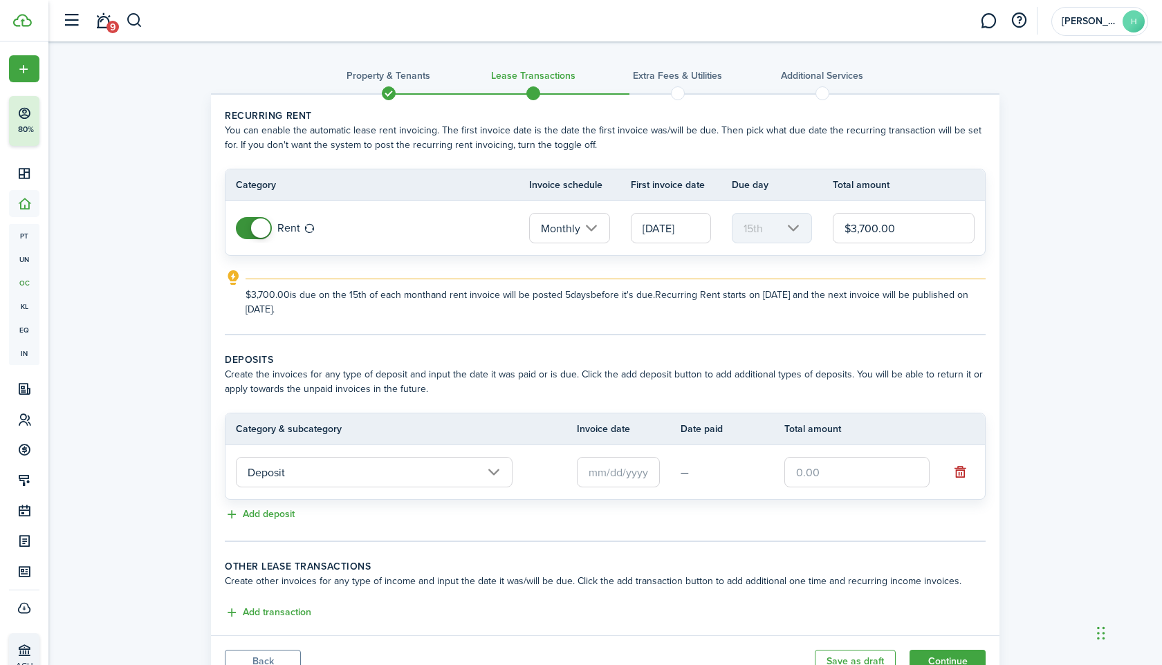
click at [842, 465] on input "text" at bounding box center [856, 472] width 145 height 30
click at [611, 472] on input "text" at bounding box center [618, 472] width 83 height 30
type input "$3,600.00"
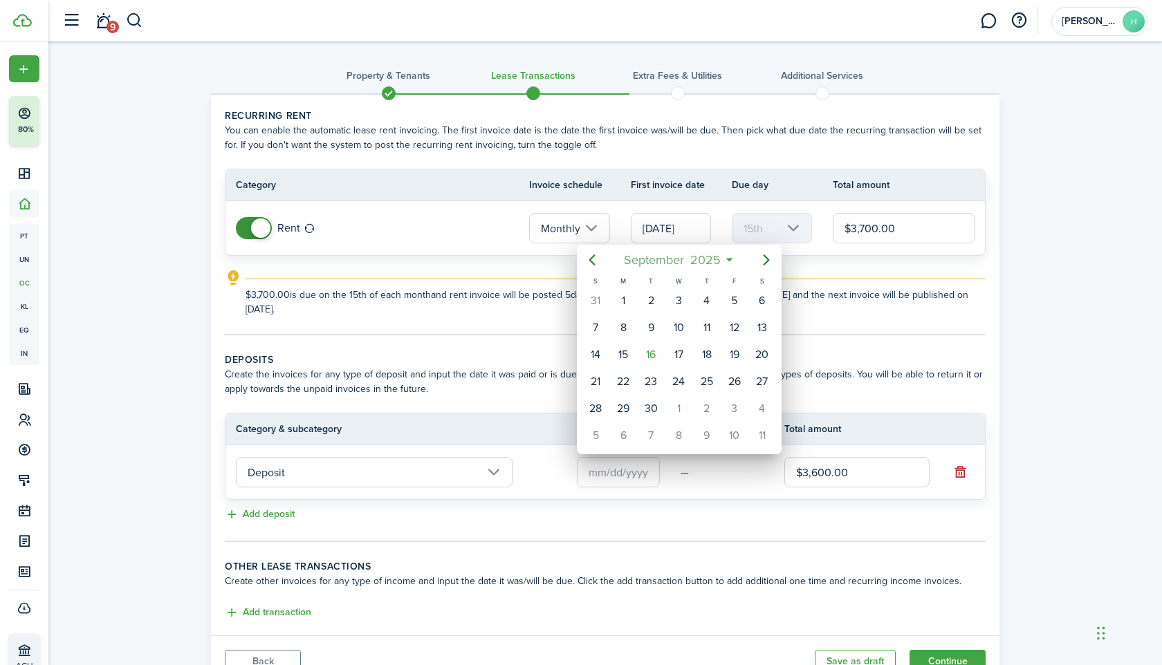
click at [689, 262] on span "2025" at bounding box center [705, 260] width 37 height 25
click at [680, 257] on span "2025" at bounding box center [671, 260] width 37 height 25
click at [741, 344] on div "2023" at bounding box center [743, 340] width 50 height 22
click at [678, 343] on div "May" at bounding box center [679, 340] width 50 height 22
click at [626, 356] on div "15" at bounding box center [623, 354] width 21 height 21
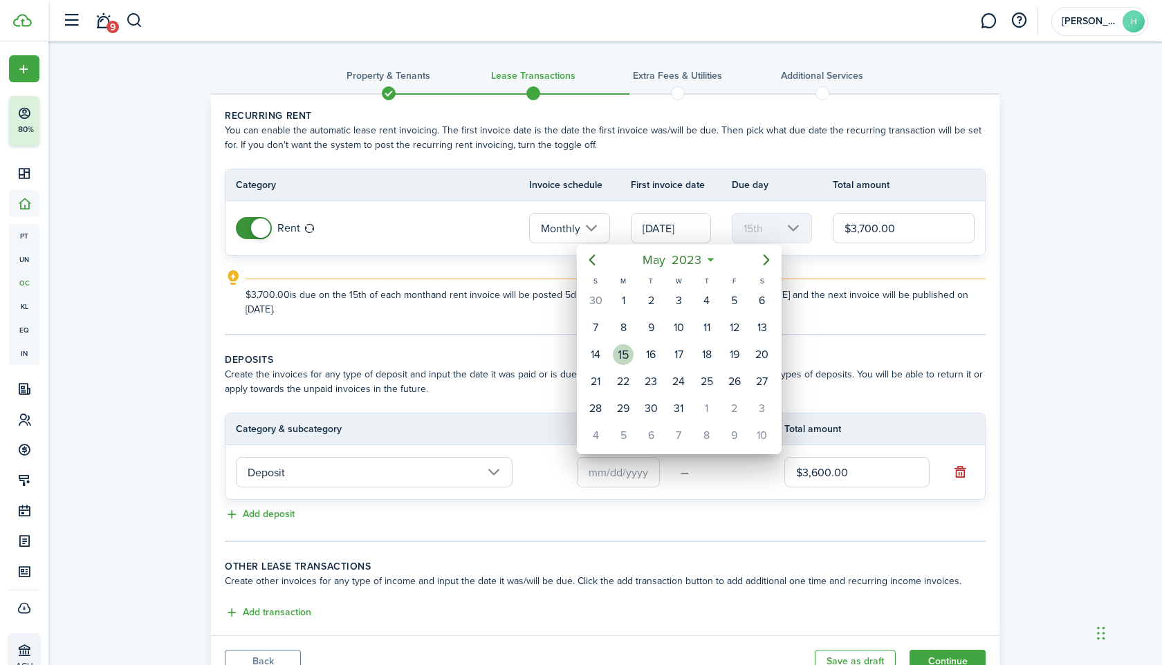
type input "[DATE]"
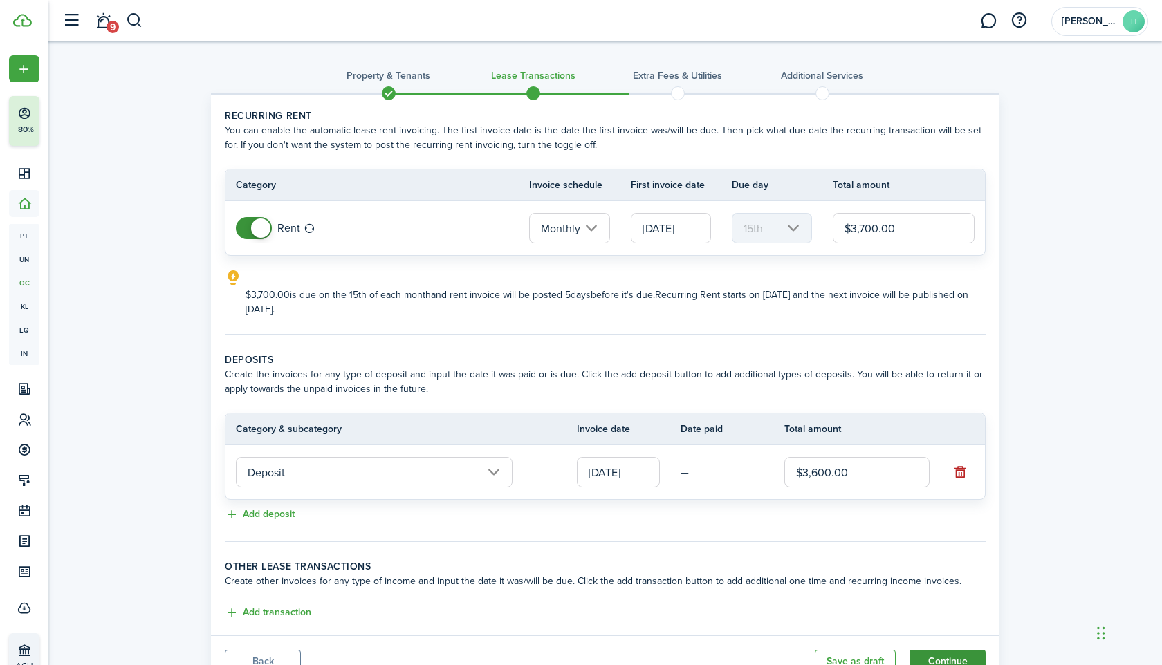
click at [932, 653] on button "Continue" at bounding box center [947, 662] width 76 height 24
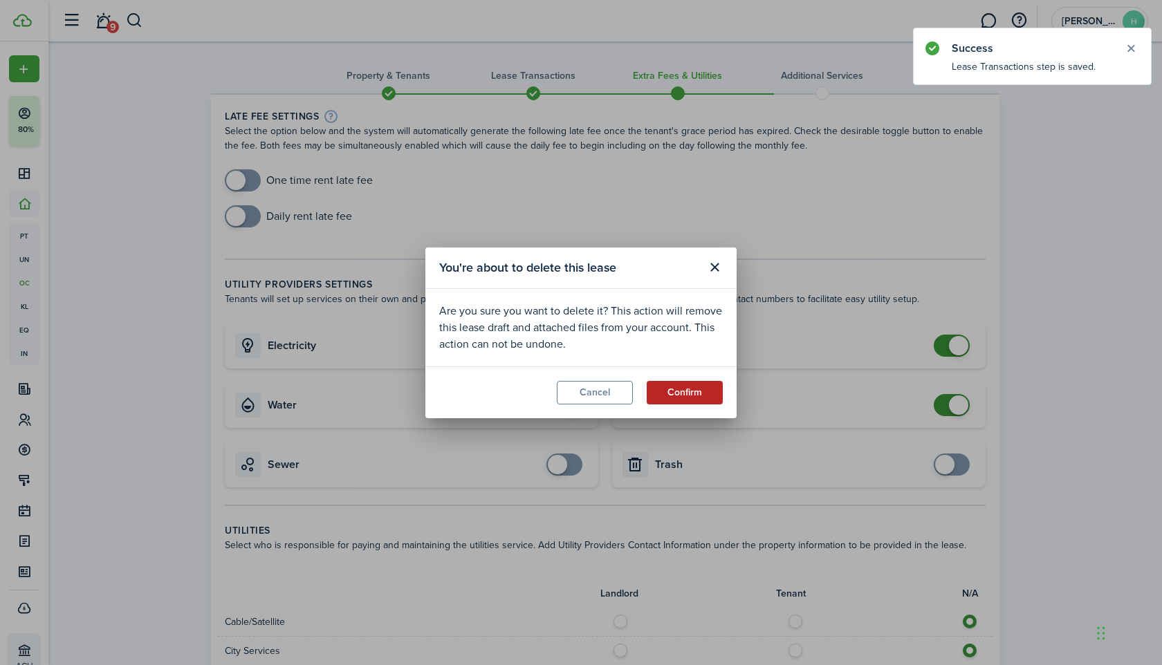
click at [680, 393] on button "Confirm" at bounding box center [685, 393] width 76 height 24
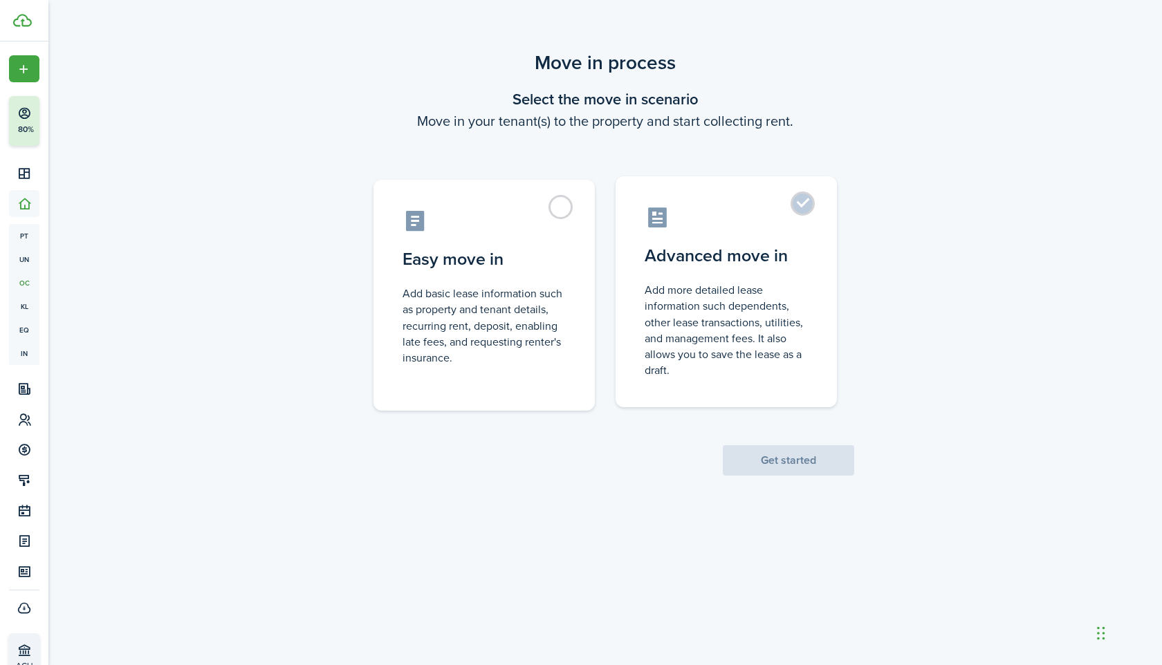
click at [725, 317] on control-radio-card-description "Add more detailed lease information such dependents, other lease transactions, …" at bounding box center [725, 330] width 163 height 96
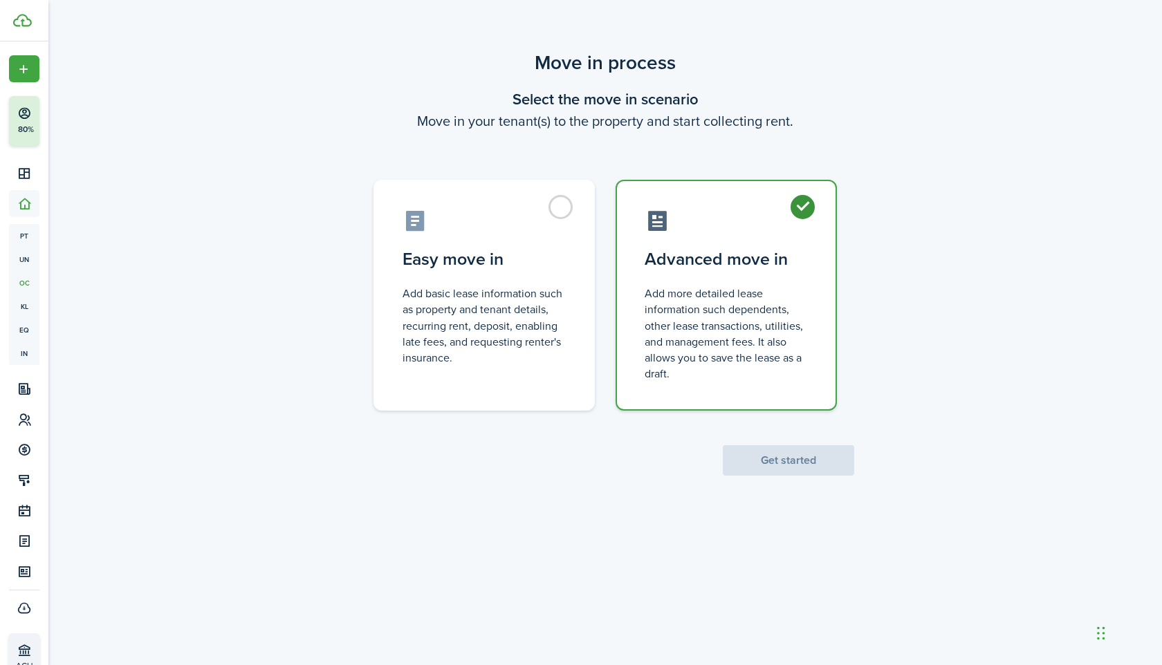
radio input "true"
click at [762, 460] on button "Get started" at bounding box center [788, 460] width 131 height 30
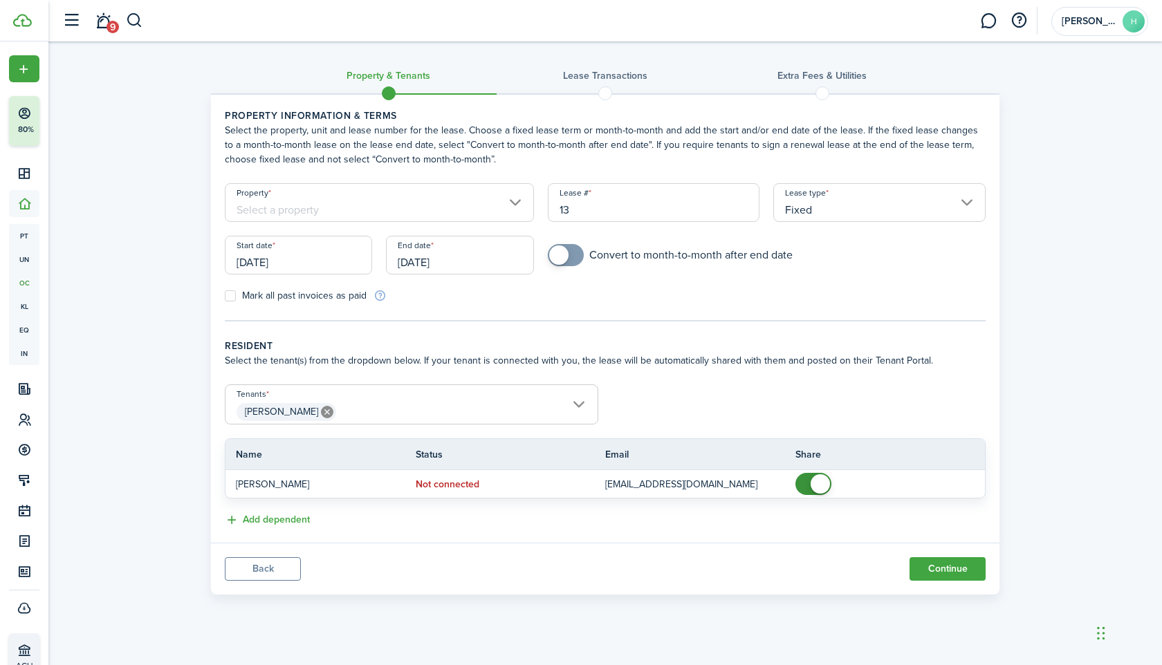
click at [315, 250] on input "[DATE]" at bounding box center [298, 255] width 147 height 39
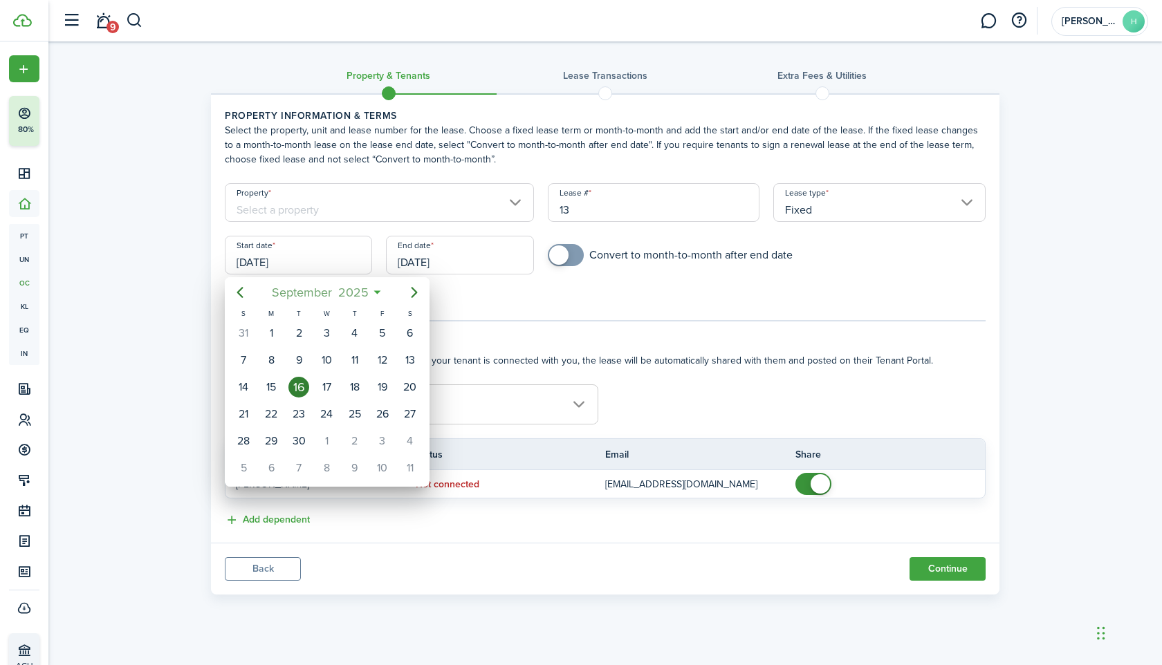
click at [353, 293] on span "2025" at bounding box center [353, 292] width 37 height 25
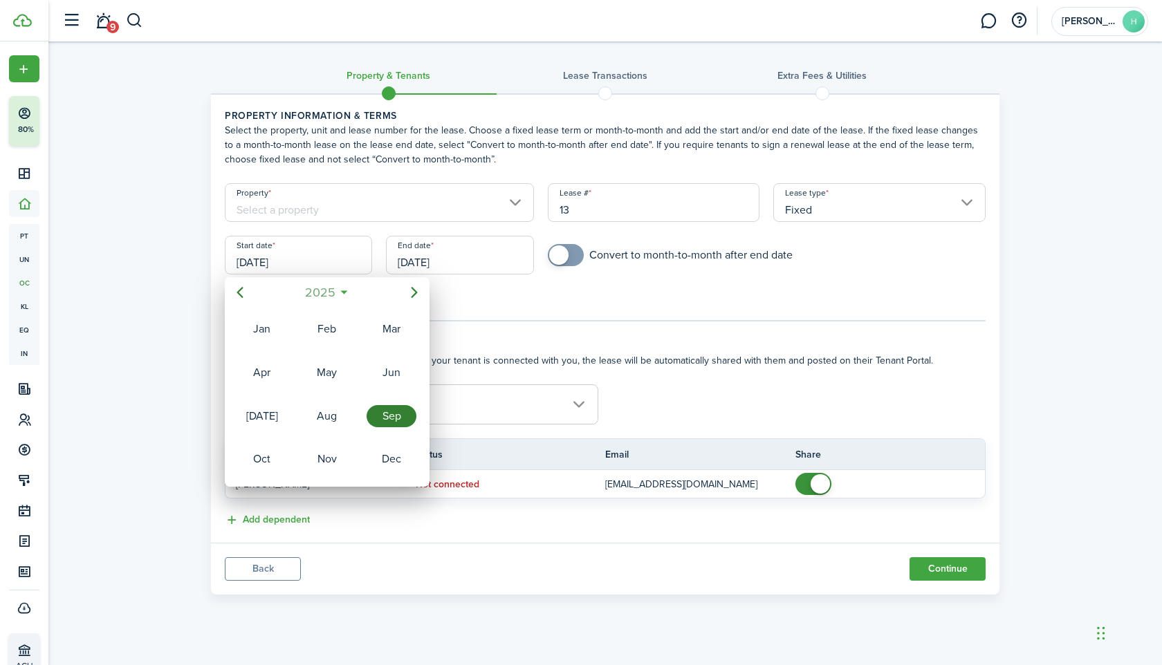
click at [328, 286] on span "2025" at bounding box center [319, 292] width 37 height 25
click at [380, 381] on div "2023" at bounding box center [391, 373] width 50 height 22
click at [327, 369] on div "May" at bounding box center [327, 373] width 50 height 22
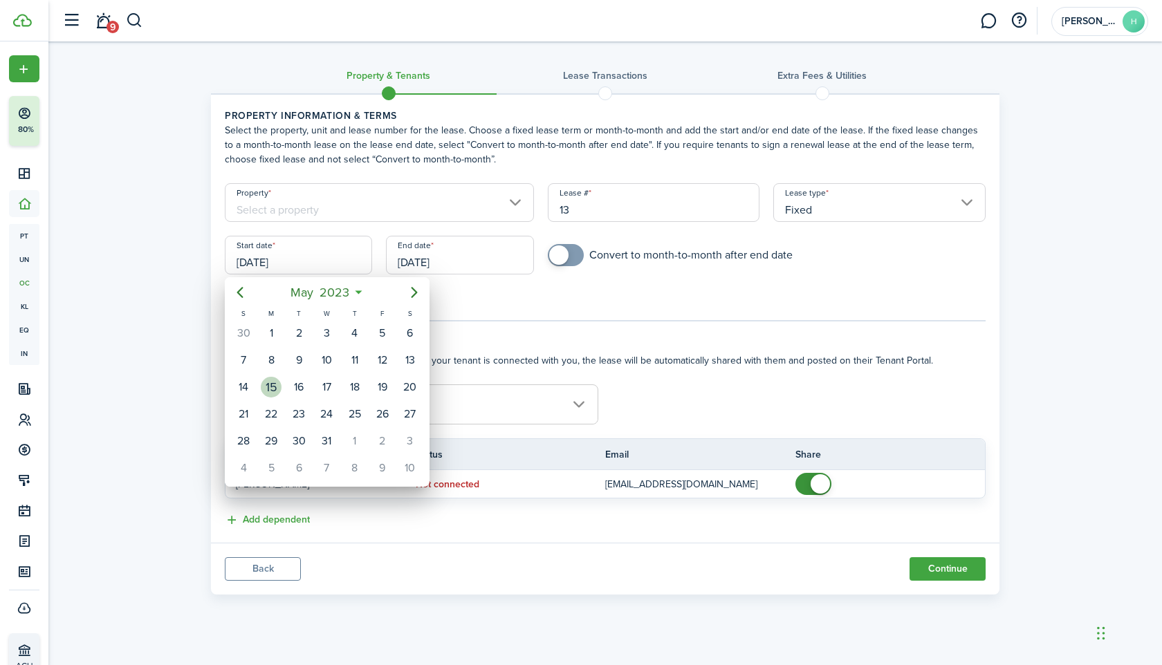
click at [266, 388] on div "15" at bounding box center [271, 387] width 21 height 21
type input "[DATE]"
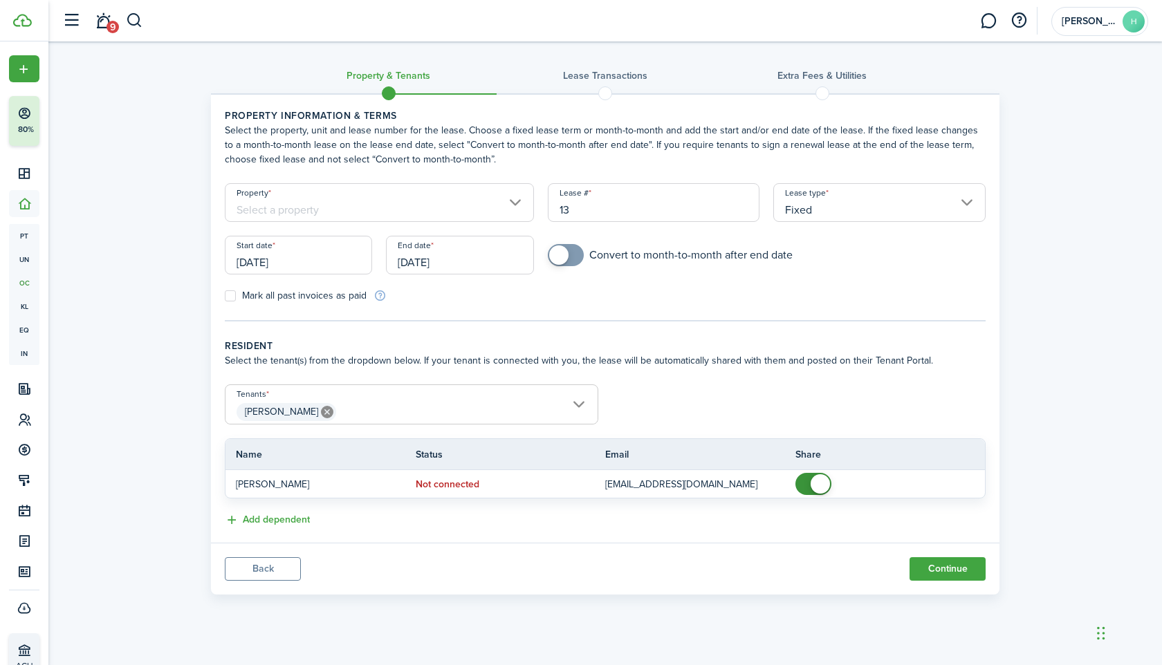
click at [498, 263] on input "[DATE]" at bounding box center [459, 255] width 147 height 39
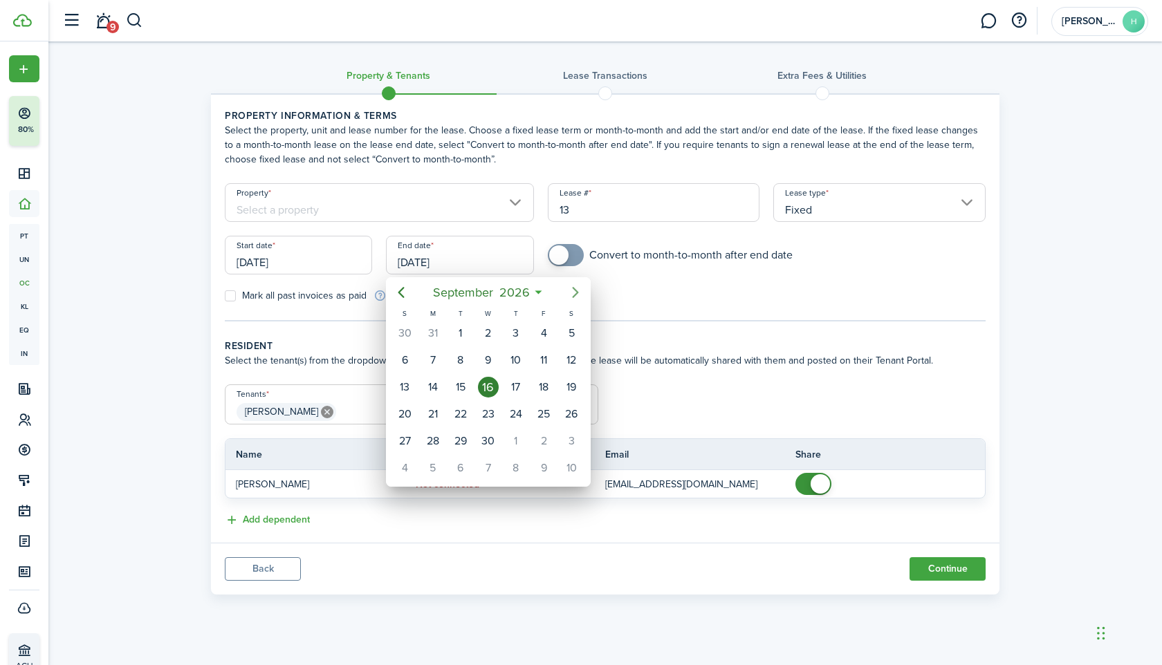
click at [581, 296] on icon "Next page" at bounding box center [575, 292] width 17 height 17
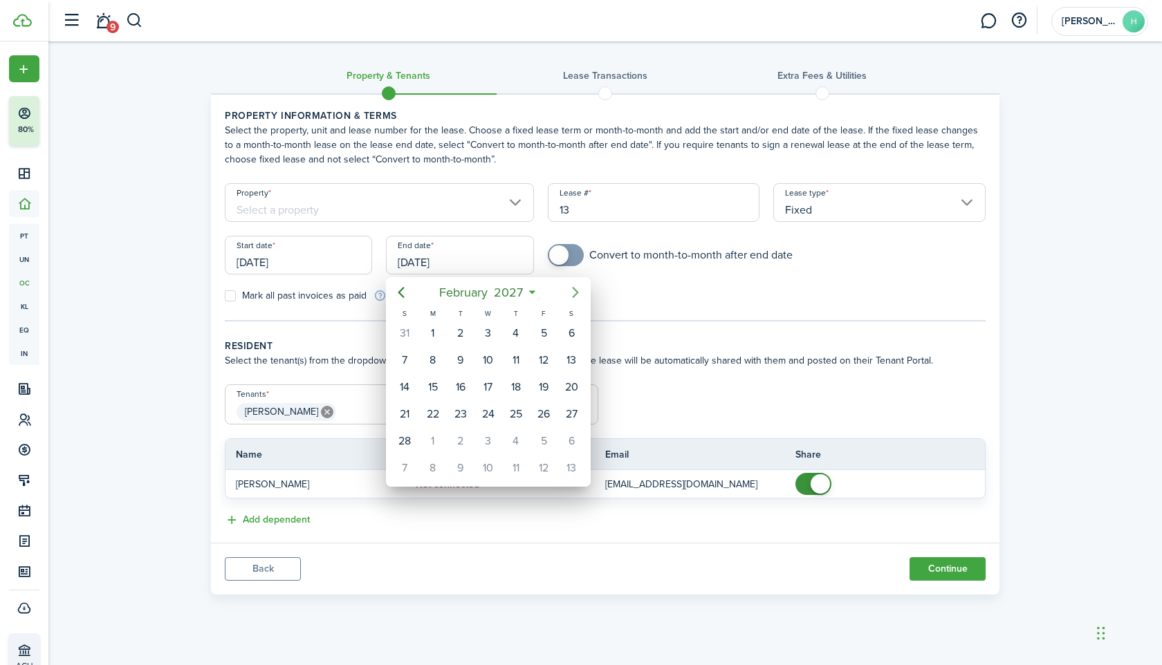
click at [581, 296] on icon "Next page" at bounding box center [575, 292] width 17 height 17
click at [408, 463] on div "30" at bounding box center [404, 468] width 21 height 21
type input "[DATE]"
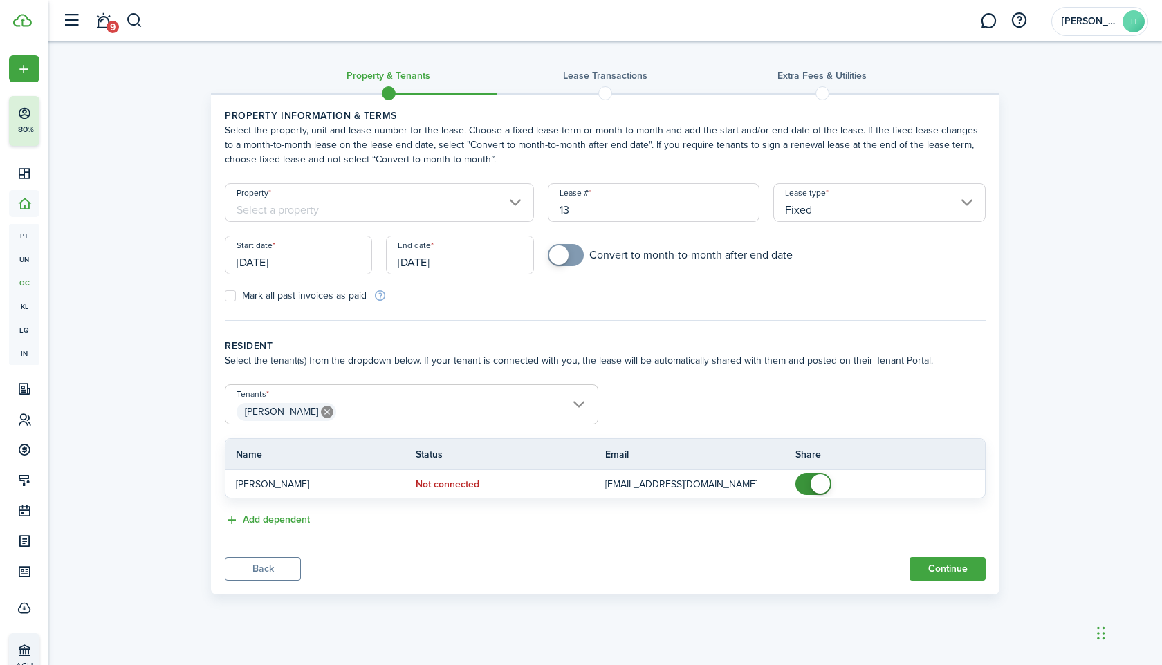
click at [441, 185] on input "Property" at bounding box center [379, 202] width 309 height 39
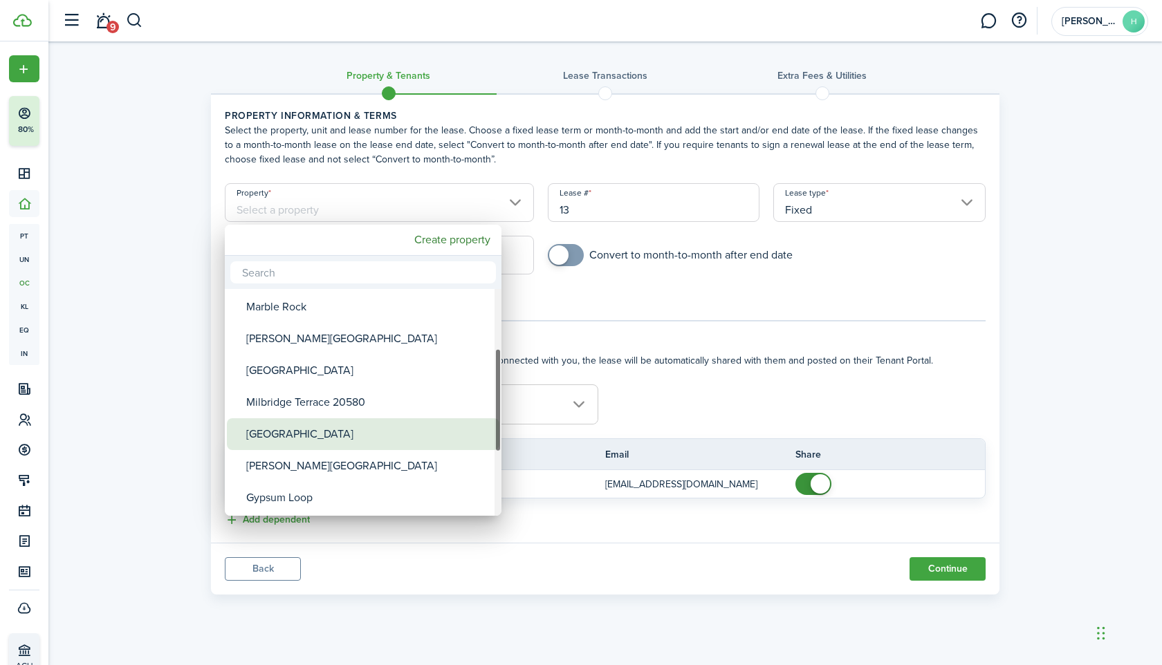
click at [338, 430] on div "[GEOGRAPHIC_DATA]" at bounding box center [368, 434] width 245 height 32
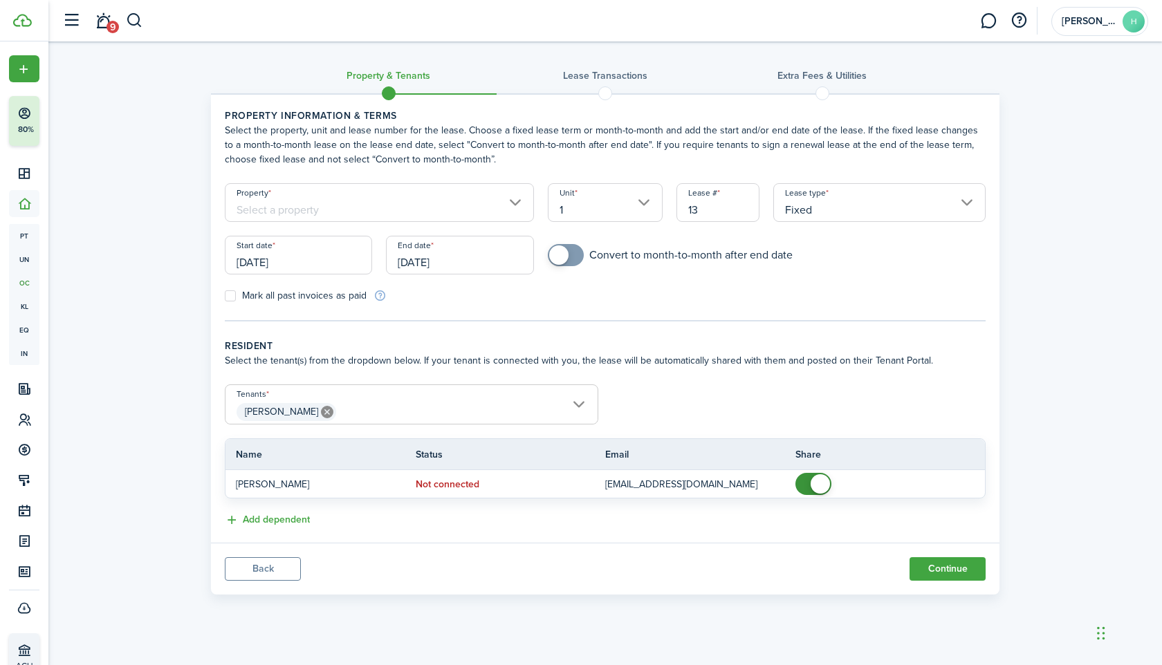
type input "[GEOGRAPHIC_DATA]"
click at [931, 573] on button "Continue" at bounding box center [947, 569] width 76 height 24
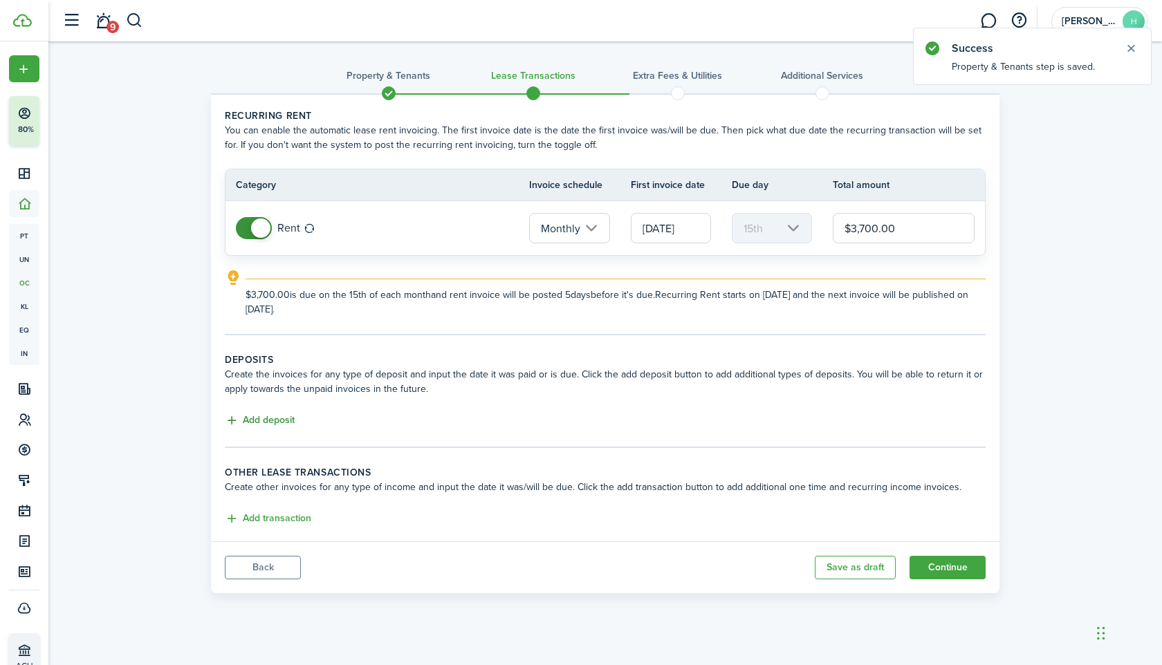
click at [276, 420] on button "Add deposit" at bounding box center [260, 421] width 70 height 16
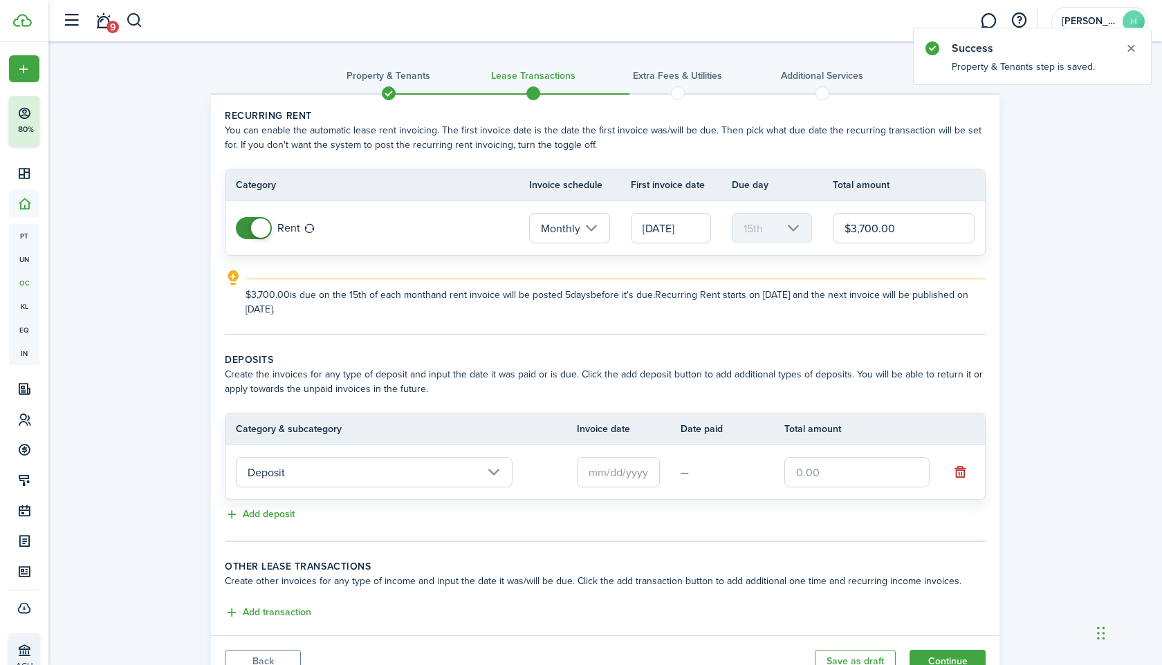
click at [596, 474] on input "text" at bounding box center [618, 472] width 83 height 30
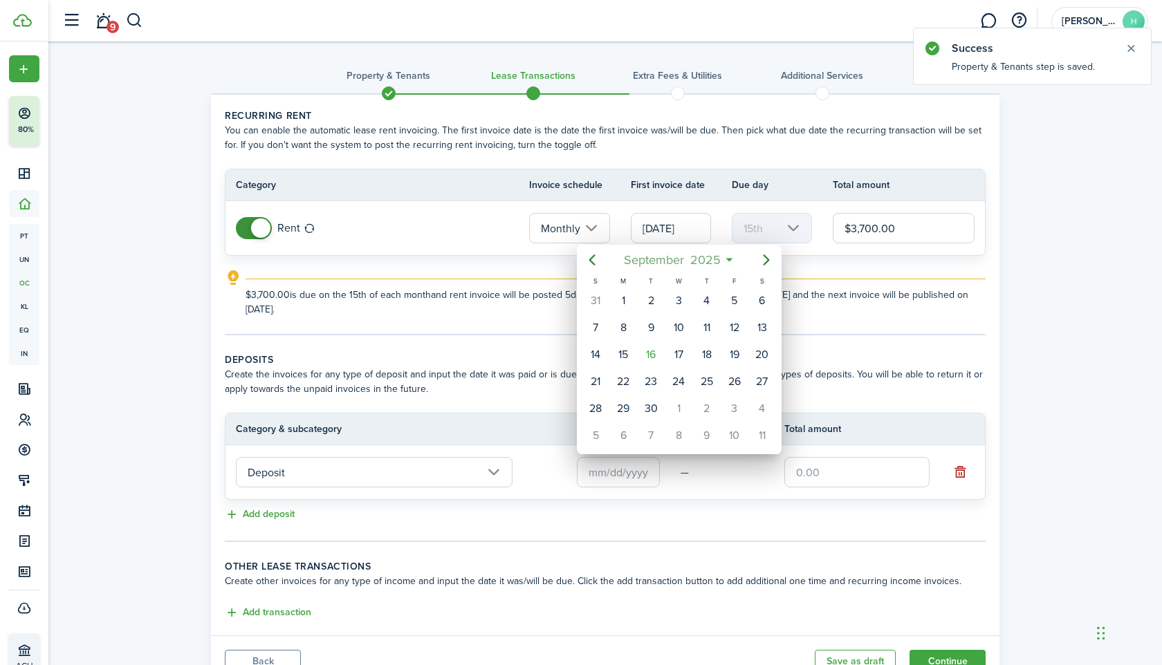
click at [692, 261] on span "2025" at bounding box center [705, 260] width 37 height 25
click at [685, 258] on span "2025" at bounding box center [671, 260] width 37 height 25
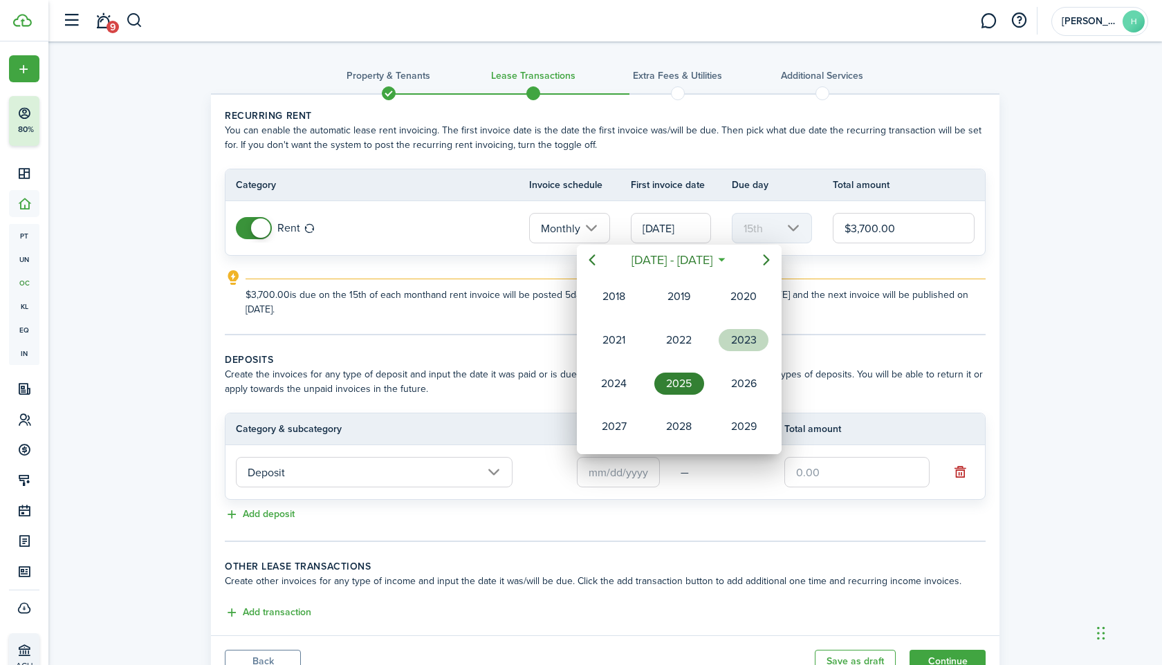
click at [731, 346] on div "2023" at bounding box center [743, 340] width 50 height 22
click at [679, 348] on div "May" at bounding box center [679, 340] width 50 height 22
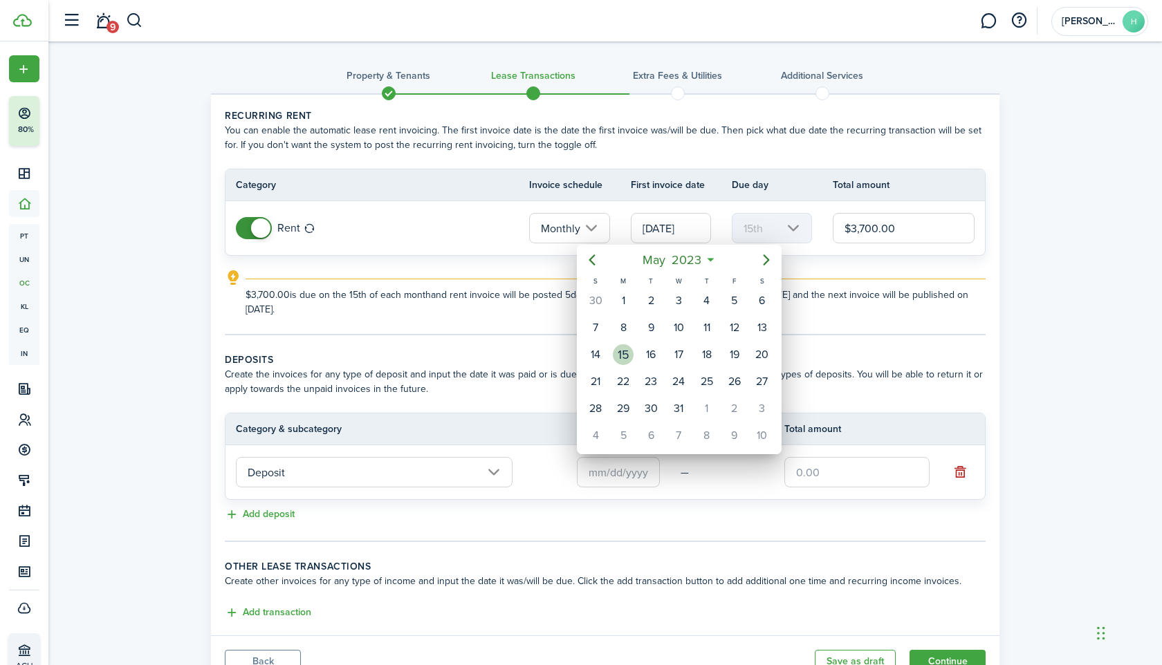
click at [624, 353] on div "15" at bounding box center [623, 354] width 21 height 21
type input "[DATE]"
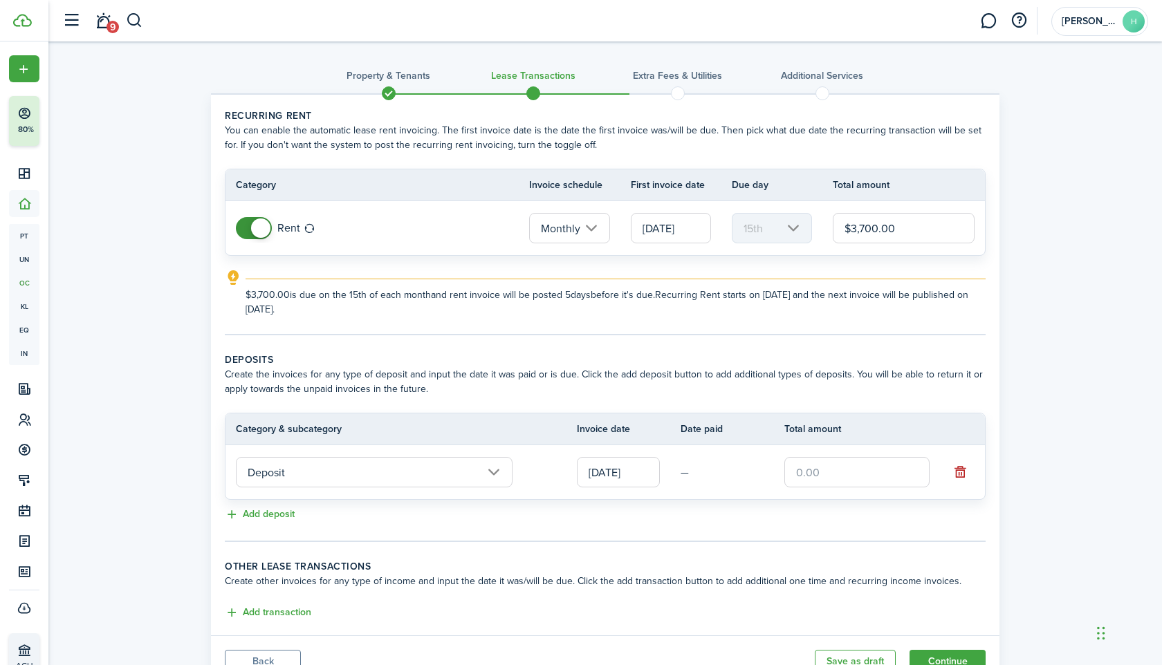
click at [844, 473] on input "text" at bounding box center [856, 472] width 145 height 30
click at [669, 223] on input "[DATE]" at bounding box center [671, 228] width 80 height 30
type input "$3,600.00"
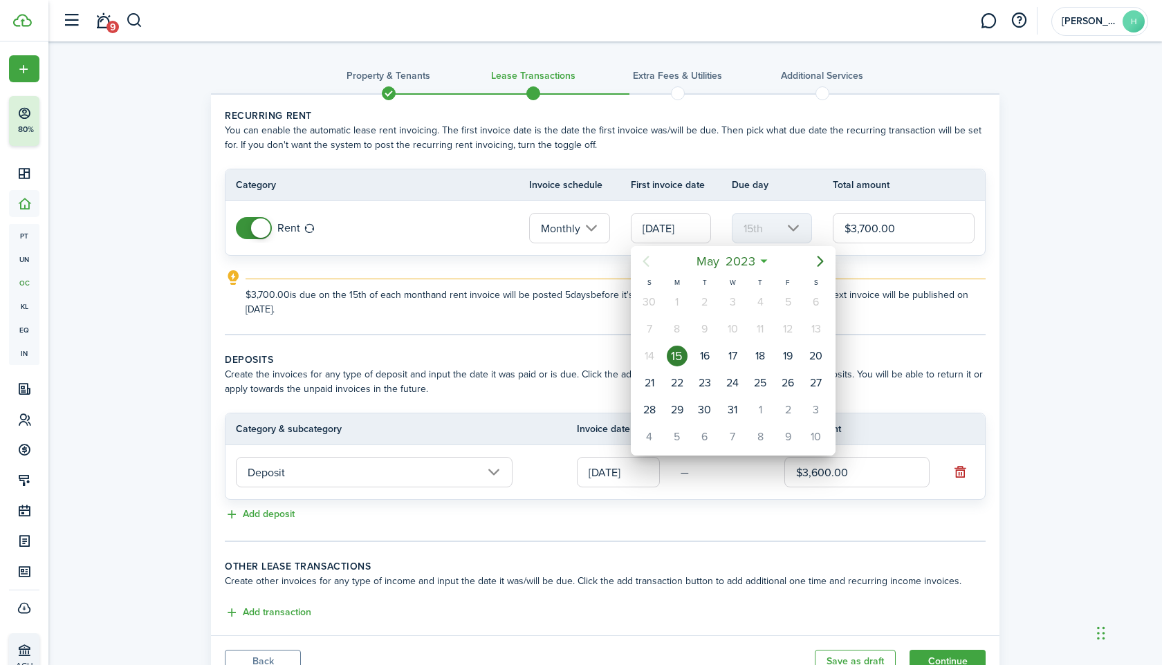
click at [753, 260] on span "2023" at bounding box center [740, 261] width 36 height 25
click at [739, 261] on span "2023" at bounding box center [725, 261] width 36 height 25
click at [733, 386] on div "2025" at bounding box center [732, 385] width 50 height 22
click at [786, 382] on div "Sep" at bounding box center [797, 385] width 50 height 22
click at [678, 300] on div "1" at bounding box center [677, 302] width 21 height 21
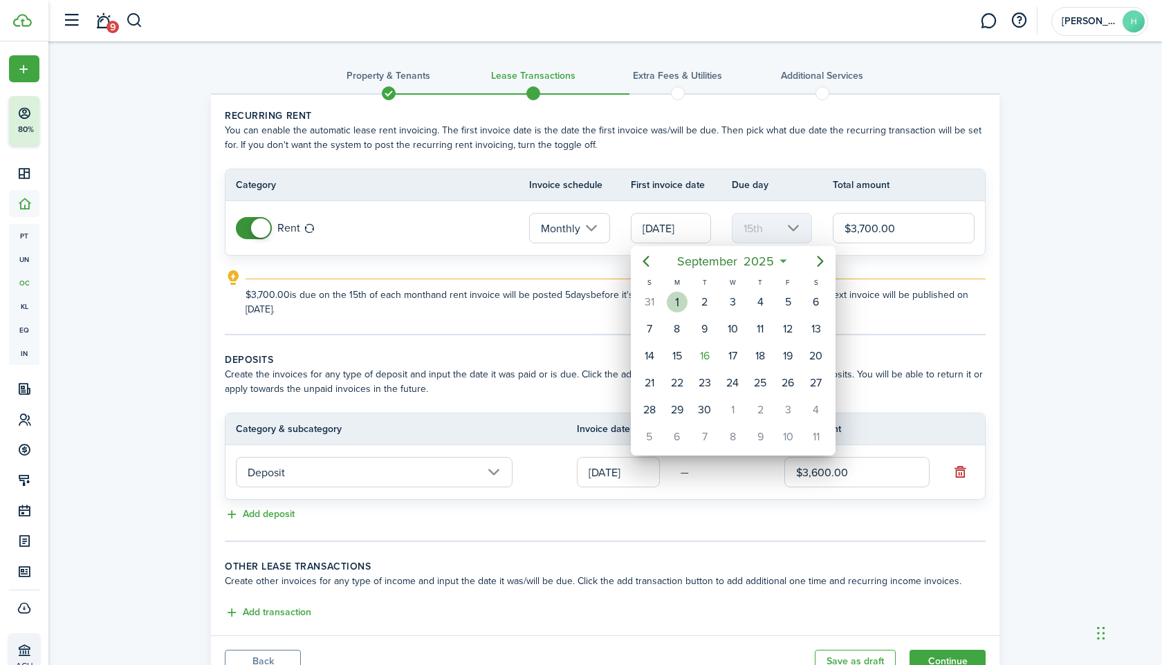
type input "[DATE]"
type input "1st"
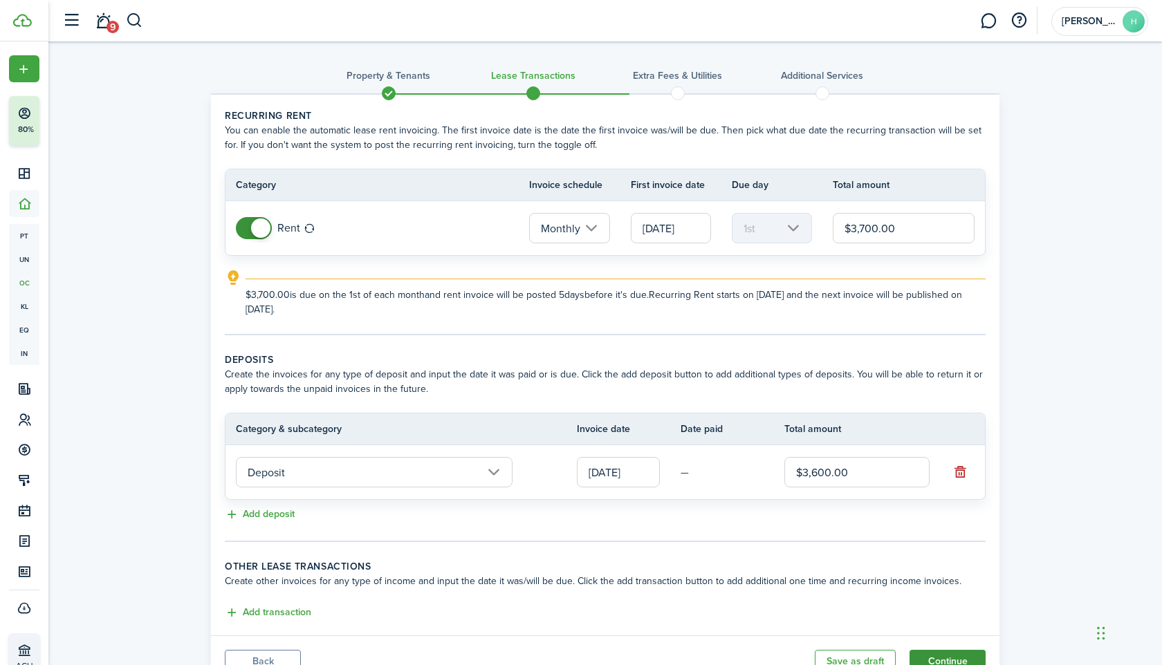
click at [934, 657] on button "Continue" at bounding box center [947, 662] width 76 height 24
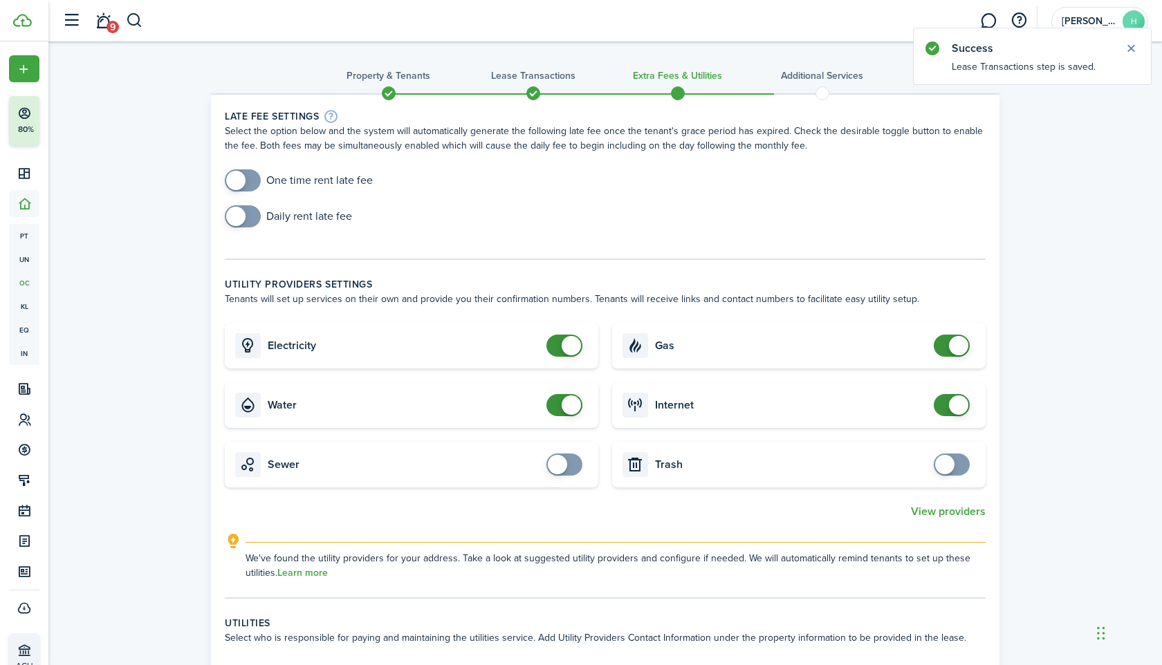
checkbox input "true"
click at [243, 180] on span at bounding box center [235, 180] width 19 height 19
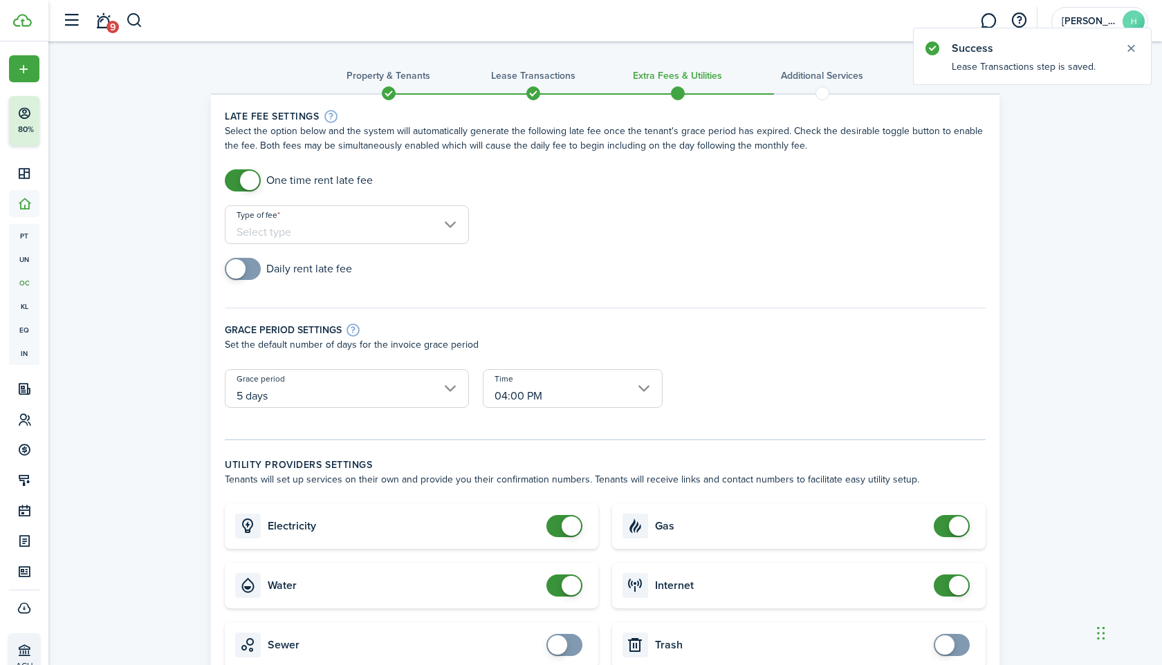
click at [358, 223] on input "Type of fee" at bounding box center [347, 224] width 244 height 39
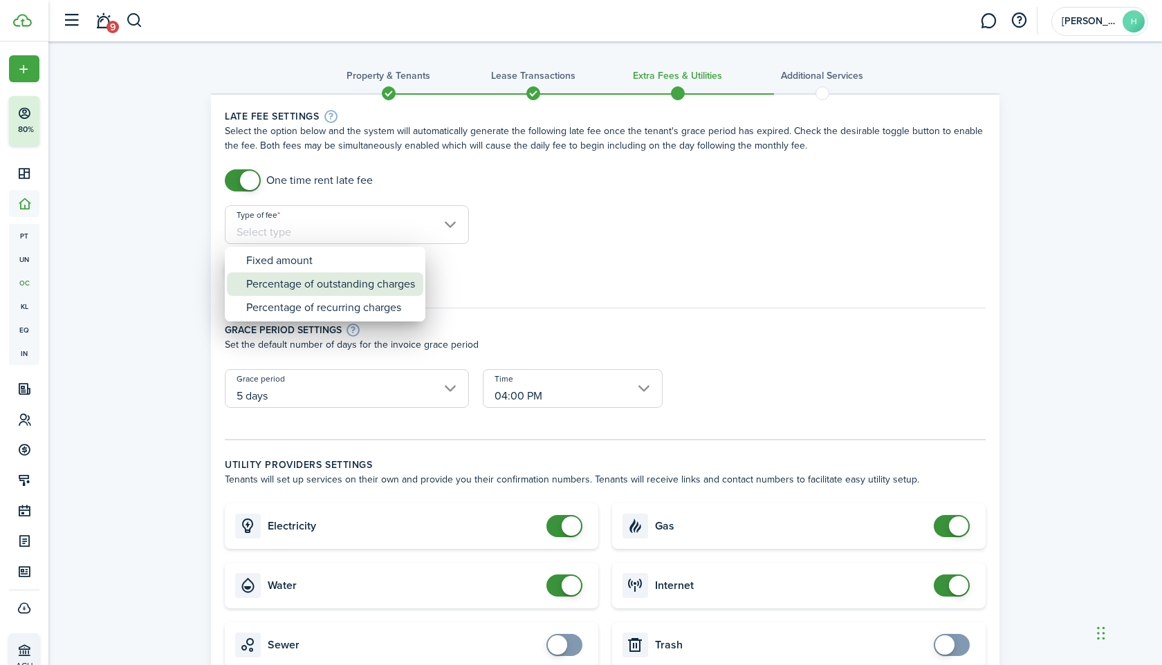
click at [368, 284] on div "Percentage of outstanding charges" at bounding box center [330, 284] width 169 height 24
type input "Percentage of outstanding charges"
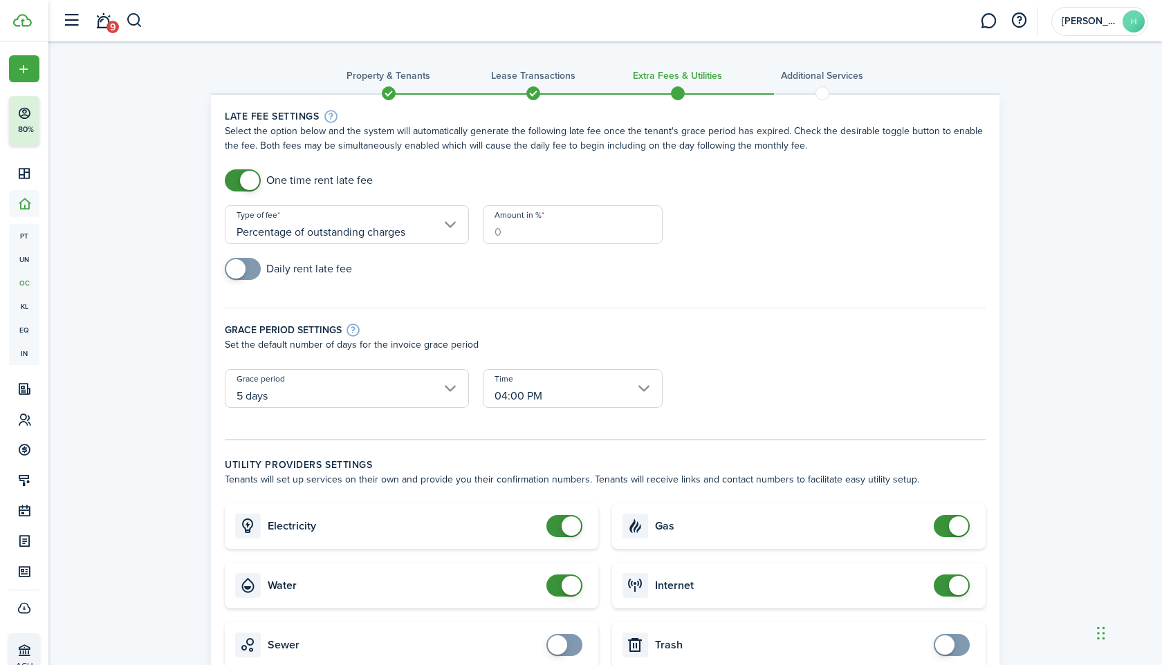
click at [536, 236] on input "Amount in %" at bounding box center [573, 224] width 180 height 39
type input "10"
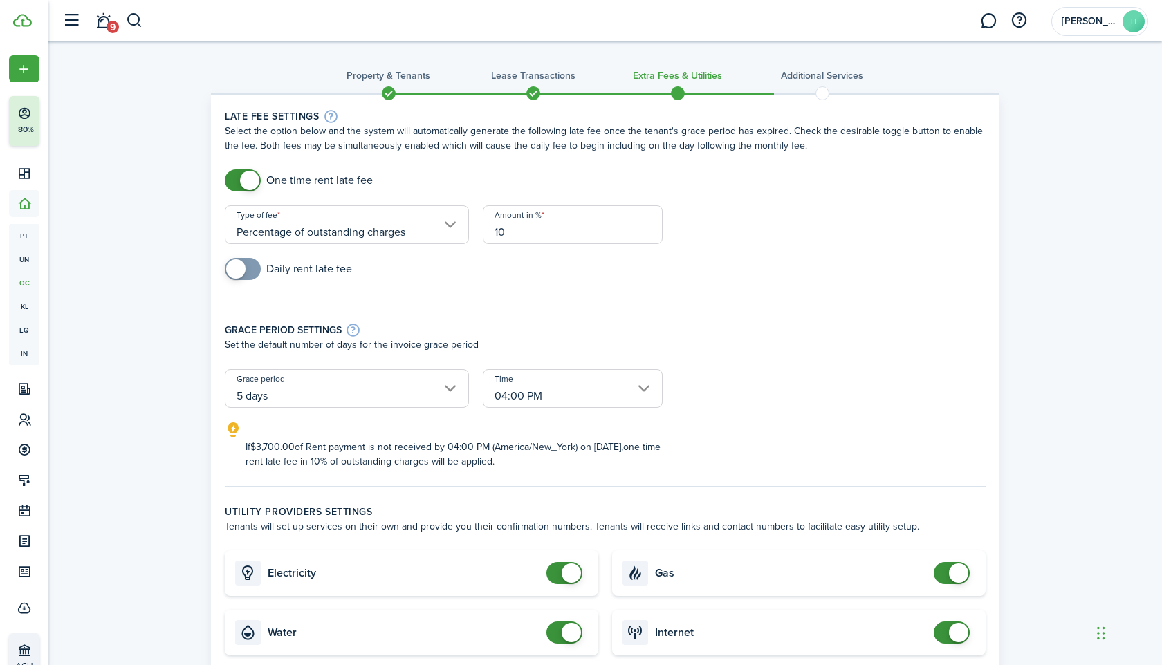
checkbox input "false"
click at [579, 568] on span at bounding box center [570, 573] width 19 height 19
checkbox input "false"
click at [570, 633] on span at bounding box center [570, 632] width 19 height 19
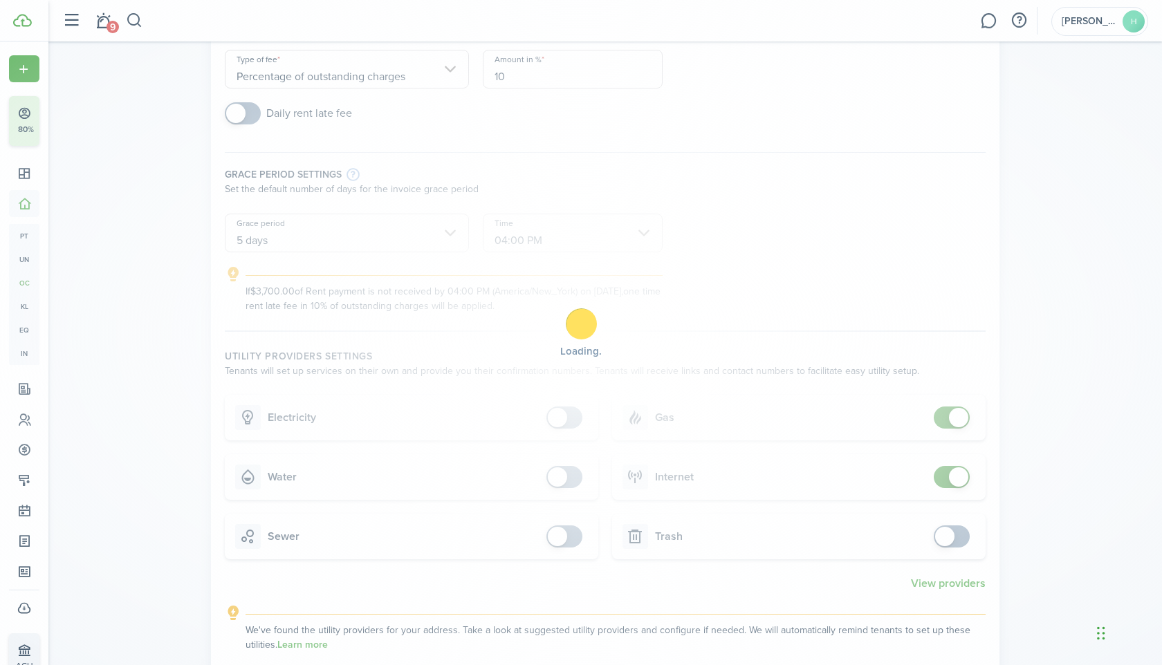
scroll to position [234, 0]
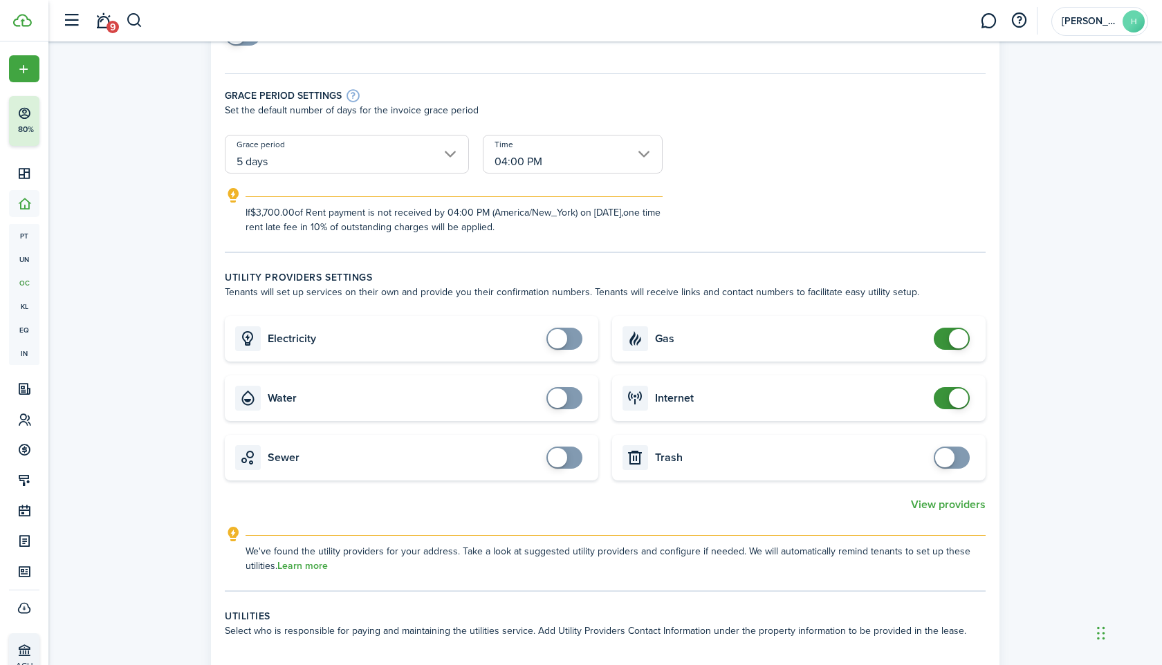
checkbox input "false"
click at [950, 332] on span at bounding box center [952, 339] width 14 height 22
checkbox input "false"
click at [955, 398] on span at bounding box center [958, 398] width 19 height 19
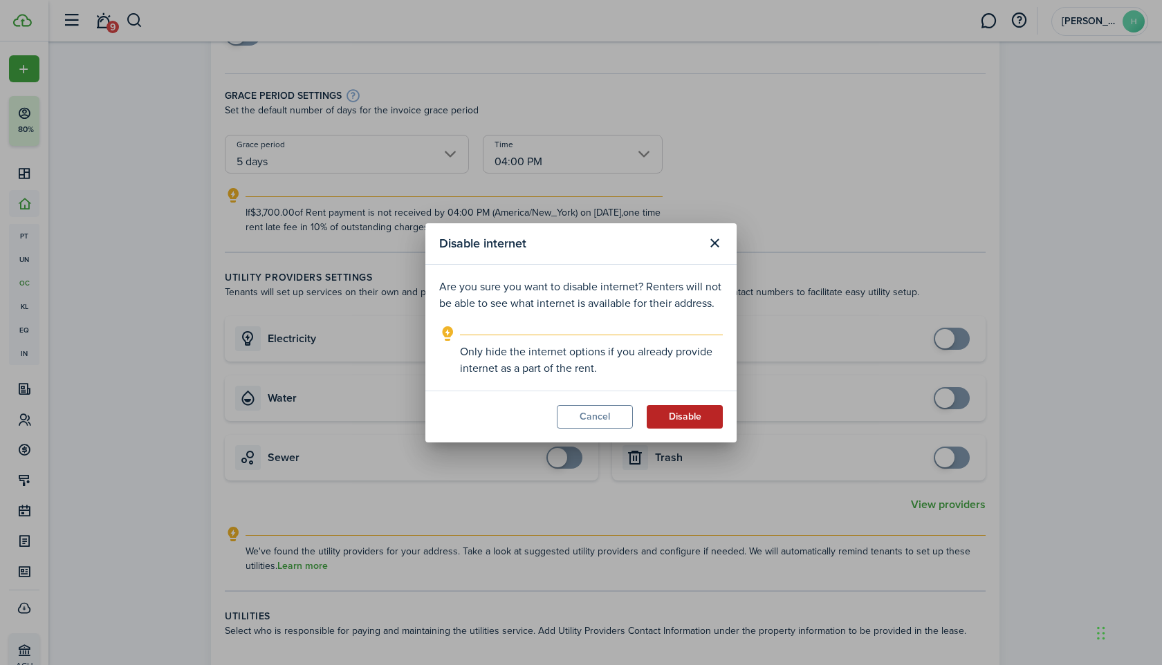
click at [709, 414] on button "Disable" at bounding box center [685, 417] width 76 height 24
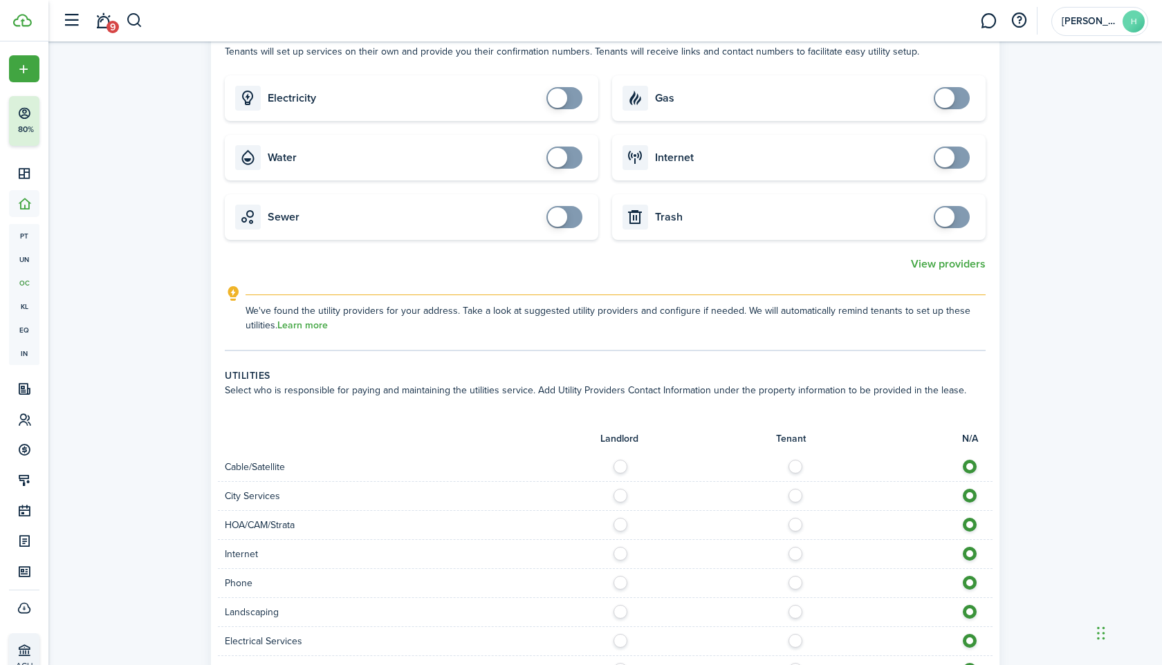
scroll to position [860, 0]
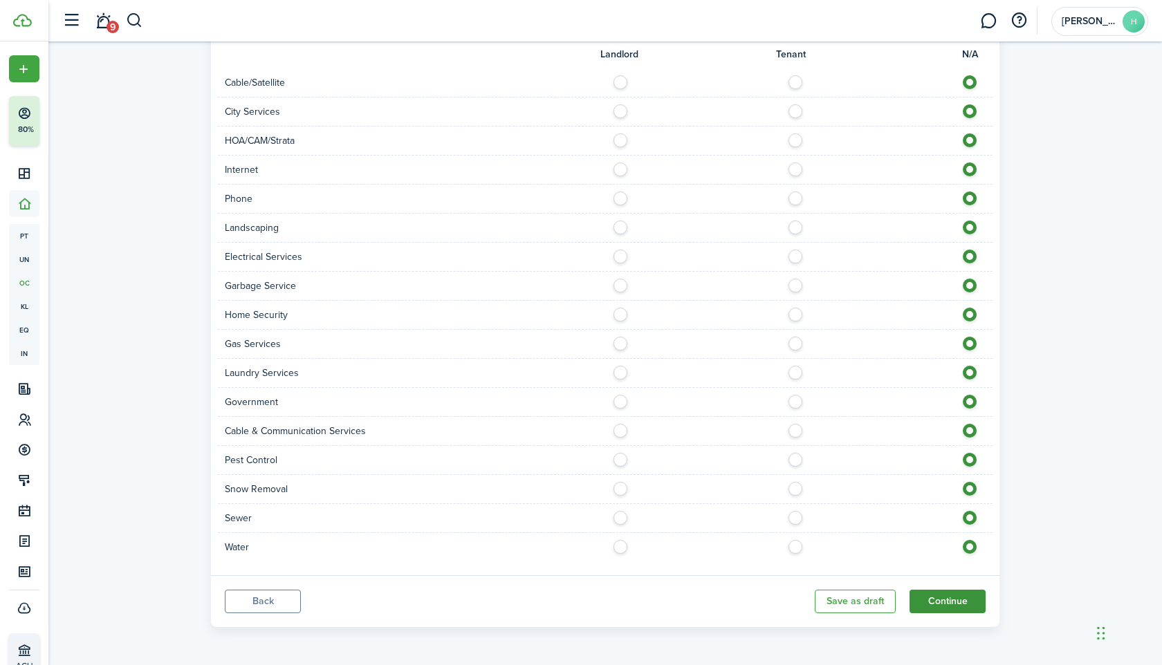
click at [940, 604] on button "Continue" at bounding box center [947, 602] width 76 height 24
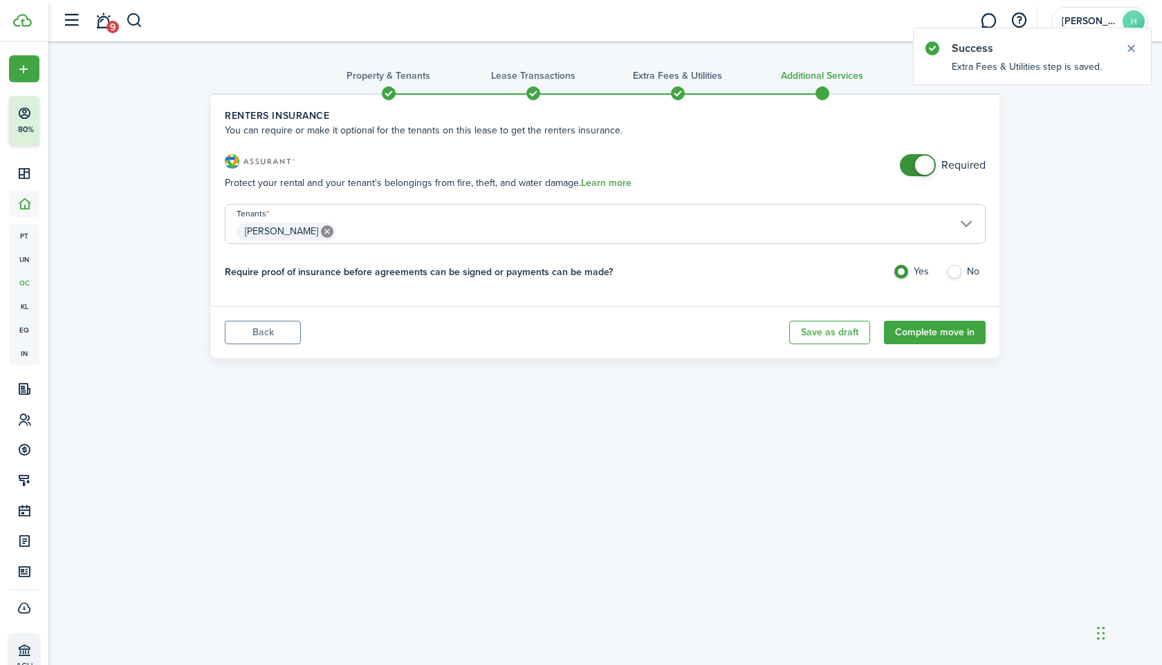
checkbox input "false"
click at [922, 157] on span at bounding box center [924, 165] width 19 height 19
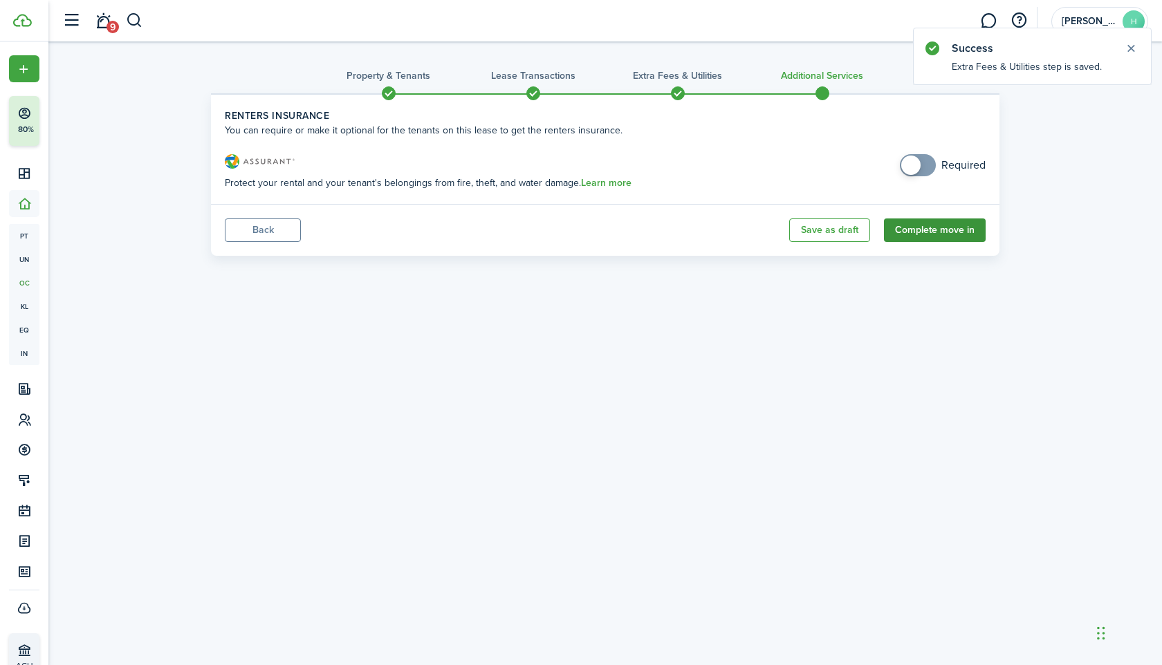
click at [921, 236] on button "Complete move in" at bounding box center [935, 231] width 102 height 24
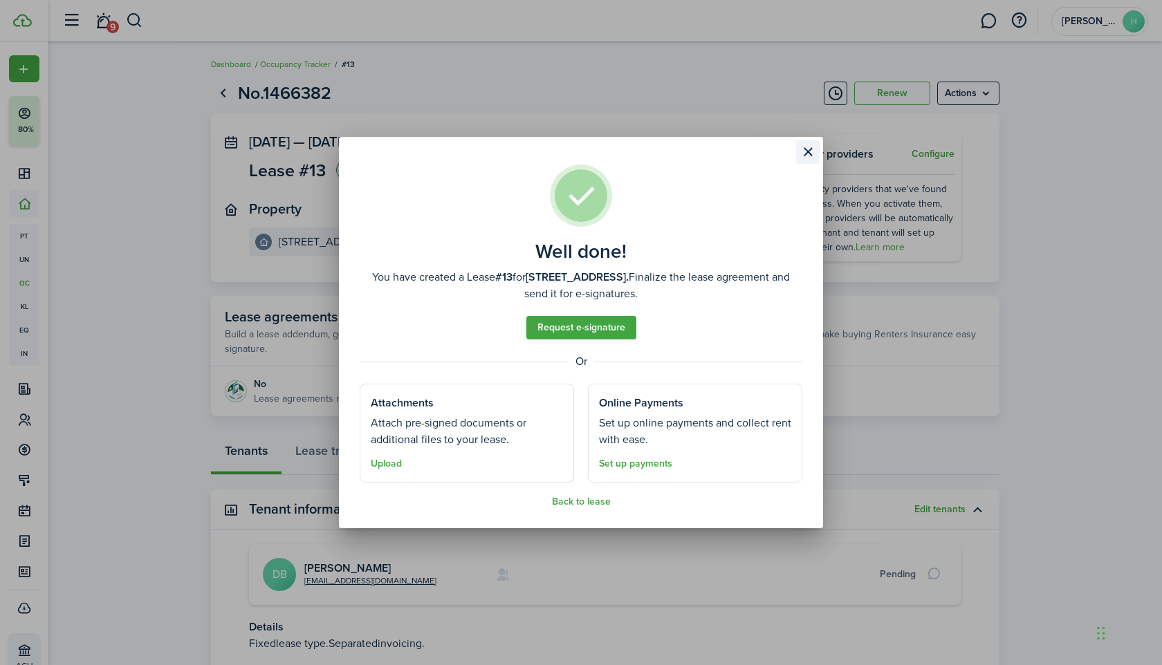
click at [805, 158] on button "Close modal" at bounding box center [808, 152] width 24 height 24
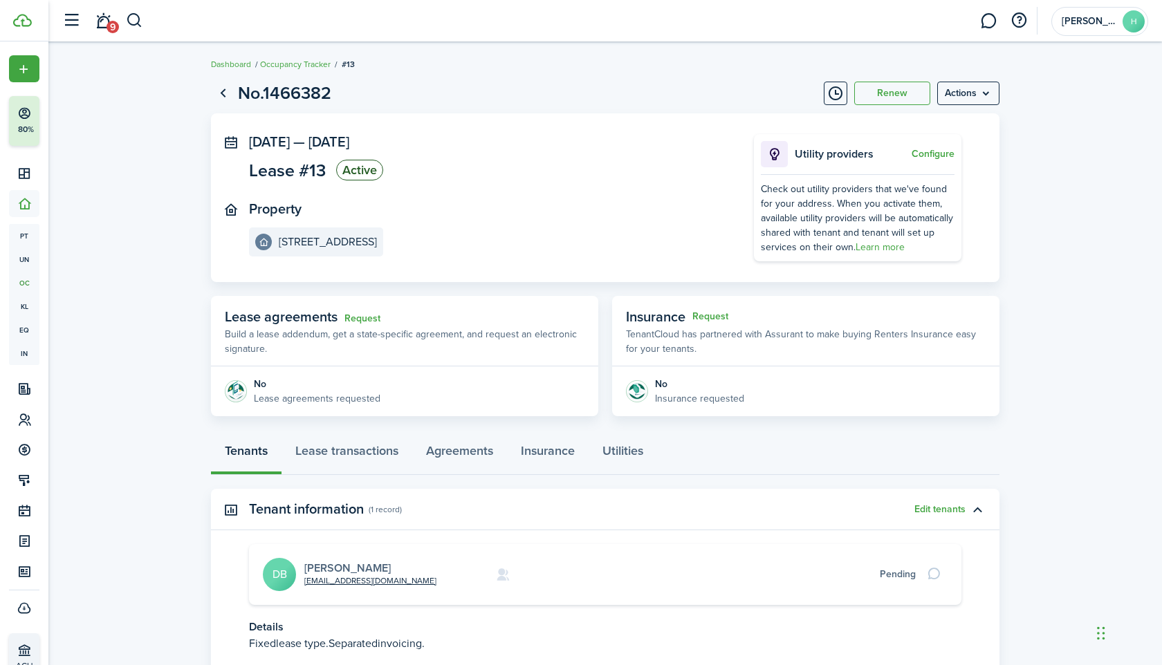
click at [333, 561] on link "[PERSON_NAME]" at bounding box center [347, 568] width 86 height 16
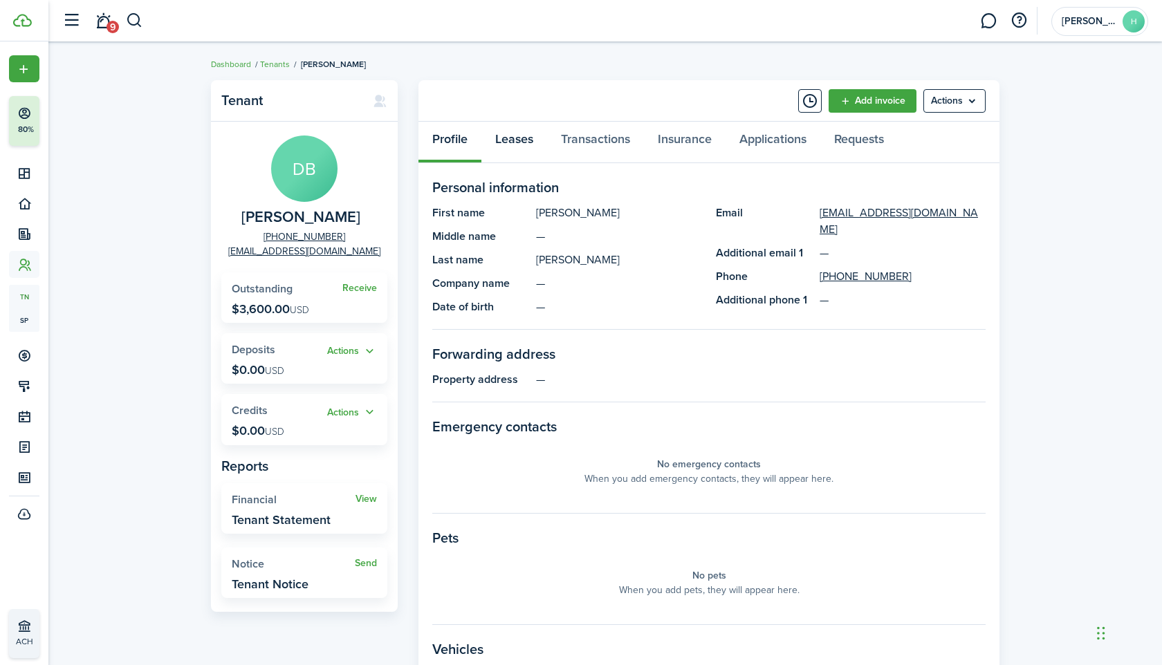
click at [528, 133] on link "Leases" at bounding box center [514, 142] width 66 height 41
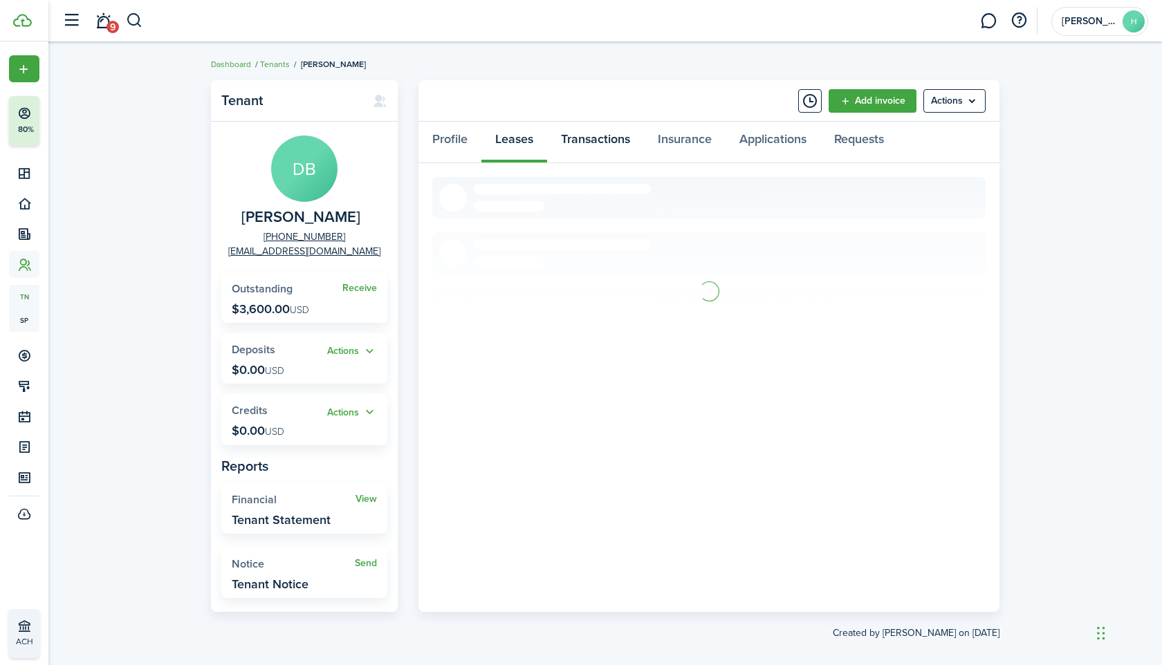
click at [582, 134] on link "Transactions" at bounding box center [595, 142] width 97 height 41
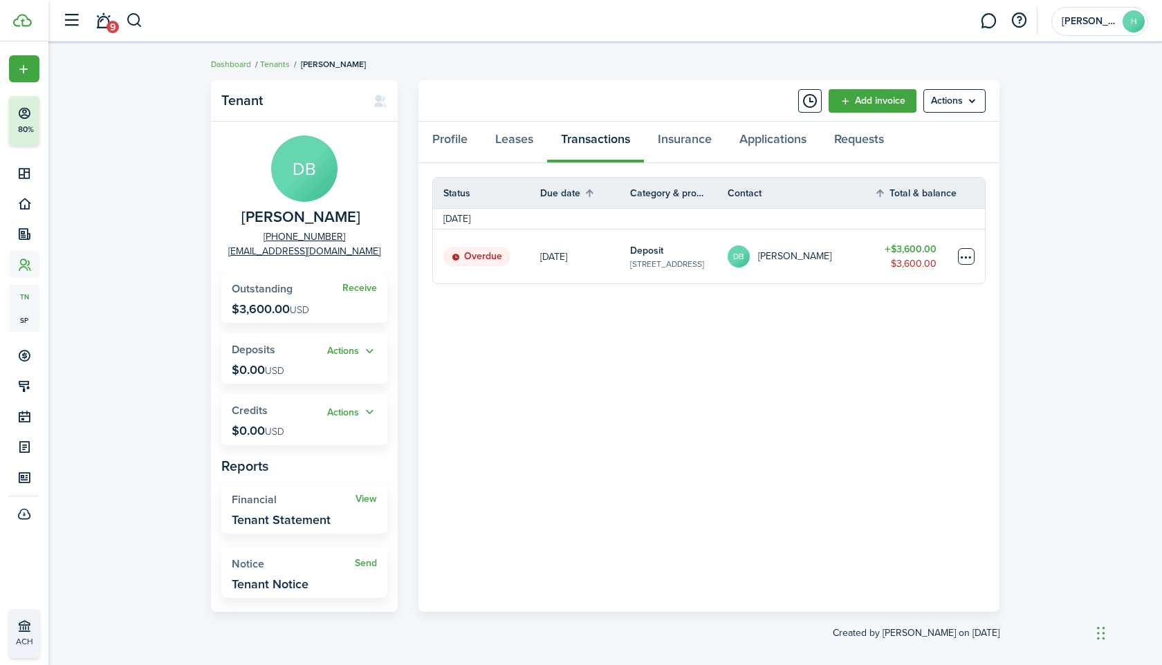
click at [968, 256] on table-menu-btn-icon at bounding box center [966, 256] width 17 height 17
click at [922, 306] on link "Mark as paid" at bounding box center [913, 308] width 121 height 24
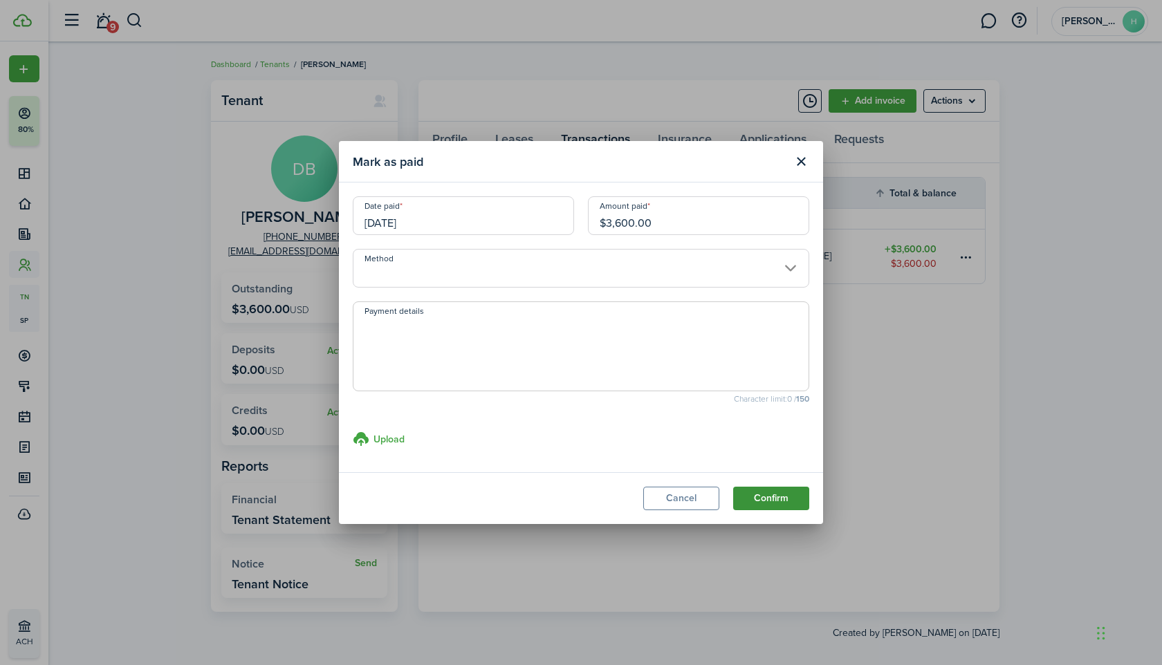
click at [773, 495] on button "Confirm" at bounding box center [771, 499] width 76 height 24
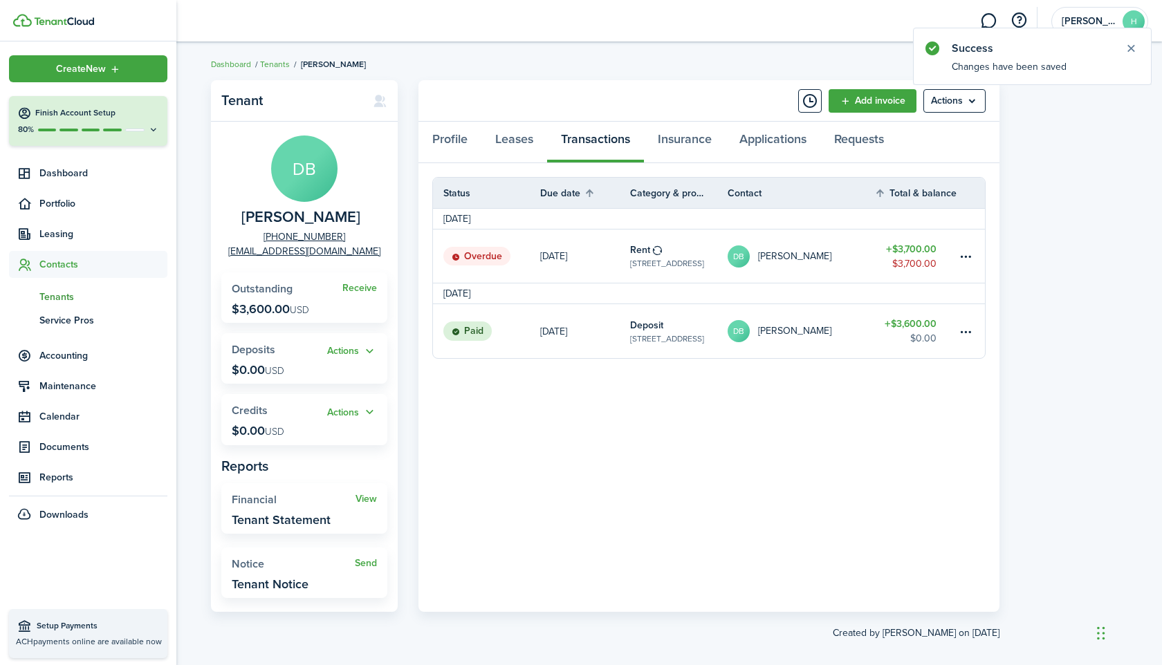
click at [68, 294] on span "Tenants" at bounding box center [103, 297] width 128 height 15
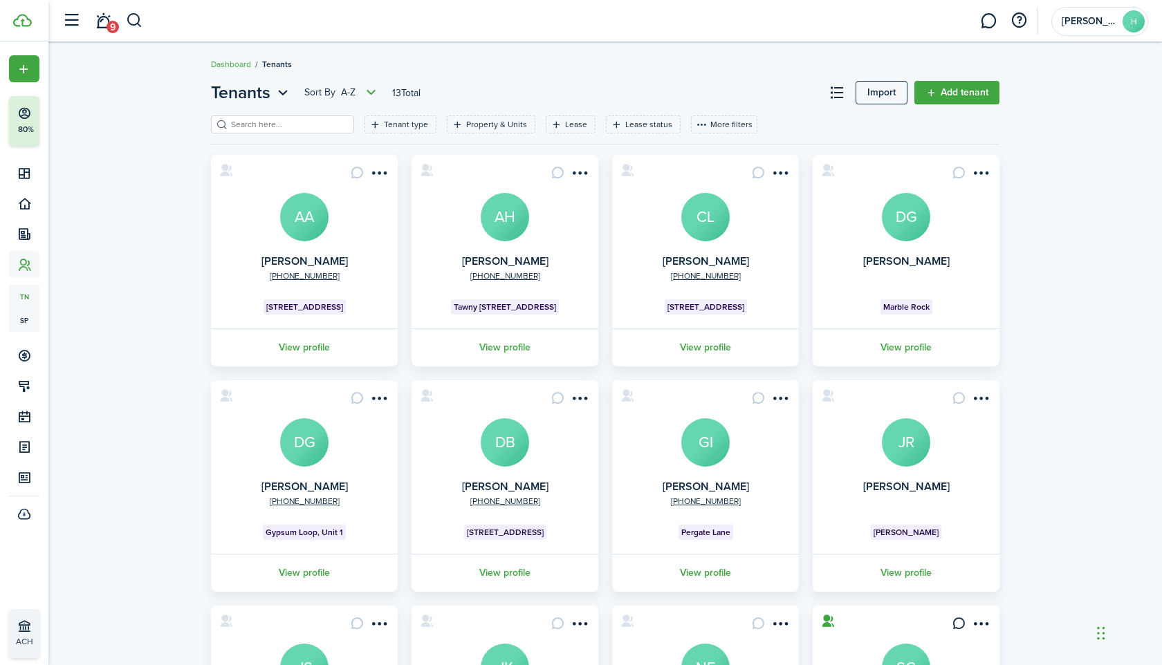
click at [289, 134] on div "Tenant type Property & Units Lease Lease status More filters Save filters Clear…" at bounding box center [605, 129] width 788 height 28
click at [287, 118] on input "search" at bounding box center [289, 124] width 122 height 13
paste input "Naser"
type input "Naser"
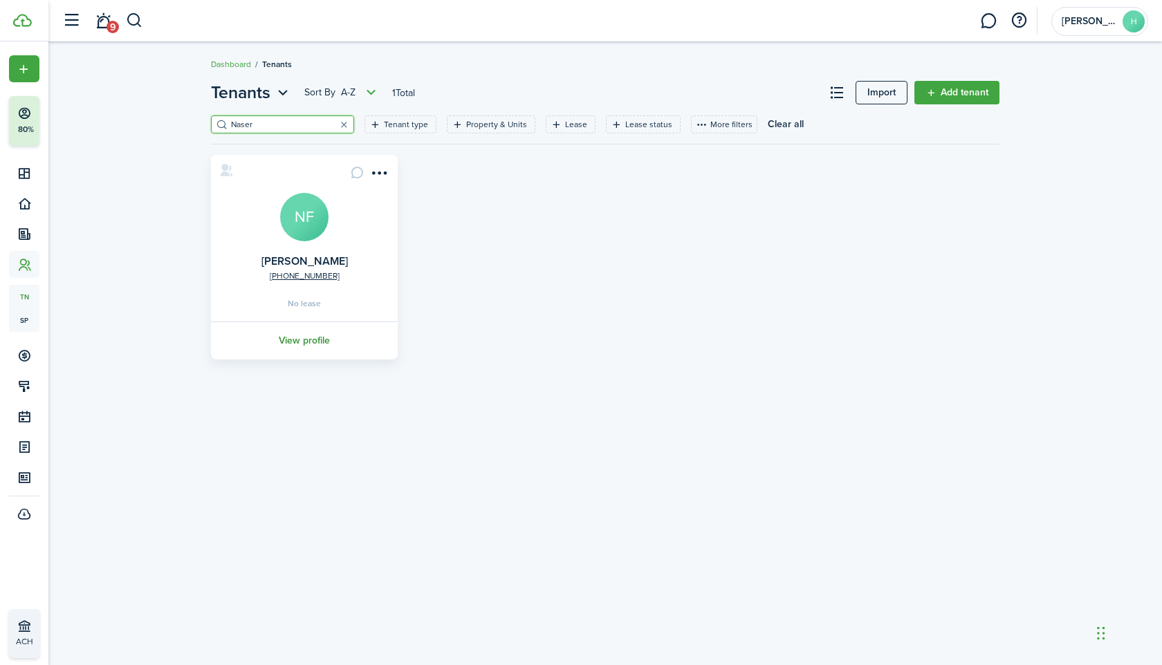
click at [314, 340] on link "View profile" at bounding box center [304, 341] width 191 height 38
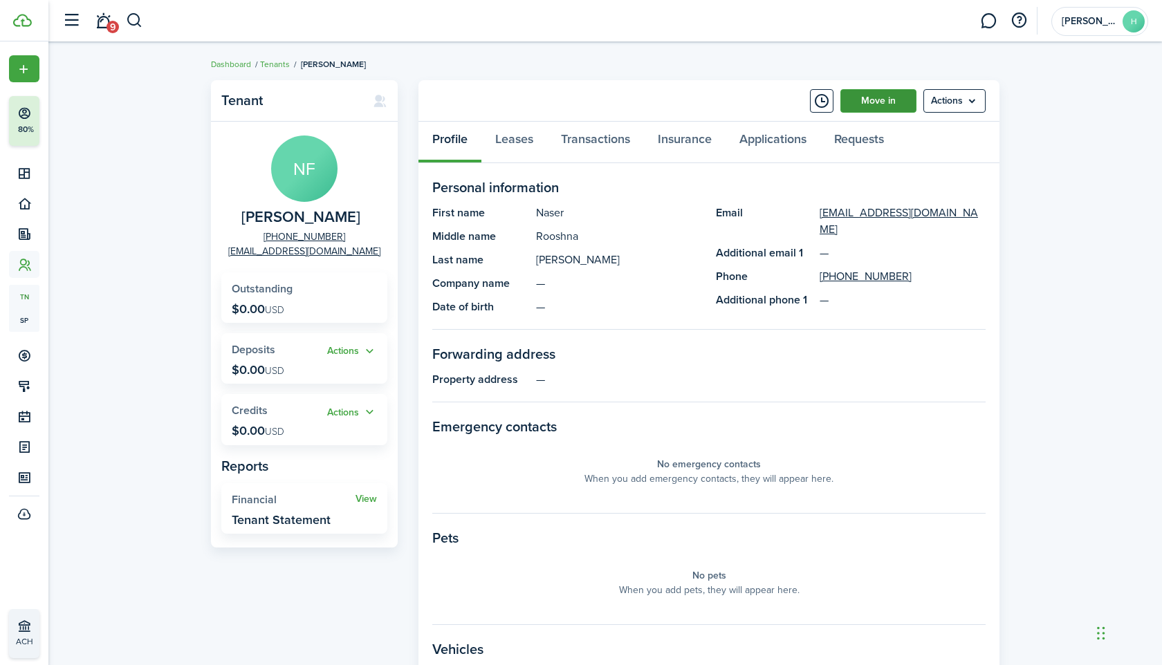
click at [884, 105] on link "Move in" at bounding box center [878, 101] width 76 height 24
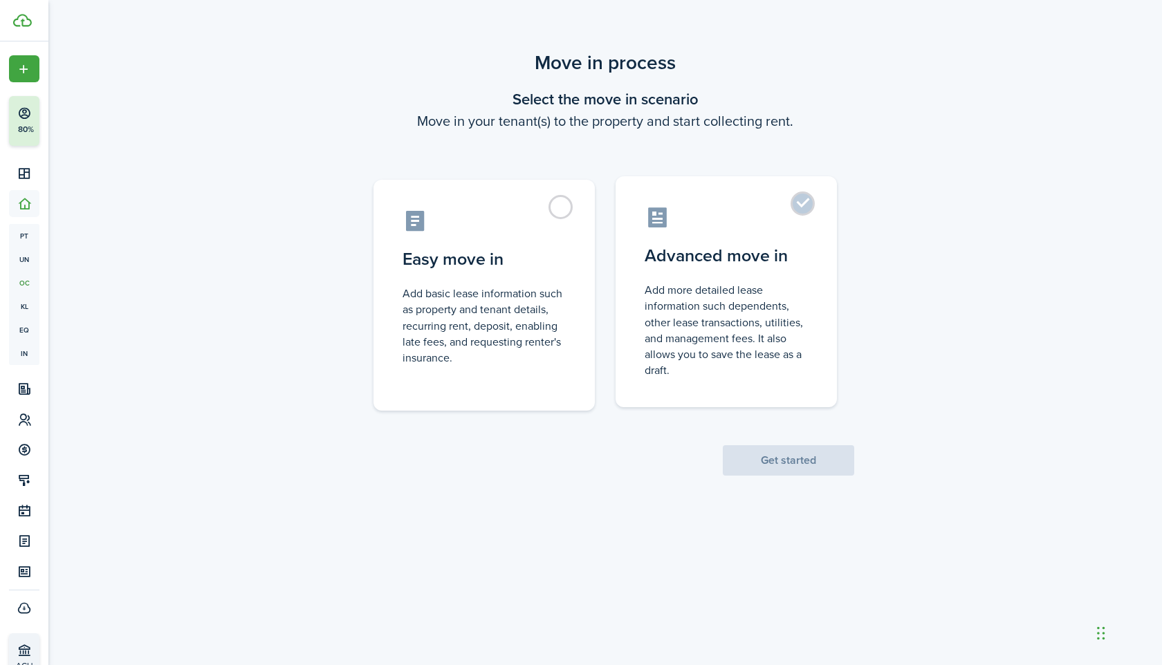
click at [667, 273] on label "Advanced move in Add more detailed lease information such dependents, other lea…" at bounding box center [725, 291] width 221 height 231
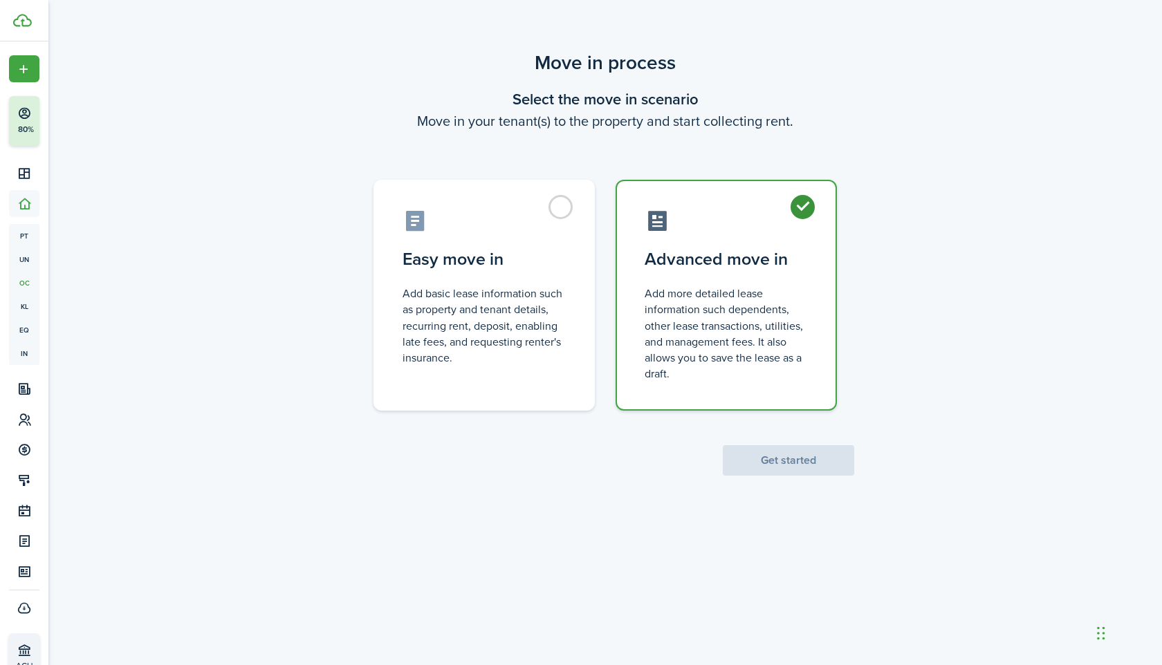
radio input "true"
click at [786, 461] on button "Get started" at bounding box center [788, 460] width 131 height 30
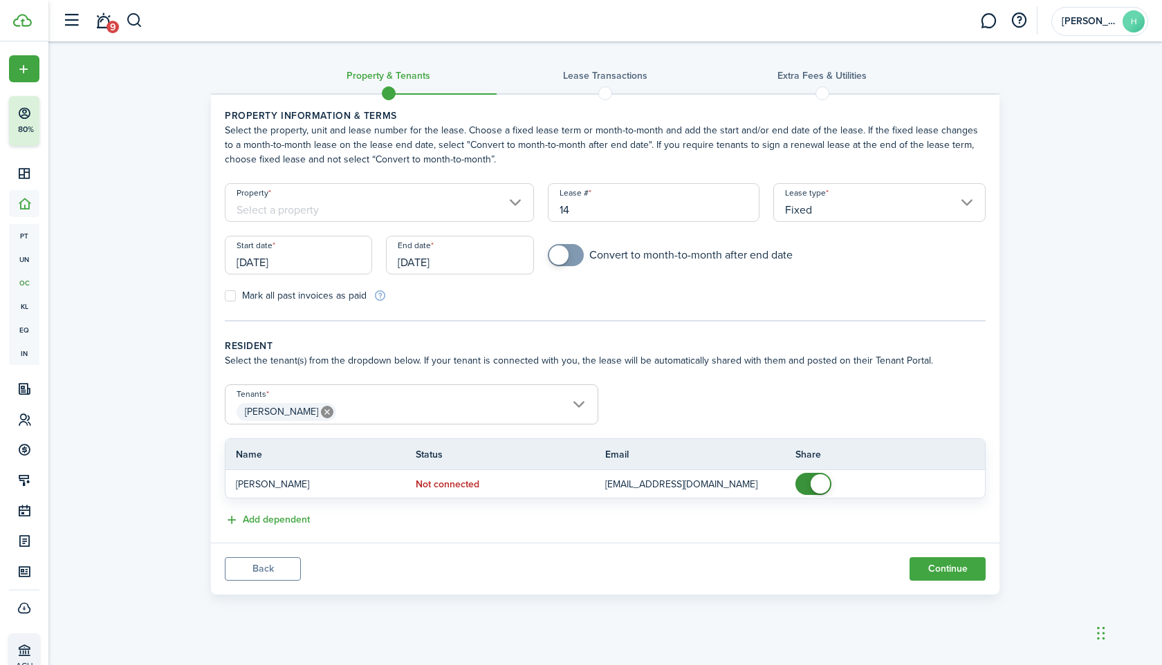
click at [396, 203] on input "Property" at bounding box center [379, 202] width 309 height 39
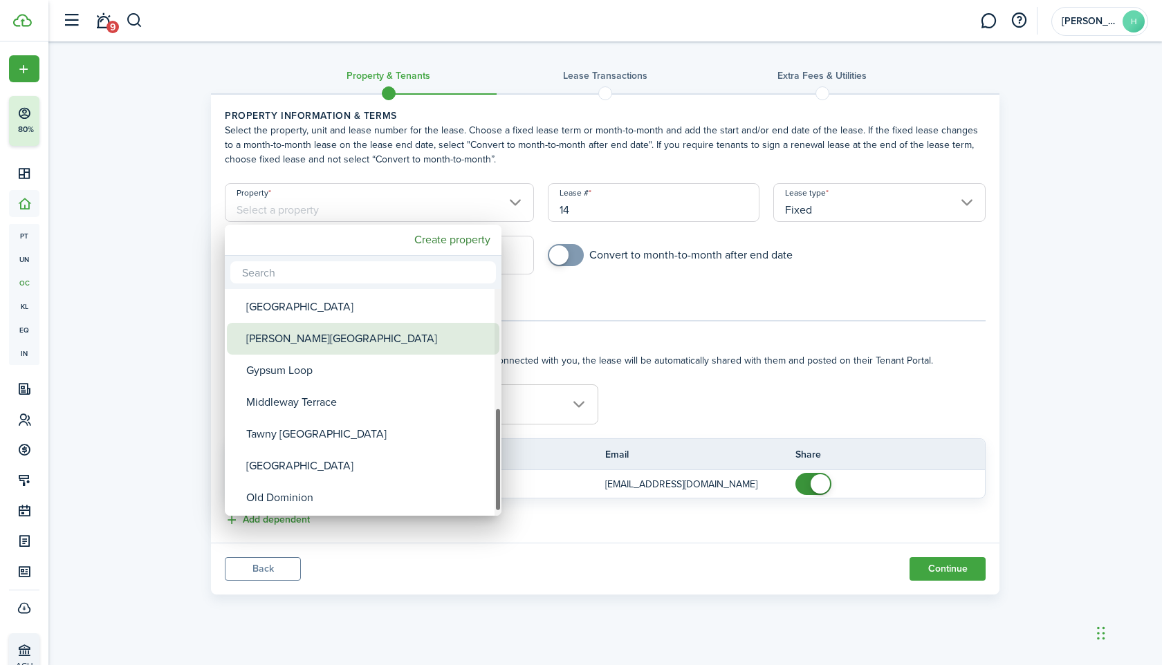
click at [299, 344] on div "[PERSON_NAME][GEOGRAPHIC_DATA]" at bounding box center [368, 339] width 245 height 32
type input "[PERSON_NAME][GEOGRAPHIC_DATA]"
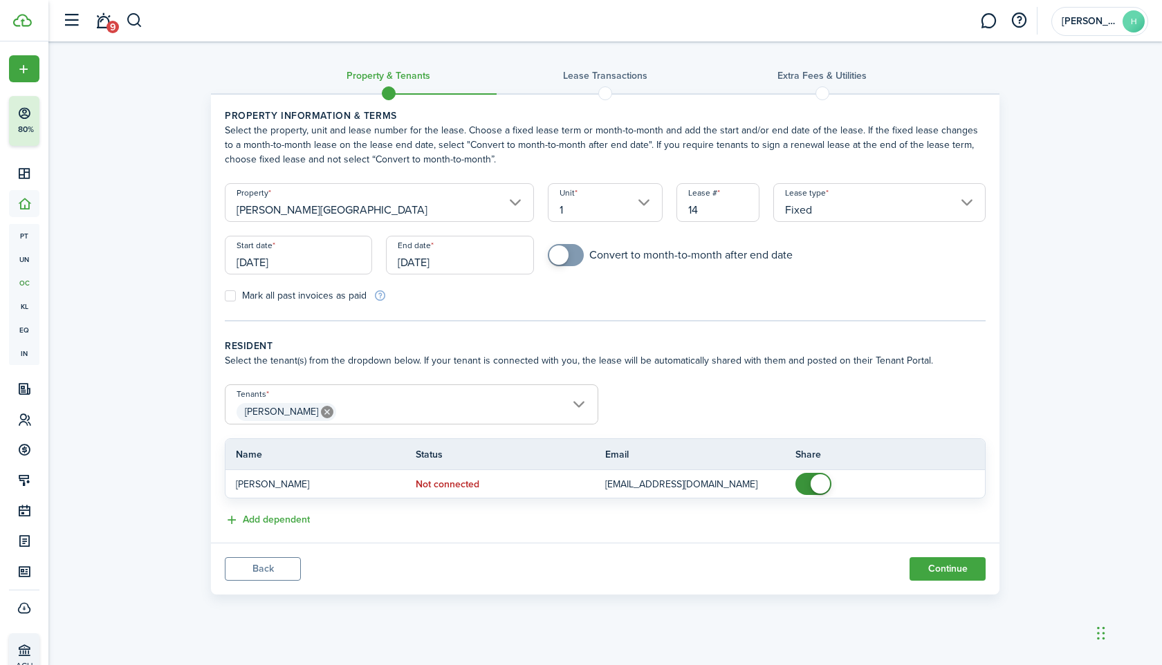
click at [288, 257] on input "[DATE]" at bounding box center [298, 255] width 147 height 39
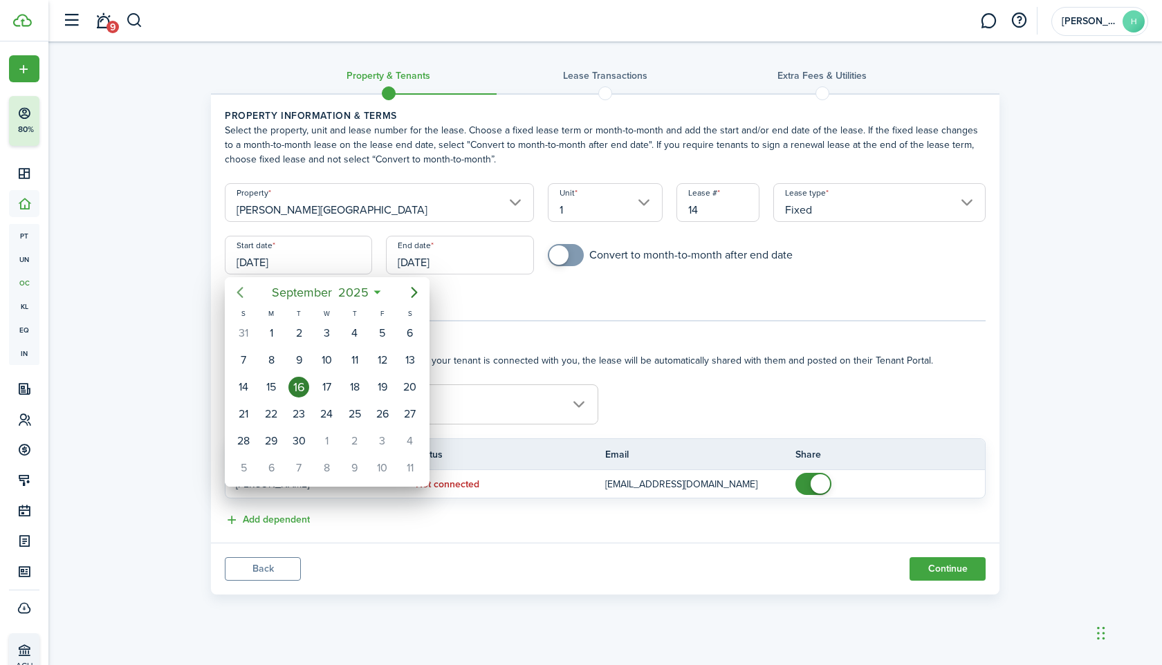
click at [239, 286] on icon "Previous page" at bounding box center [240, 292] width 17 height 17
click at [380, 332] on div "1" at bounding box center [382, 333] width 21 height 21
type input "[DATE]"
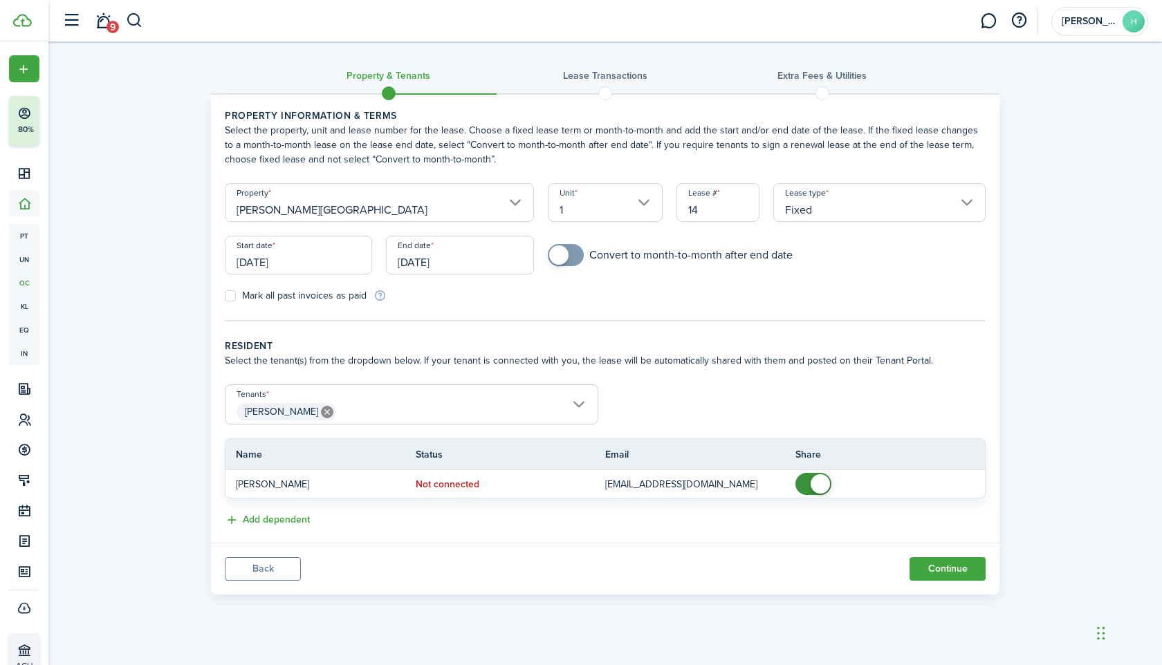
click at [438, 259] on input "[DATE]" at bounding box center [459, 255] width 147 height 39
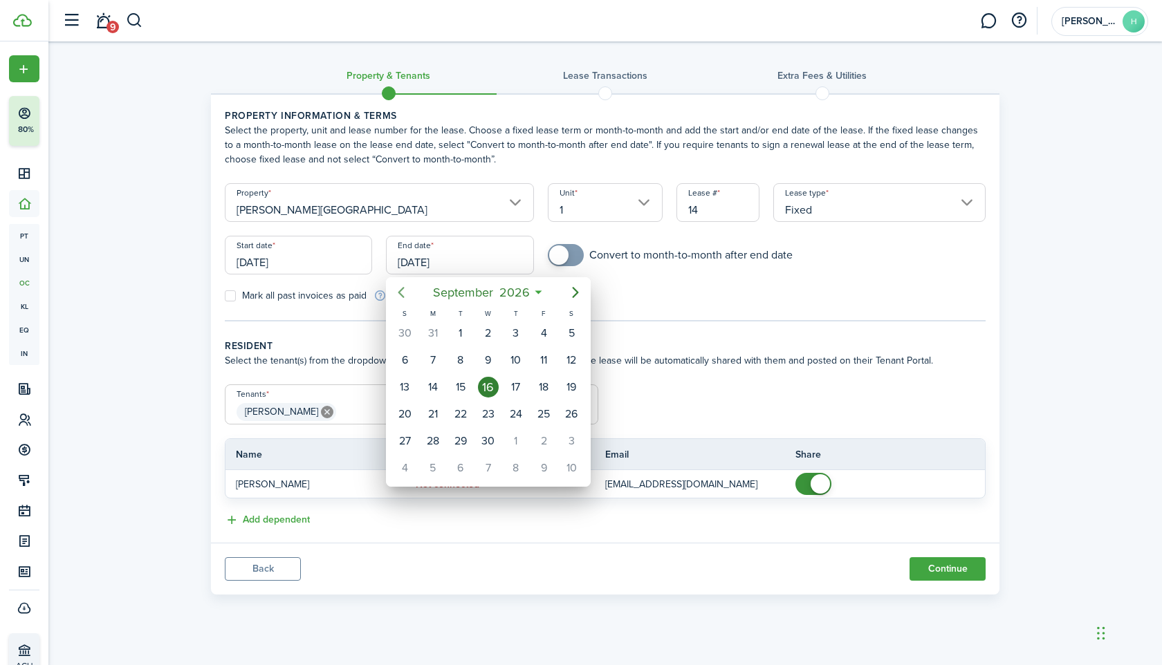
click at [405, 288] on icon "Previous page" at bounding box center [401, 292] width 17 height 17
click at [536, 443] on div "31" at bounding box center [543, 441] width 21 height 21
type input "[DATE]"
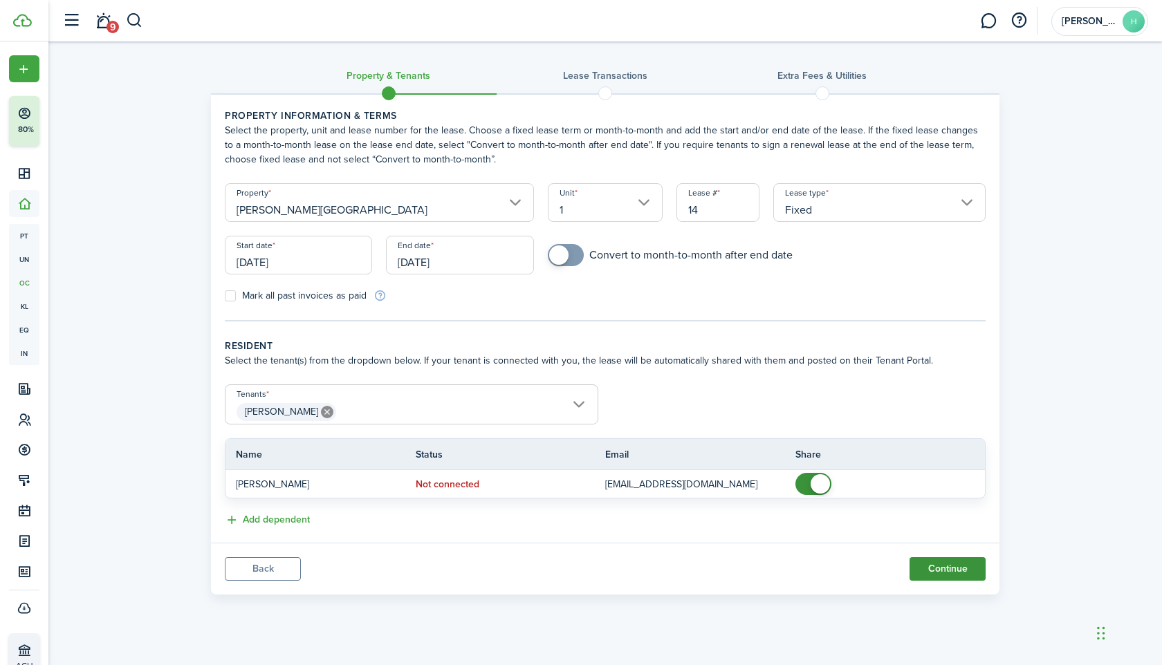
click at [933, 567] on button "Continue" at bounding box center [947, 569] width 76 height 24
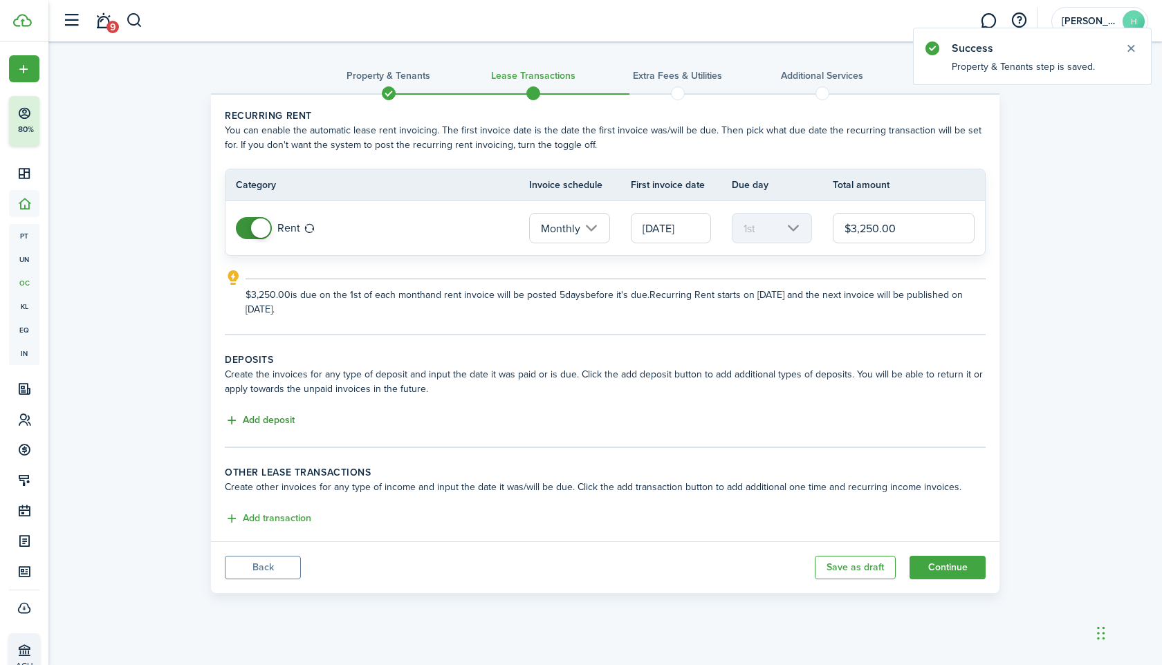
click at [284, 416] on button "Add deposit" at bounding box center [260, 421] width 70 height 16
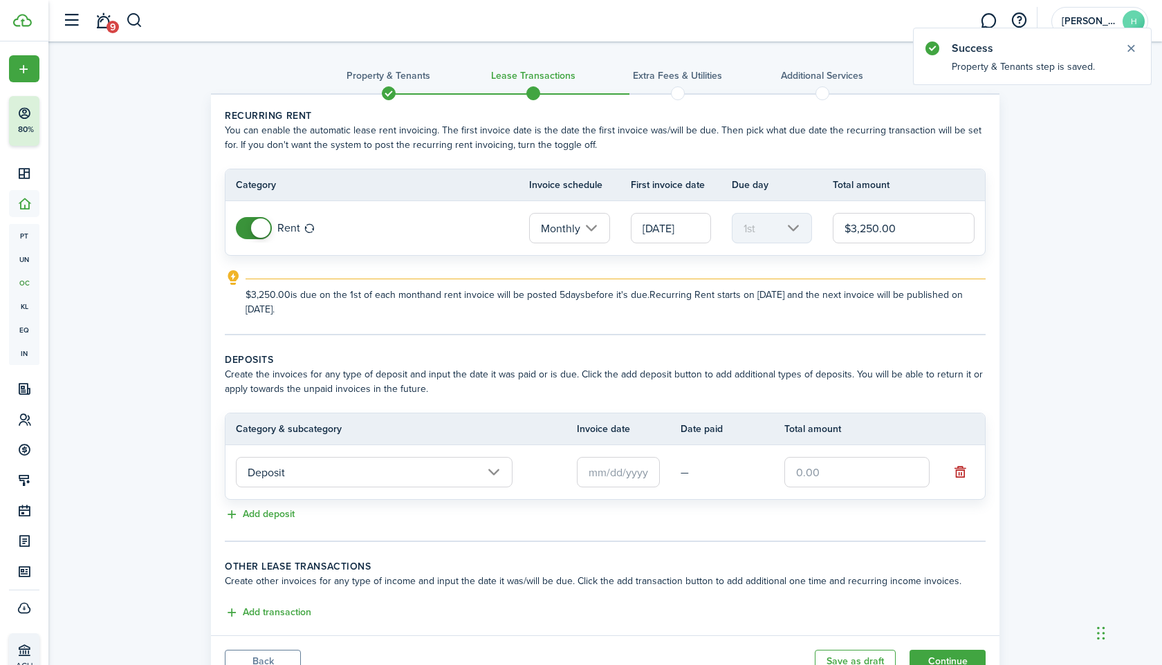
click at [613, 470] on input "text" at bounding box center [618, 472] width 83 height 30
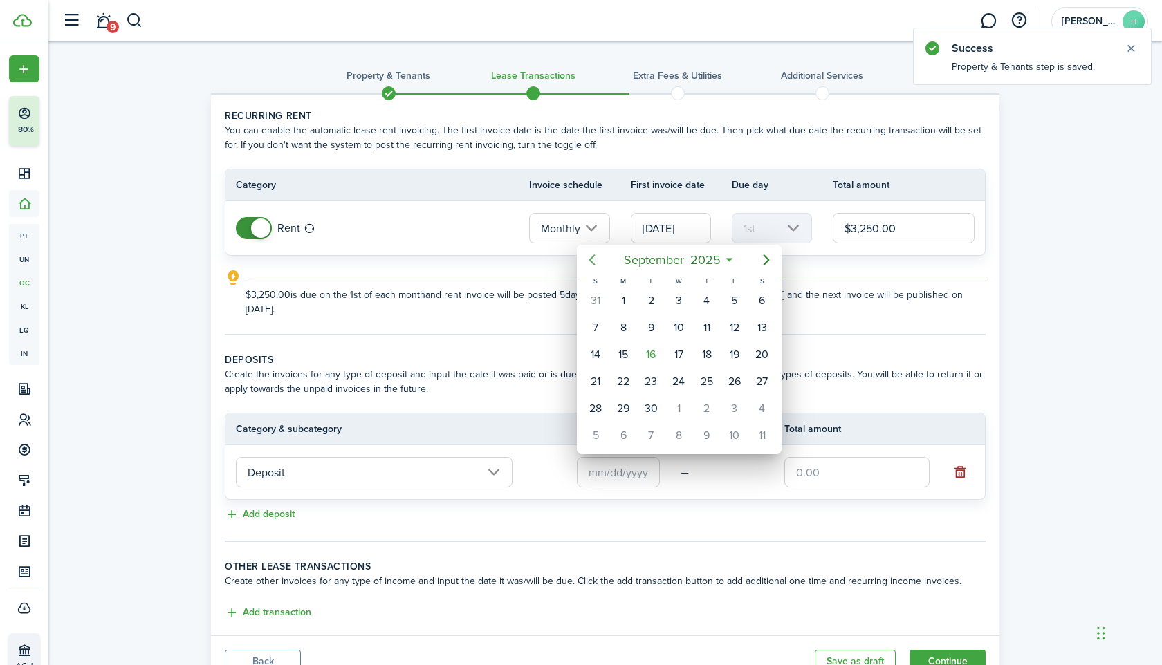
click at [595, 252] on icon "Previous page" at bounding box center [592, 260] width 17 height 17
click at [735, 303] on div "1" at bounding box center [734, 300] width 21 height 21
type input "[DATE]"
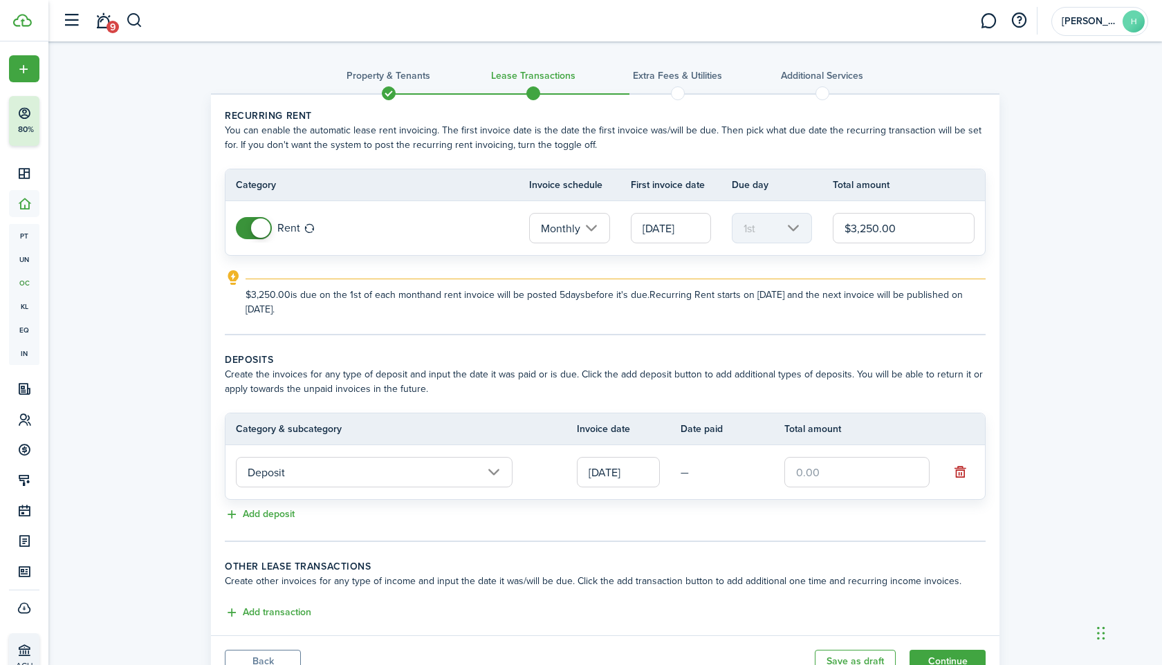
click at [820, 474] on input "text" at bounding box center [856, 472] width 145 height 30
click at [884, 472] on input "text" at bounding box center [856, 472] width 145 height 30
click at [671, 228] on input "[DATE]" at bounding box center [671, 228] width 80 height 30
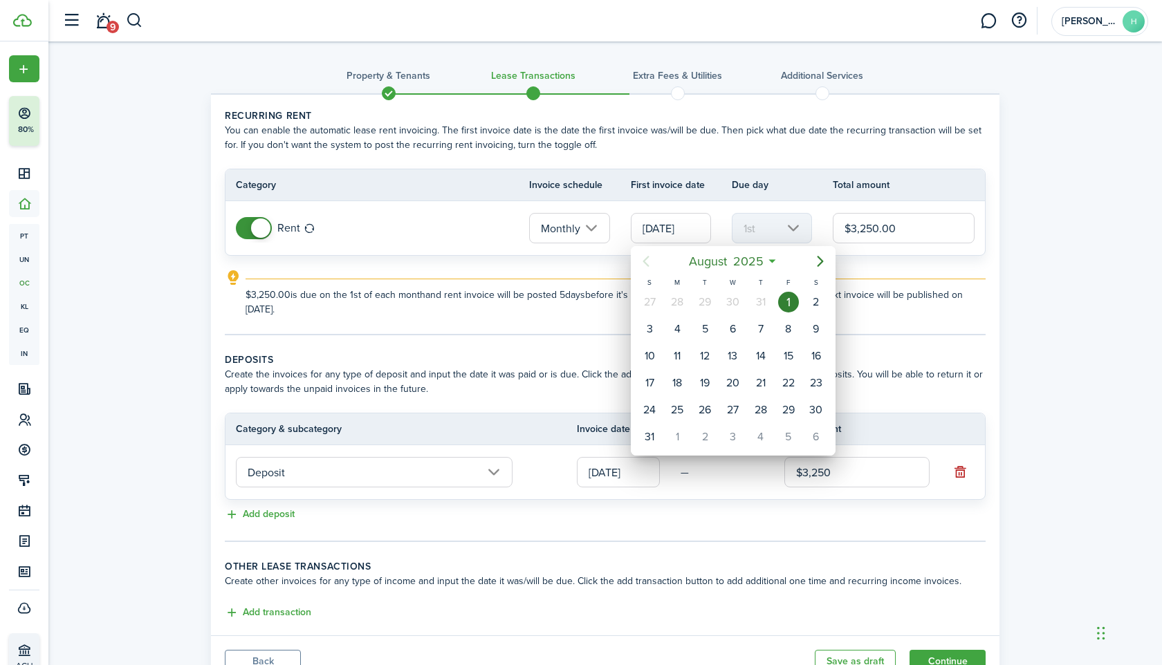
type input "$3,250.00"
click at [820, 257] on icon "Next page" at bounding box center [820, 261] width 17 height 17
click at [674, 295] on div "1" at bounding box center [677, 302] width 21 height 21
type input "[DATE]"
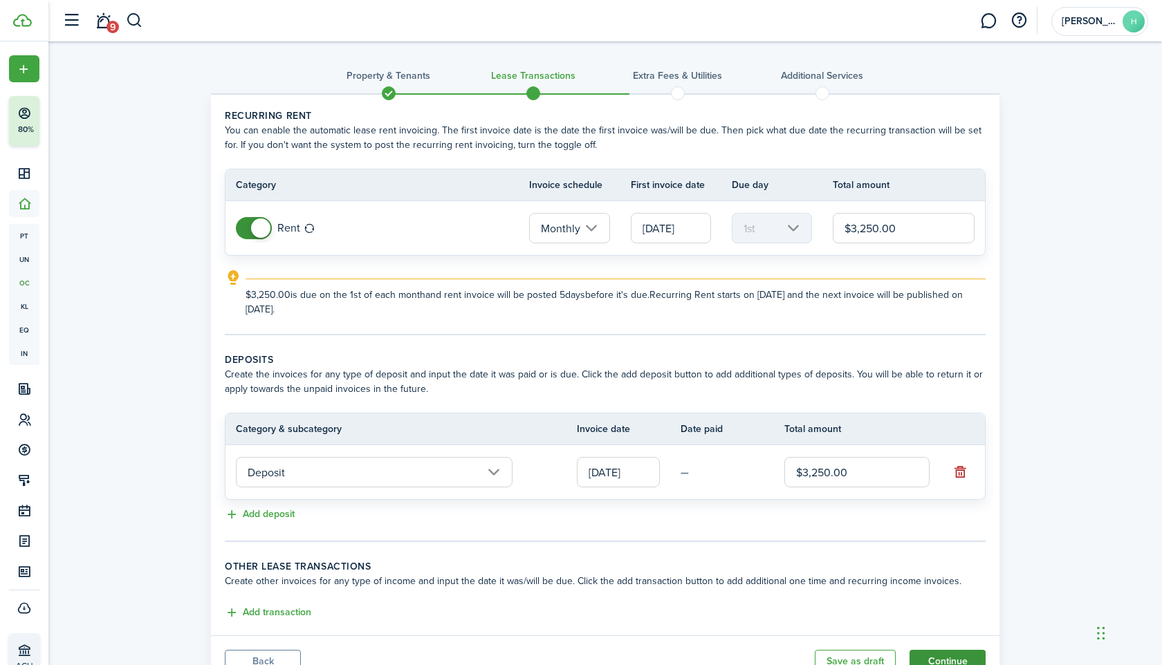
click at [943, 658] on button "Continue" at bounding box center [947, 662] width 76 height 24
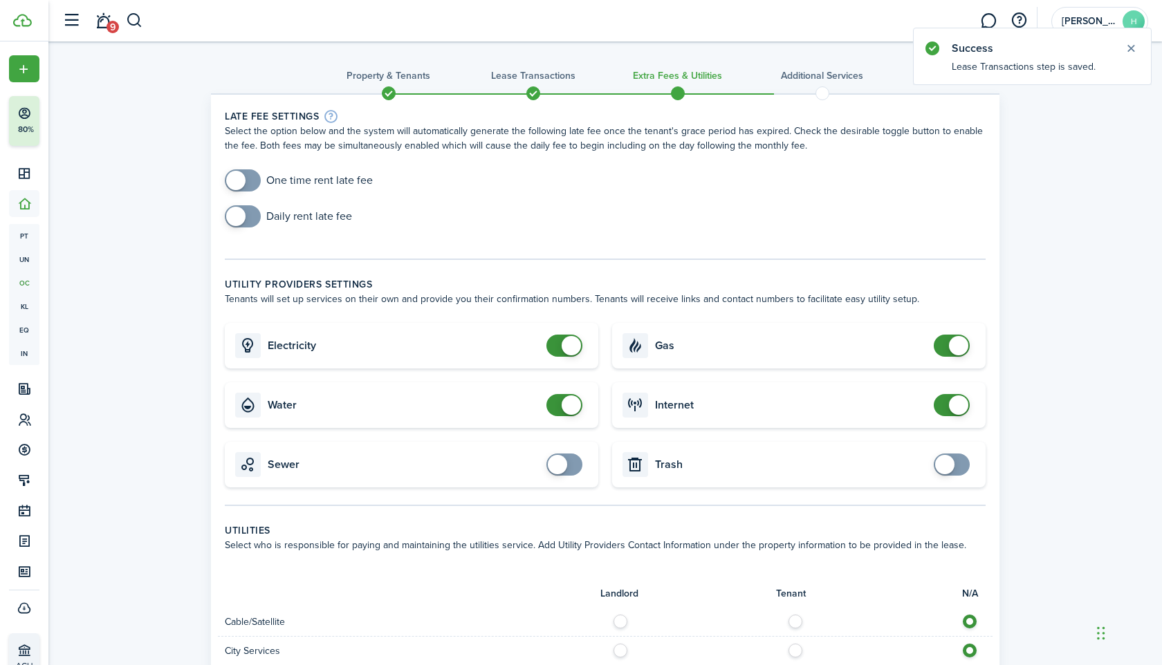
checkbox input "true"
click at [237, 180] on span at bounding box center [235, 180] width 19 height 19
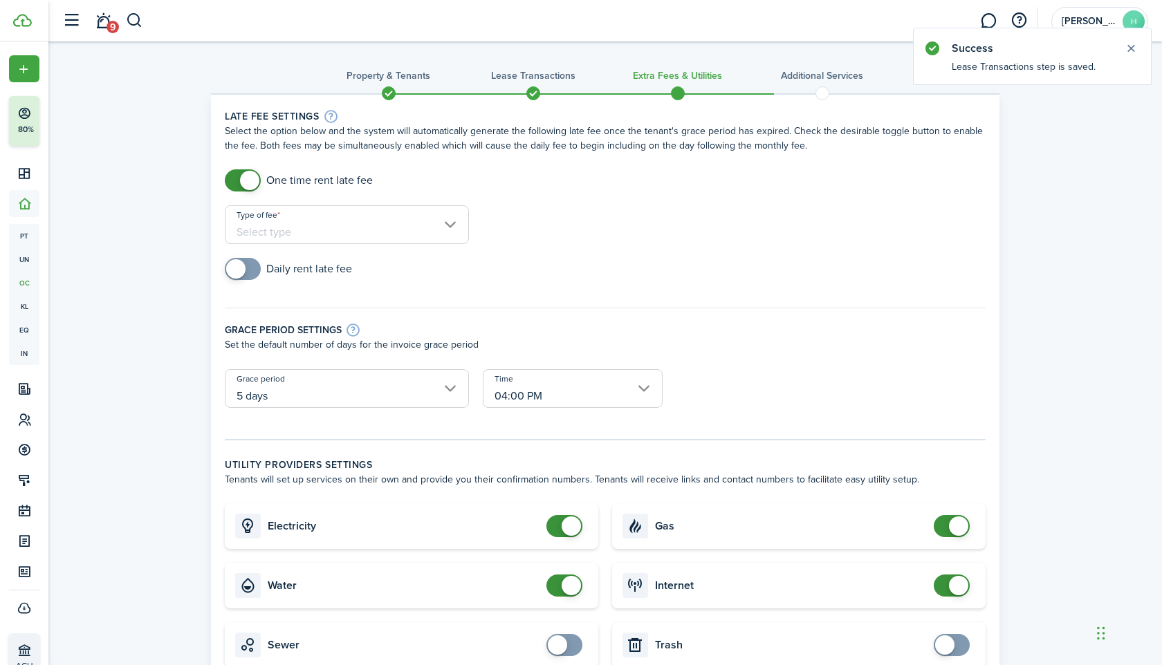
click at [313, 248] on div "Type of fee" at bounding box center [347, 231] width 258 height 53
click at [313, 245] on div "Type of fee" at bounding box center [347, 231] width 258 height 53
click at [317, 231] on input "Type of fee" at bounding box center [347, 224] width 244 height 39
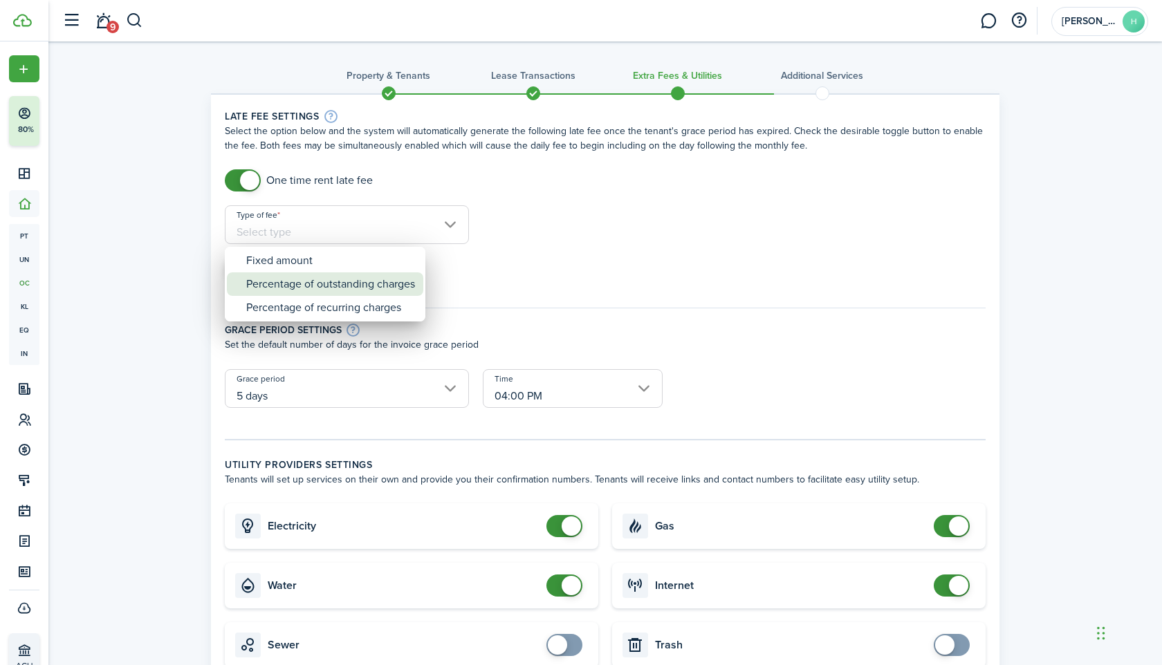
click at [344, 282] on div "Percentage of outstanding charges" at bounding box center [330, 284] width 169 height 24
type input "Percentage of outstanding charges"
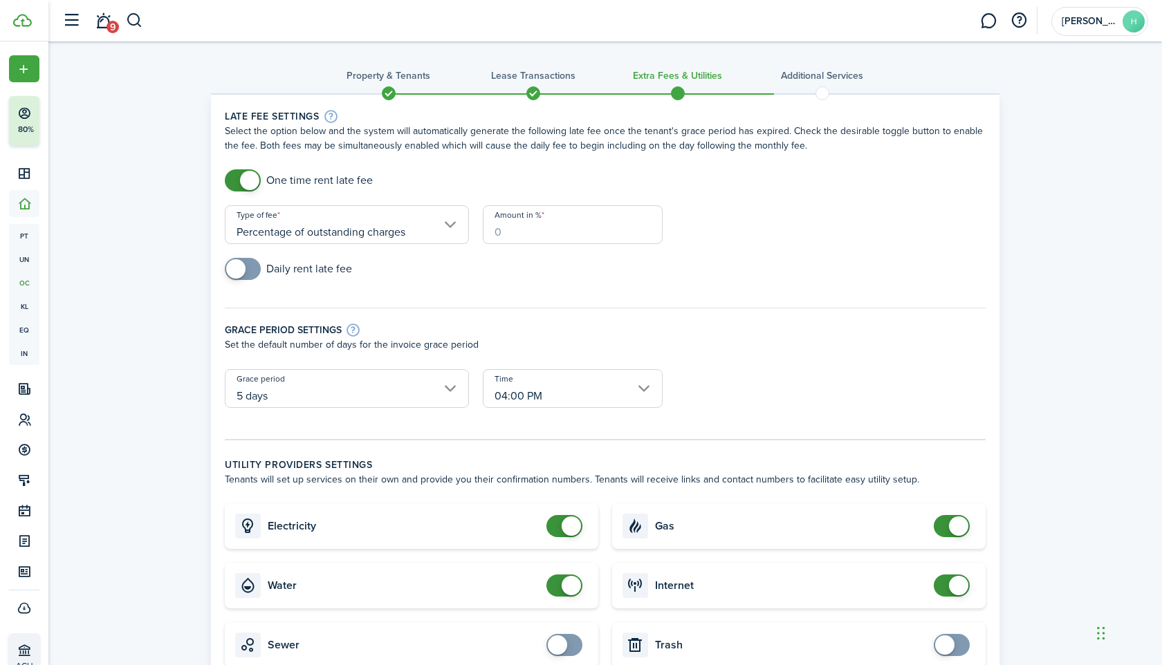
click at [560, 225] on input "Amount in %" at bounding box center [573, 224] width 180 height 39
type input "10"
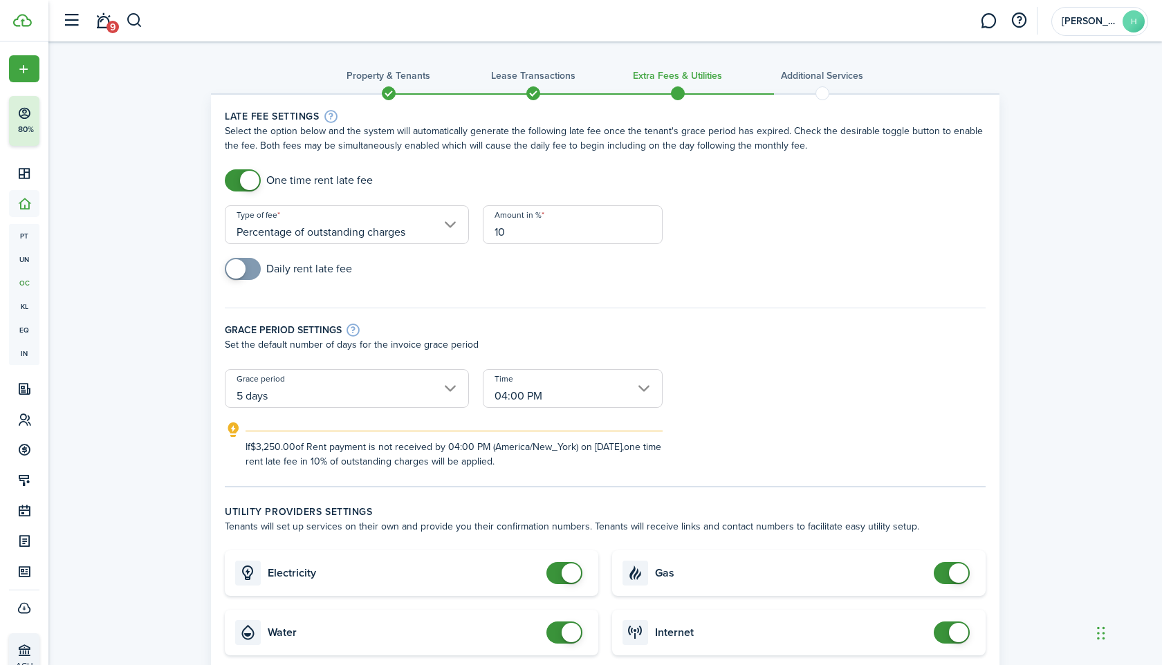
checkbox input "false"
click at [568, 566] on span at bounding box center [570, 573] width 19 height 19
checkbox input "false"
click at [573, 632] on span at bounding box center [570, 632] width 19 height 19
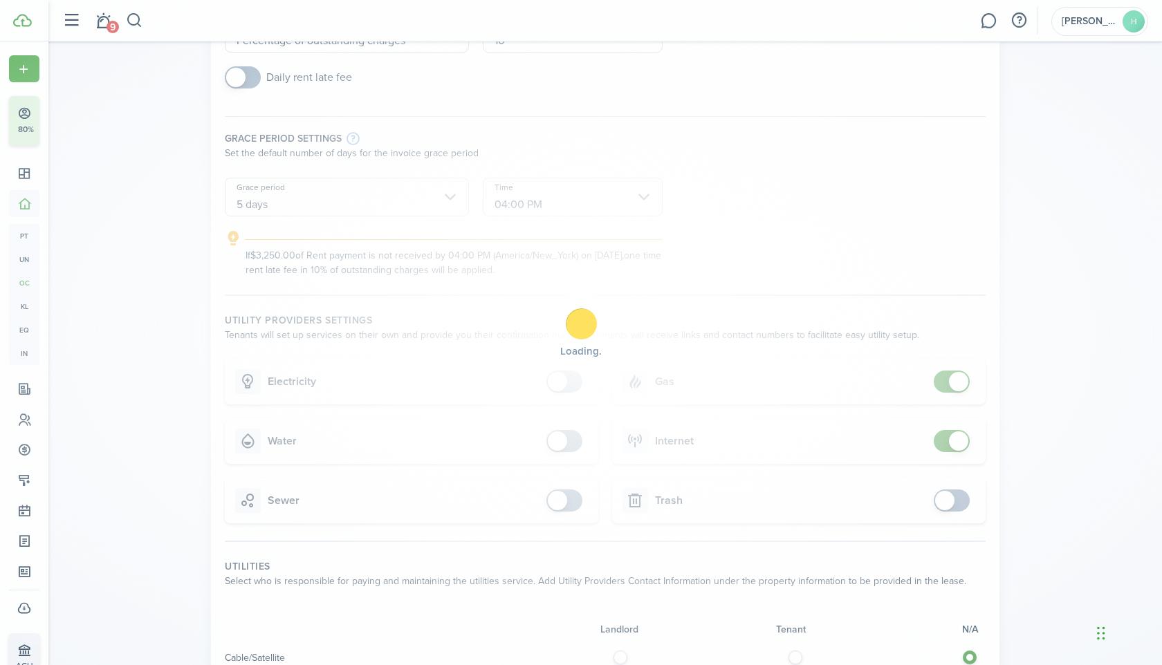
scroll to position [214, 0]
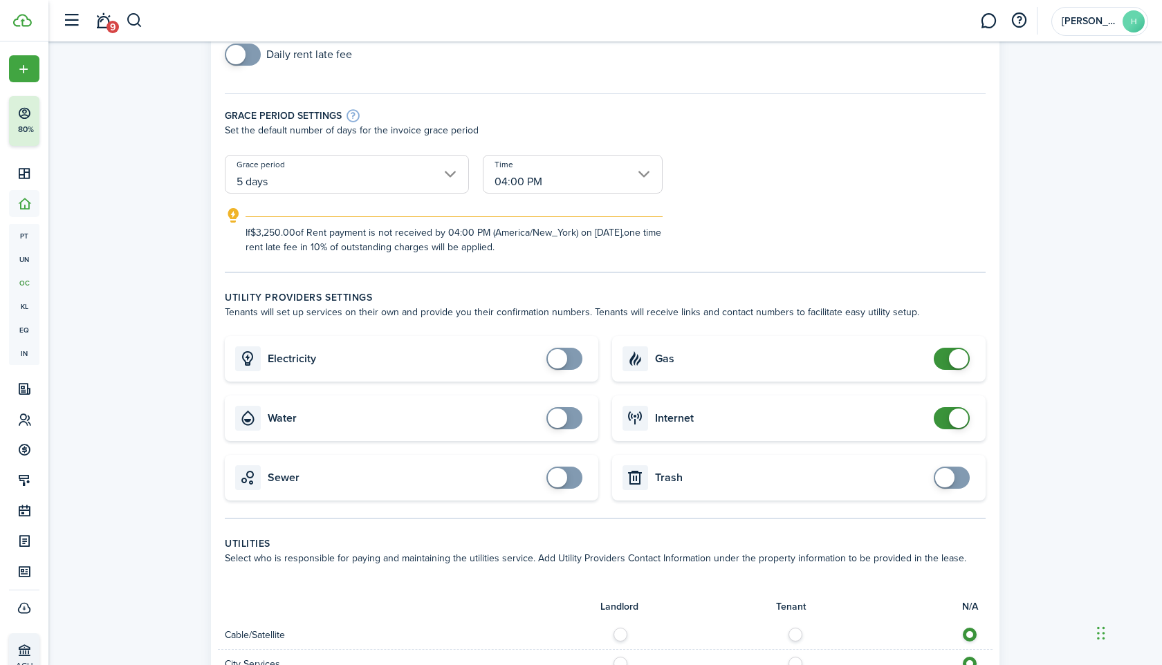
checkbox input "false"
click at [956, 358] on span at bounding box center [958, 358] width 19 height 19
checkbox input "false"
click at [960, 420] on span at bounding box center [958, 418] width 19 height 19
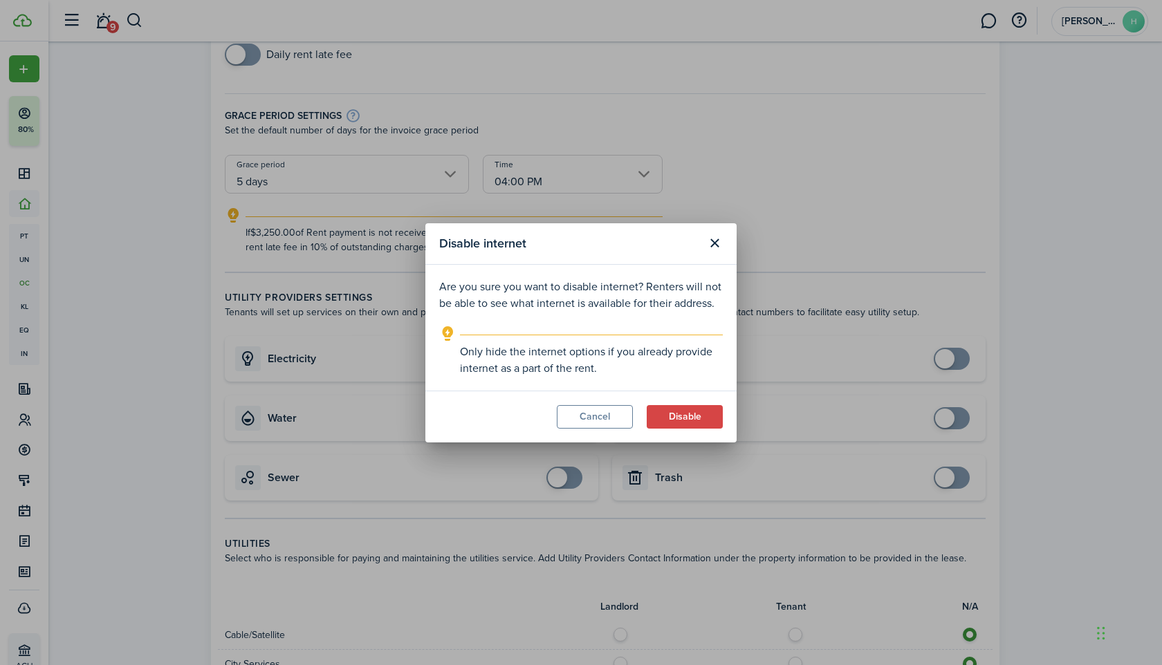
click at [667, 429] on modal-footer "Cancel Disable" at bounding box center [580, 417] width 311 height 52
click at [665, 408] on button "Disable" at bounding box center [685, 417] width 76 height 24
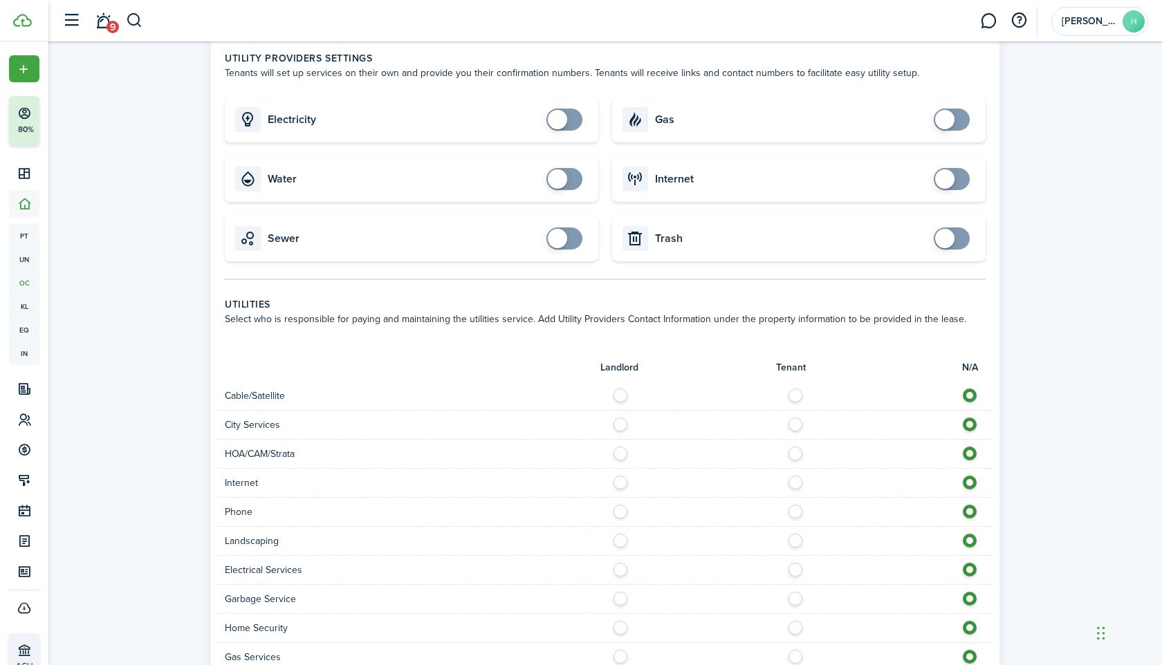
scroll to position [767, 0]
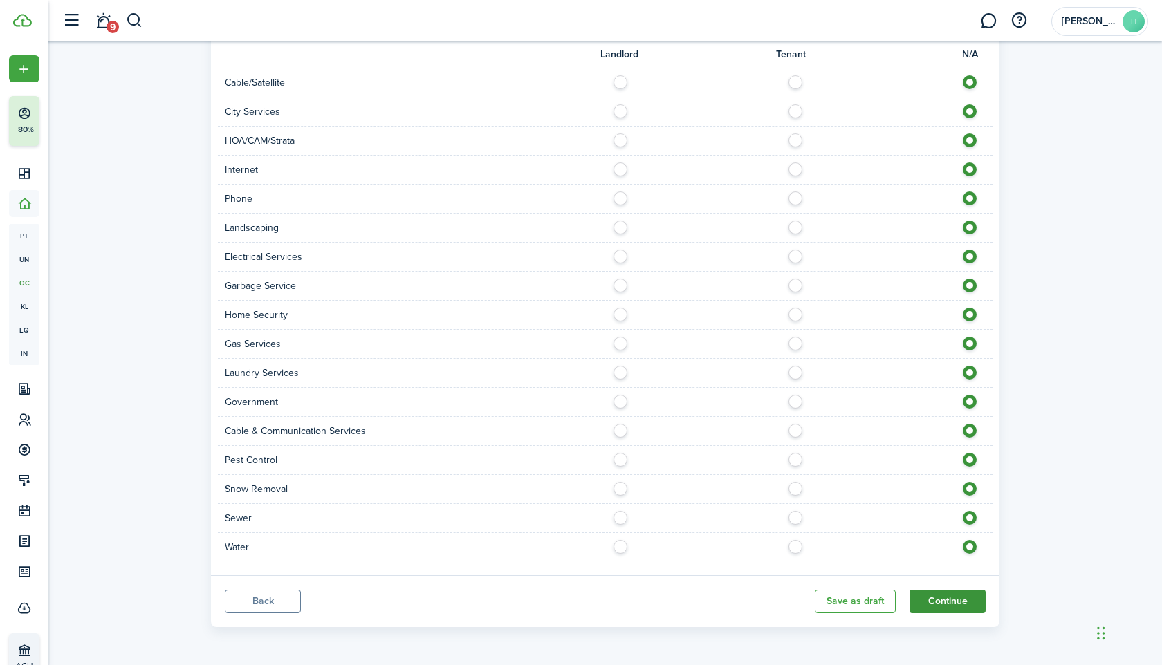
click at [935, 603] on button "Continue" at bounding box center [947, 602] width 76 height 24
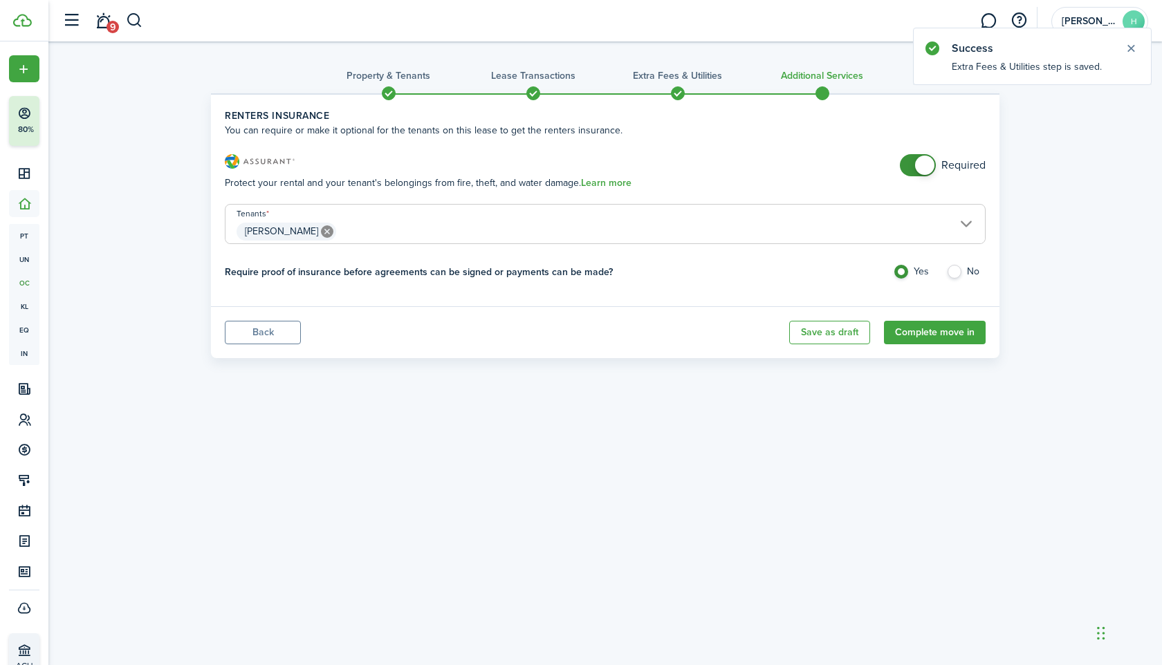
checkbox input "false"
click at [927, 166] on span at bounding box center [924, 165] width 19 height 19
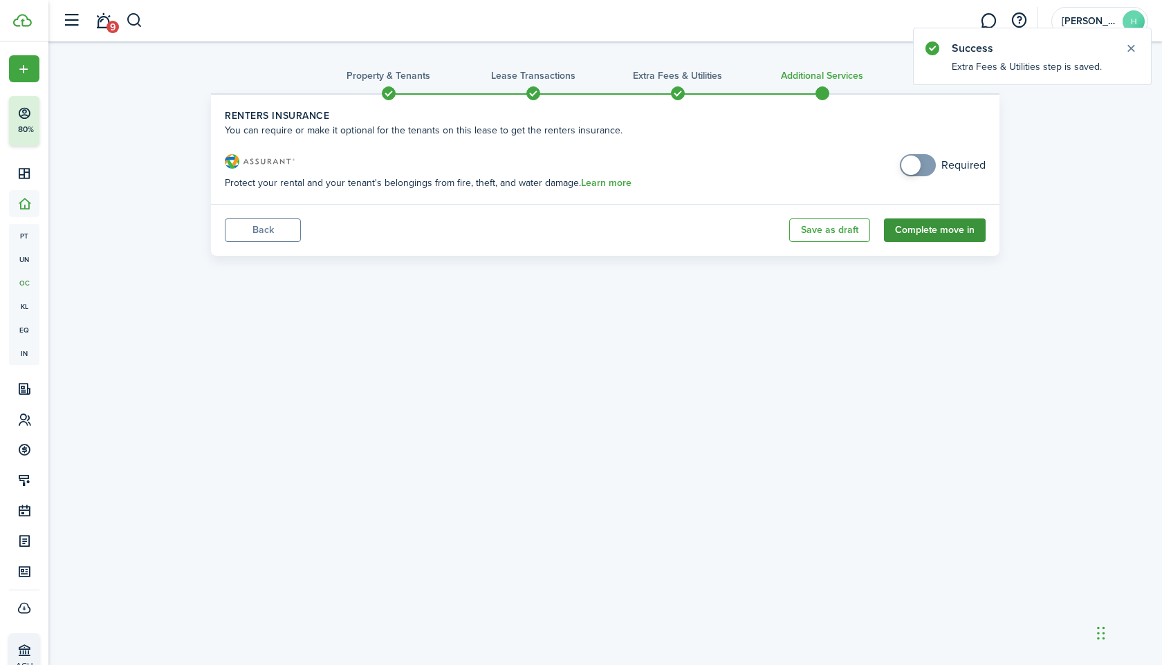
click at [934, 230] on button "Complete move in" at bounding box center [935, 231] width 102 height 24
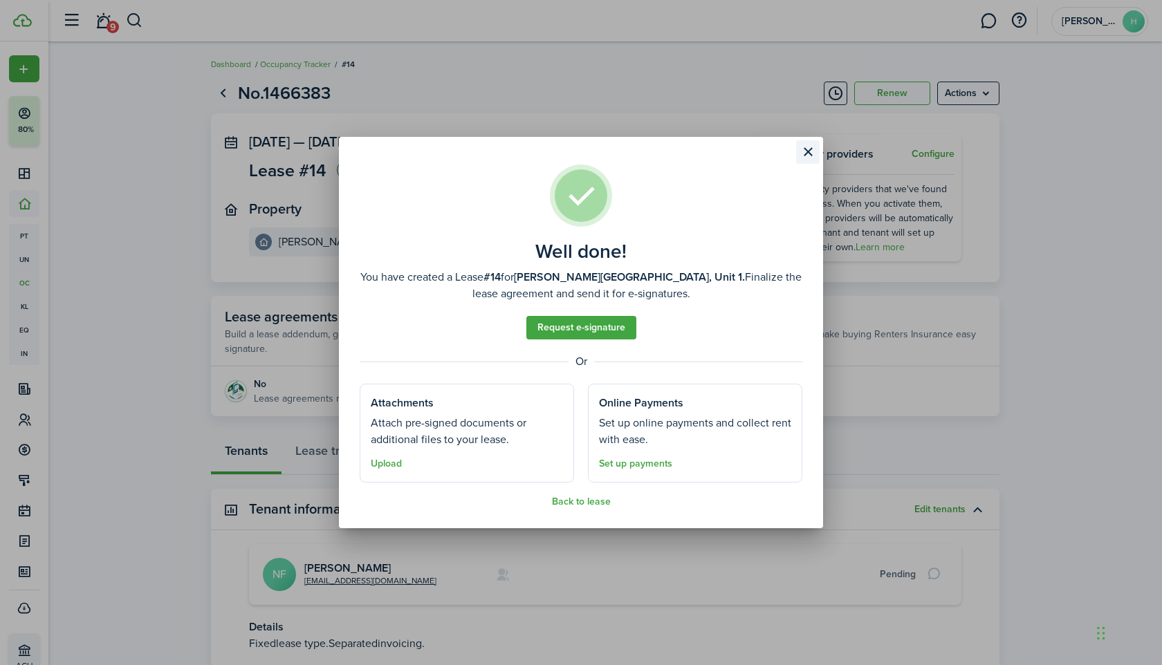
click at [808, 156] on button "Close modal" at bounding box center [808, 152] width 24 height 24
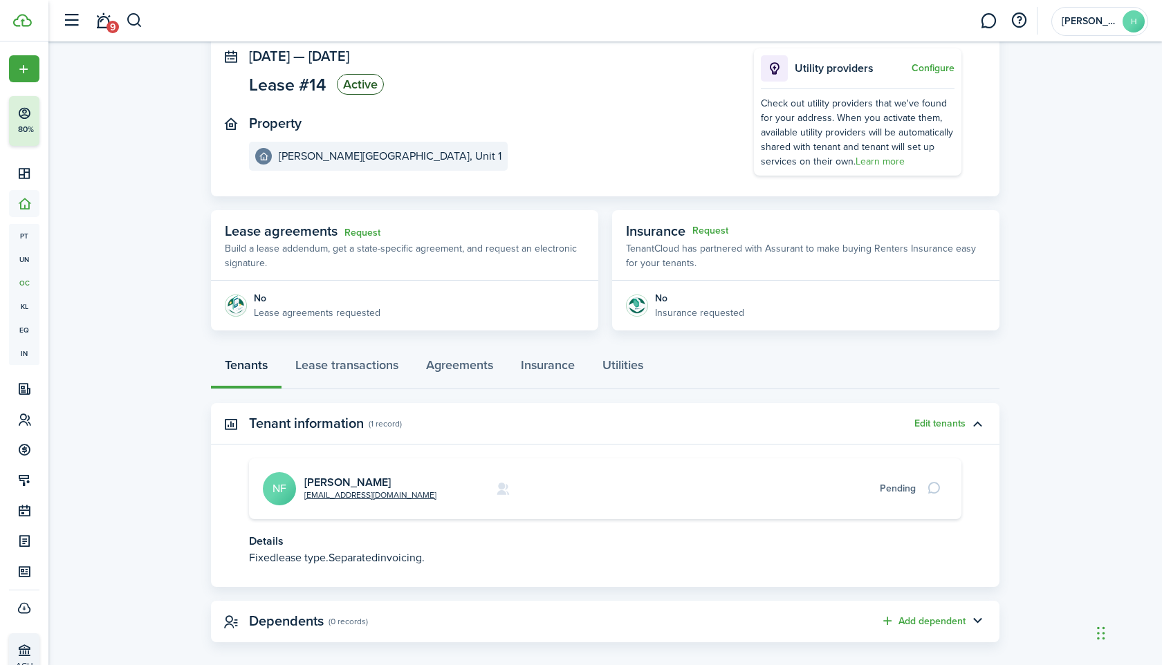
scroll to position [85, 0]
click at [354, 480] on link "[PERSON_NAME]" at bounding box center [347, 483] width 86 height 16
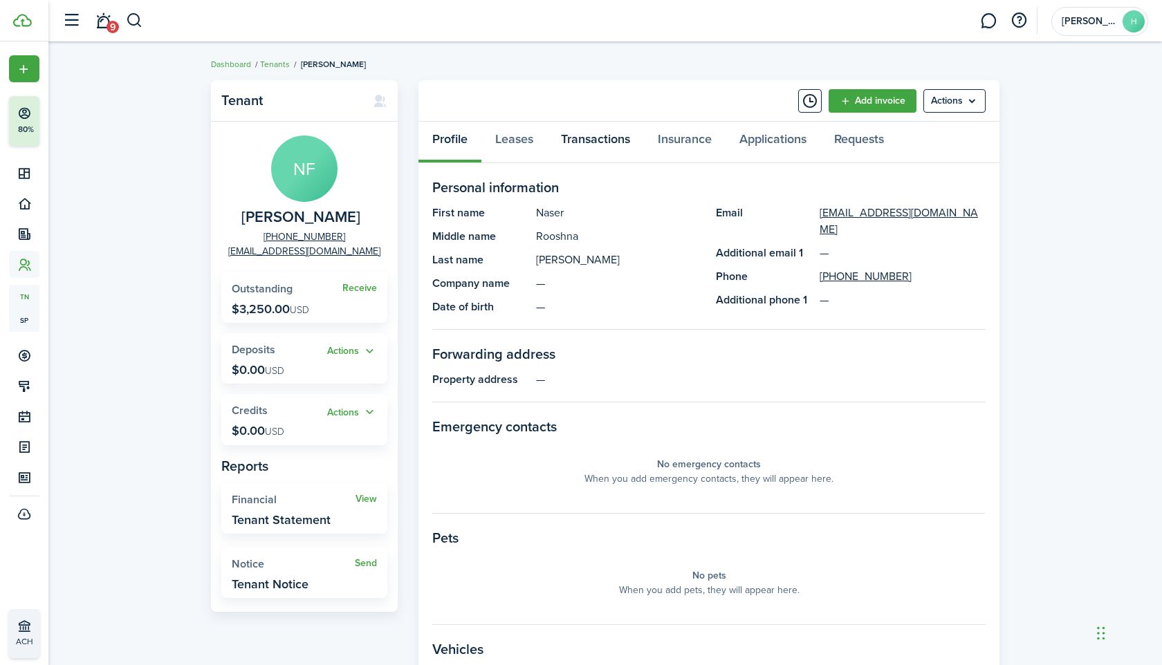
click at [602, 146] on link "Transactions" at bounding box center [595, 142] width 97 height 41
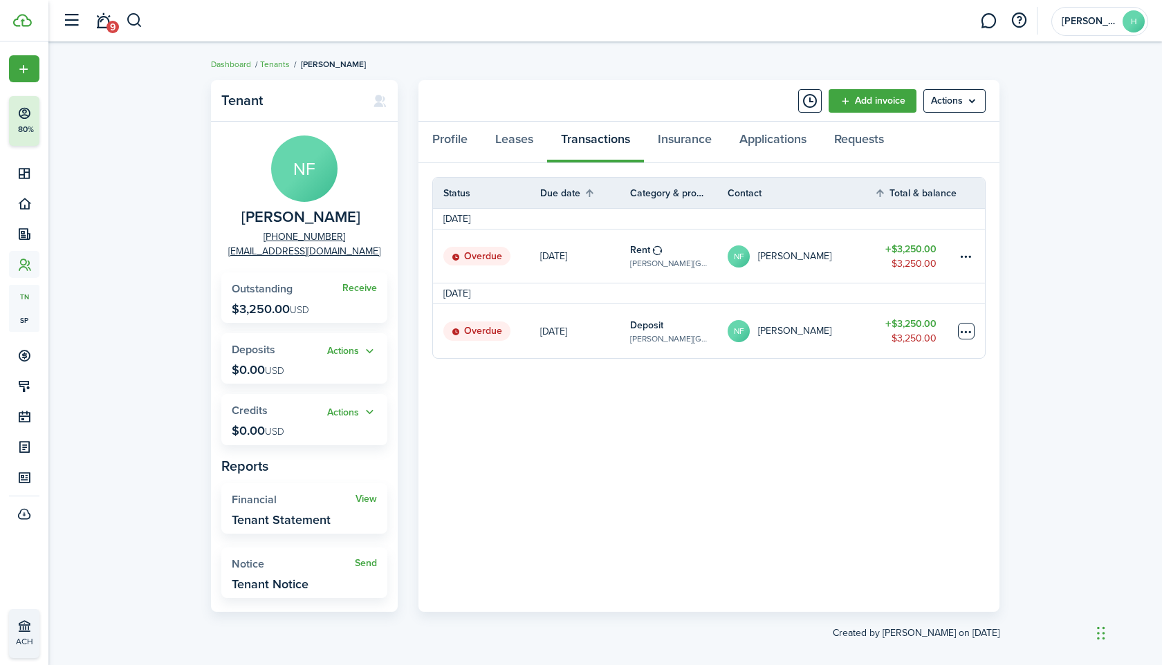
click at [967, 328] on table-menu-btn-icon at bounding box center [966, 331] width 17 height 17
click at [934, 388] on link "Mark as paid" at bounding box center [913, 383] width 121 height 24
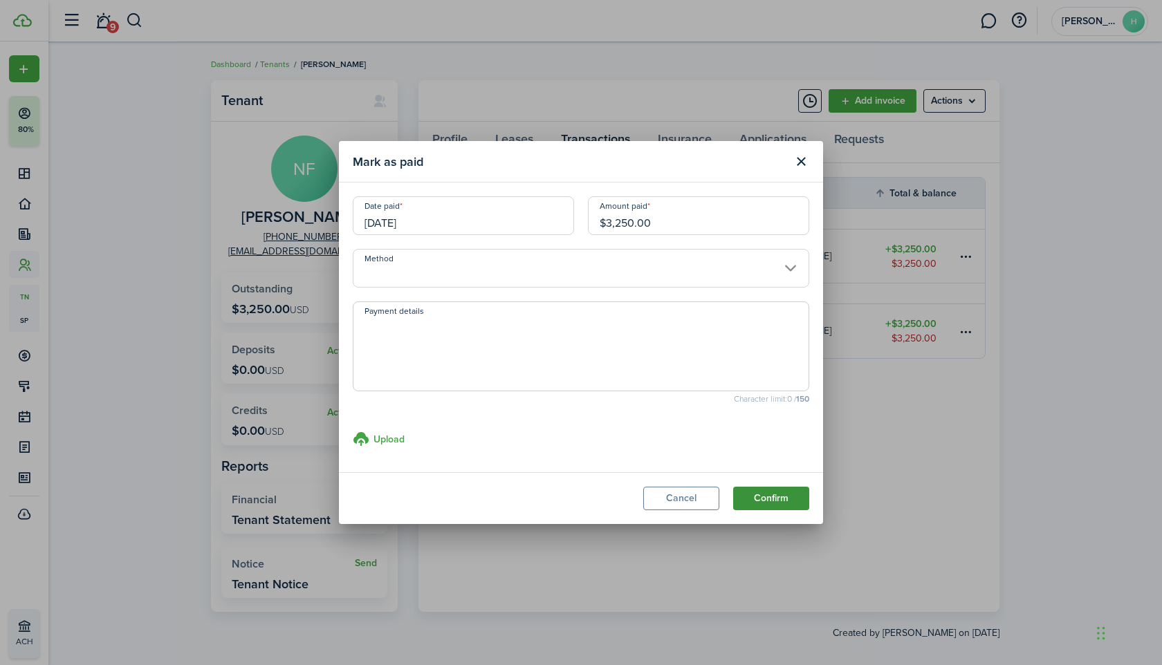
click at [786, 496] on button "Confirm" at bounding box center [771, 499] width 76 height 24
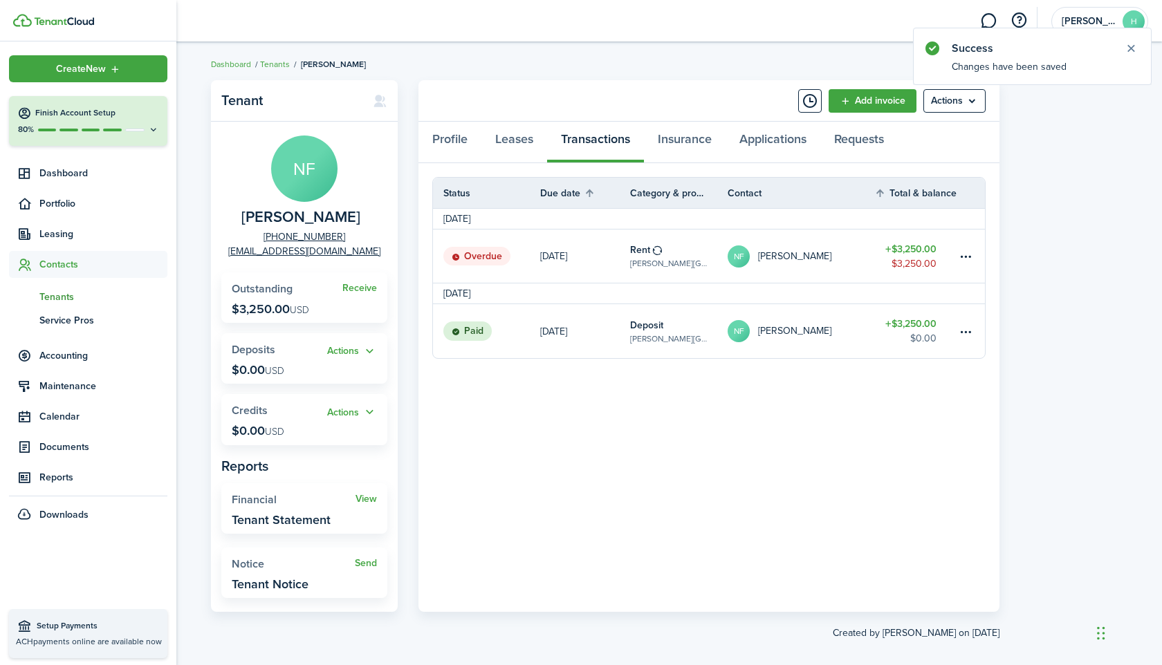
click at [50, 266] on span "Contacts" at bounding box center [103, 264] width 128 height 15
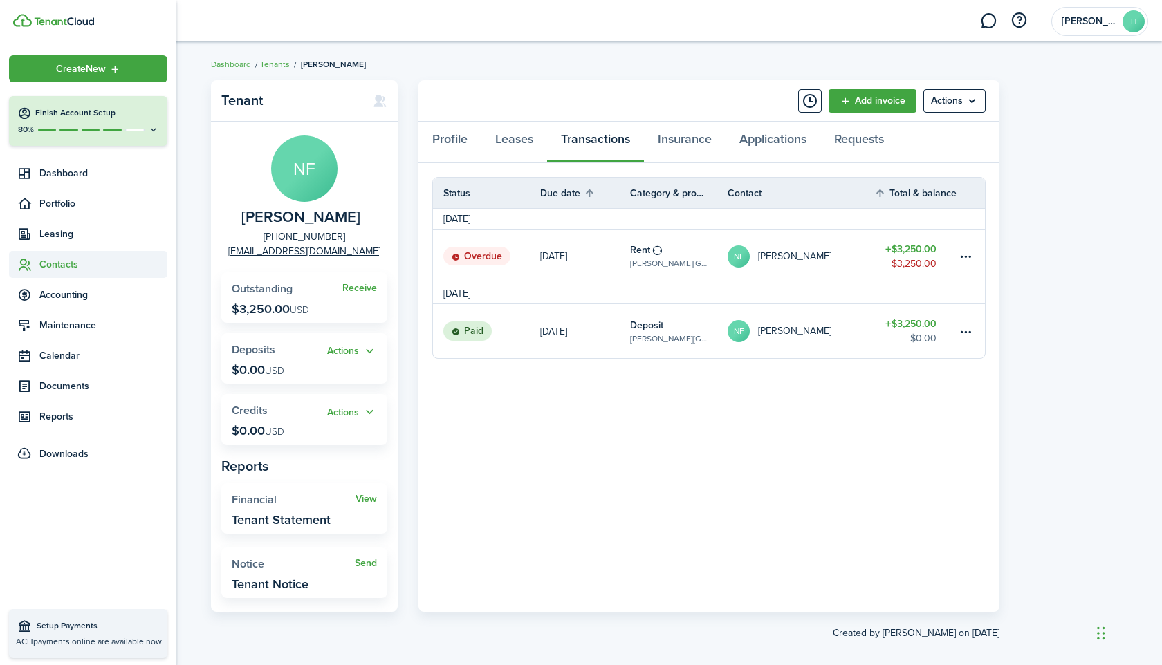
click at [37, 266] on sidebar-link-icon at bounding box center [24, 264] width 30 height 15
click at [64, 299] on span "Tenants" at bounding box center [103, 297] width 128 height 15
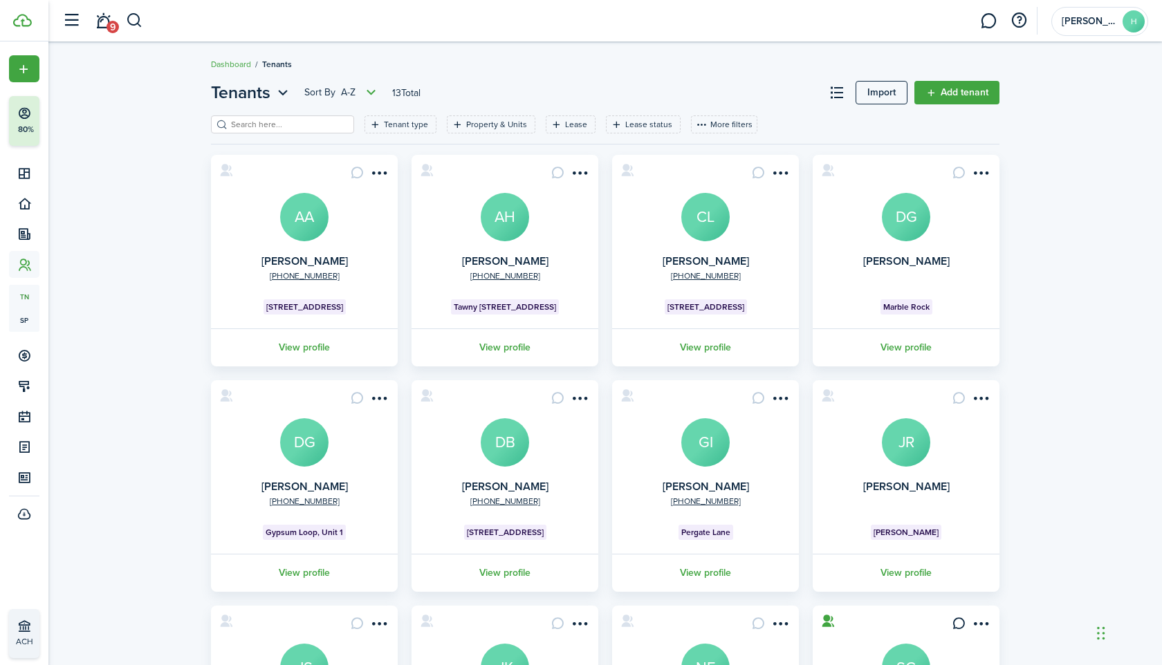
click at [284, 123] on input "search" at bounding box center [289, 124] width 122 height 13
paste input "[PERSON_NAME]"
type input "[PERSON_NAME]"
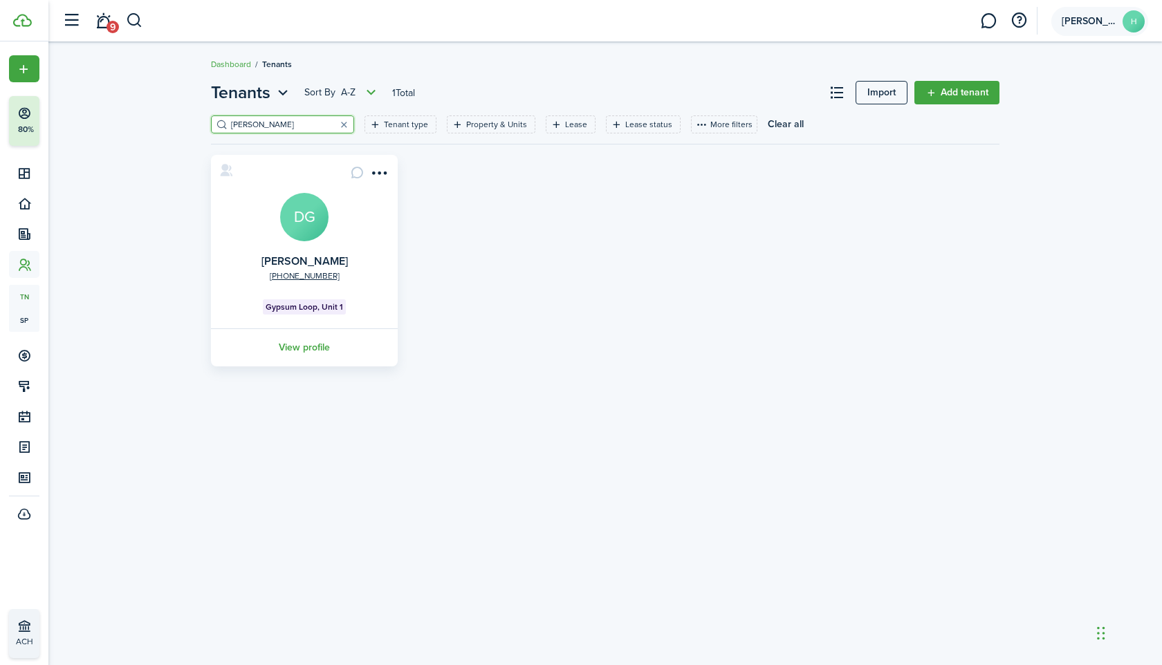
click at [1086, 21] on span "[PERSON_NAME]" at bounding box center [1088, 22] width 55 height 10
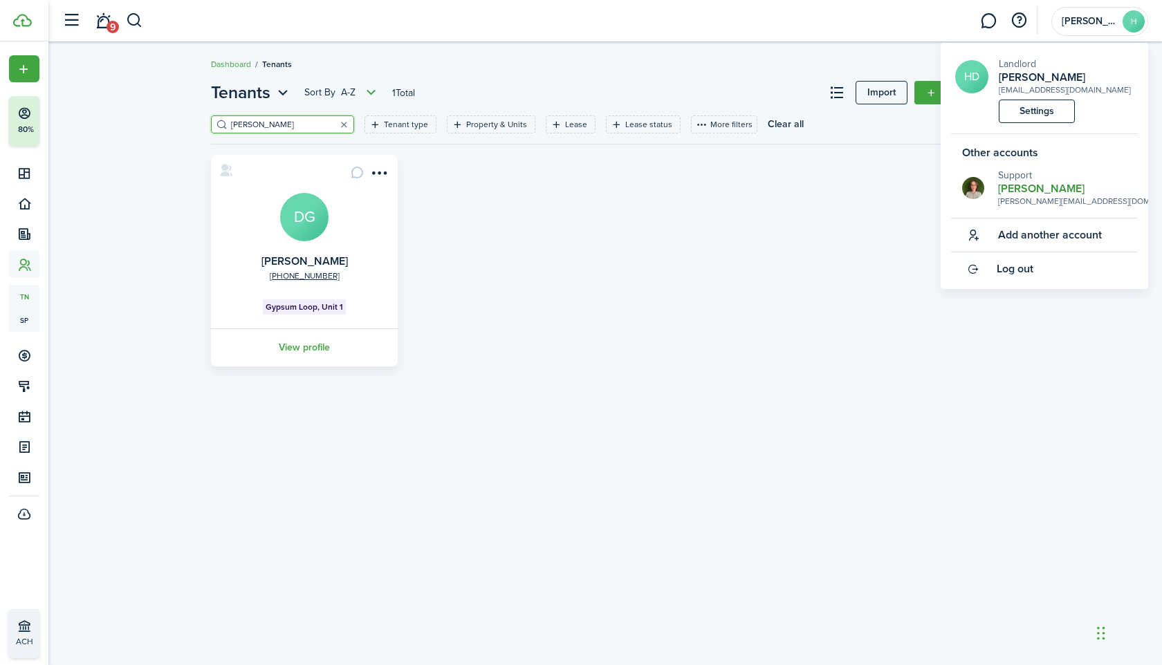
click at [1016, 205] on div "[PERSON_NAME][EMAIL_ADDRESS][DOMAIN_NAME]" at bounding box center [1084, 201] width 173 height 12
